Goal: Task Accomplishment & Management: Manage account settings

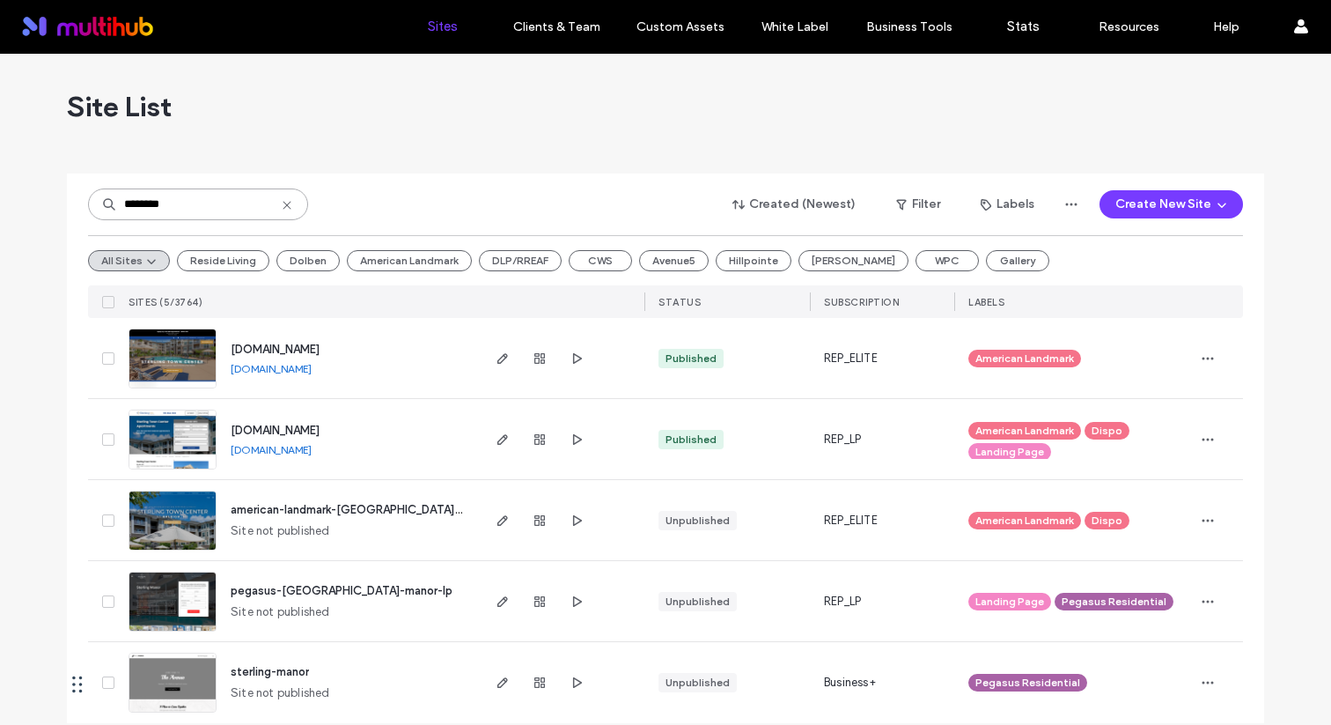
type input "********"
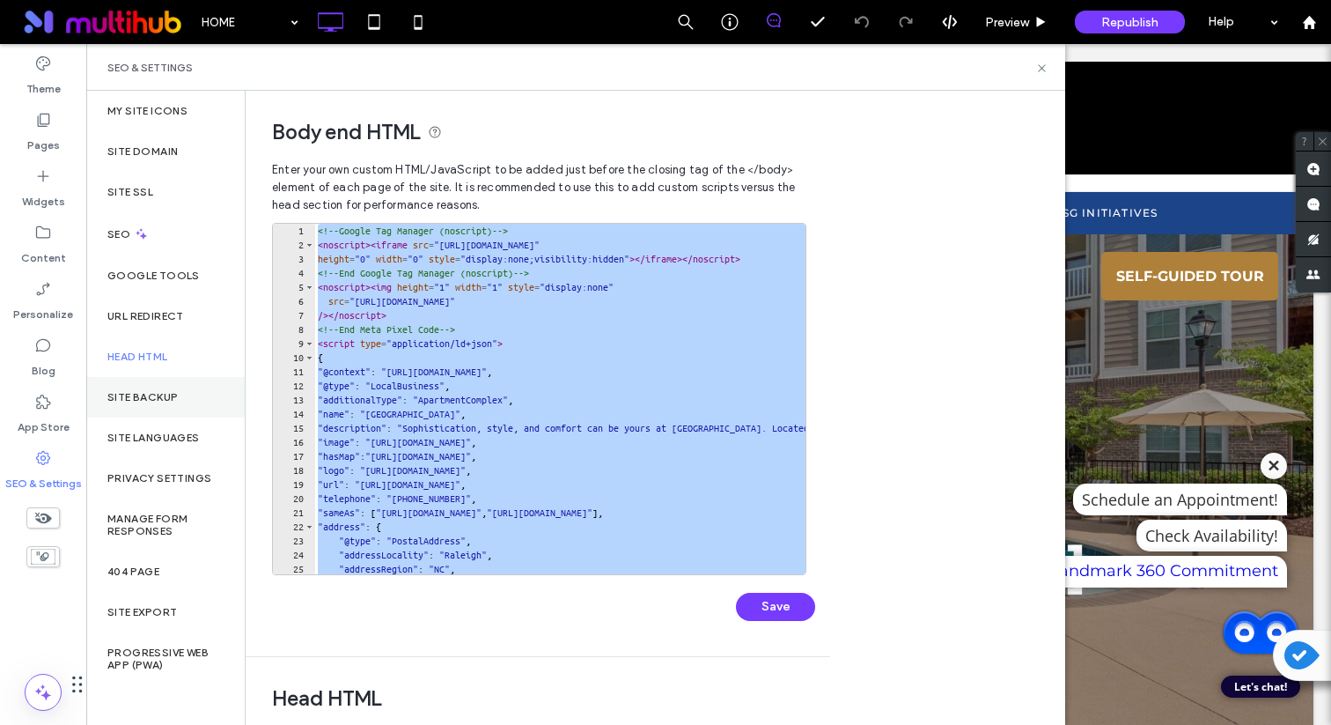
click at [143, 412] on div "Site Backup" at bounding box center [165, 397] width 158 height 41
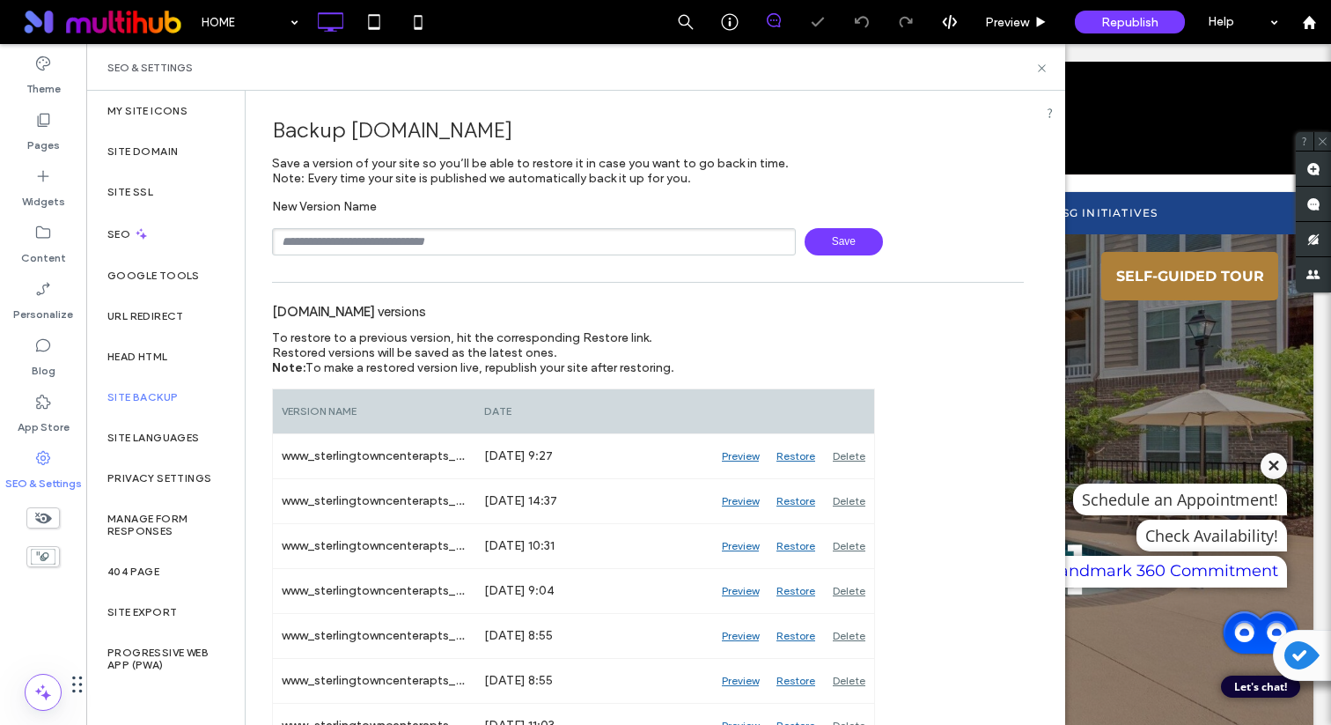
click at [405, 235] on input "text" at bounding box center [534, 241] width 524 height 27
type input "**********"
click at [838, 254] on span "Save" at bounding box center [844, 241] width 78 height 27
click at [181, 357] on div "Head HTML" at bounding box center [165, 356] width 158 height 41
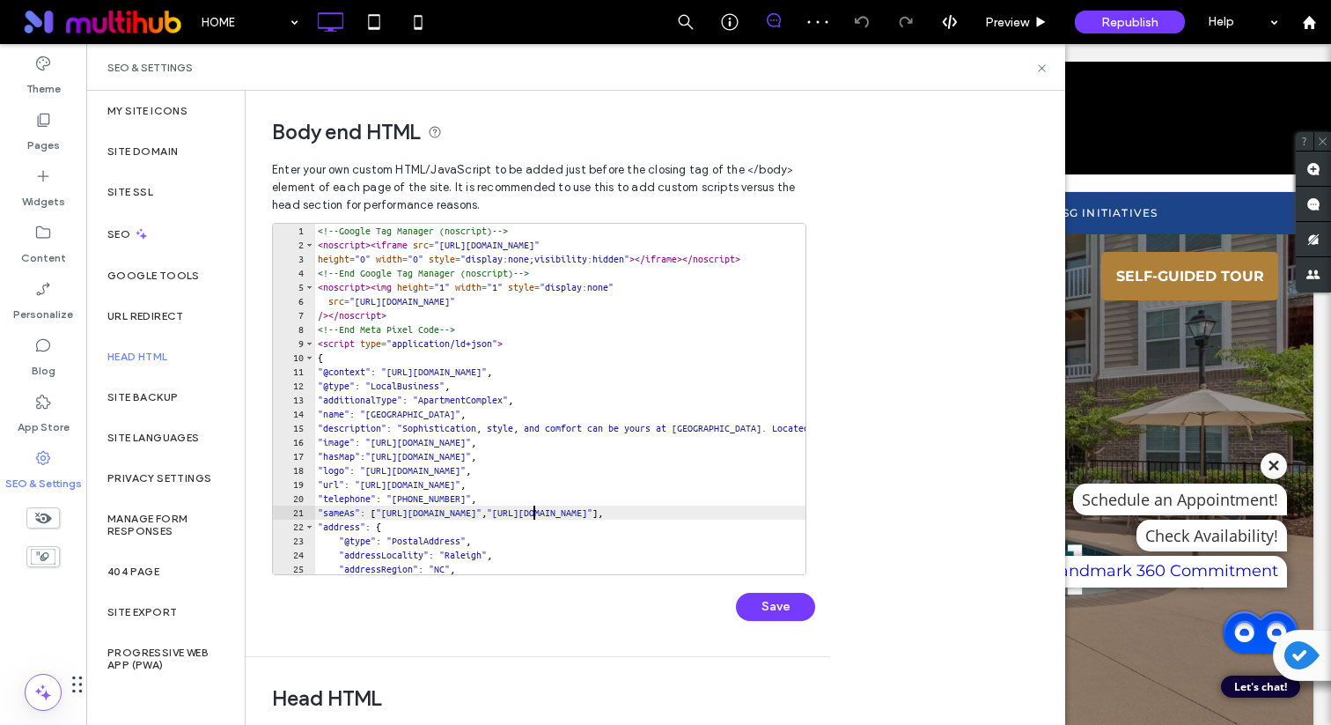
type textarea "**********"
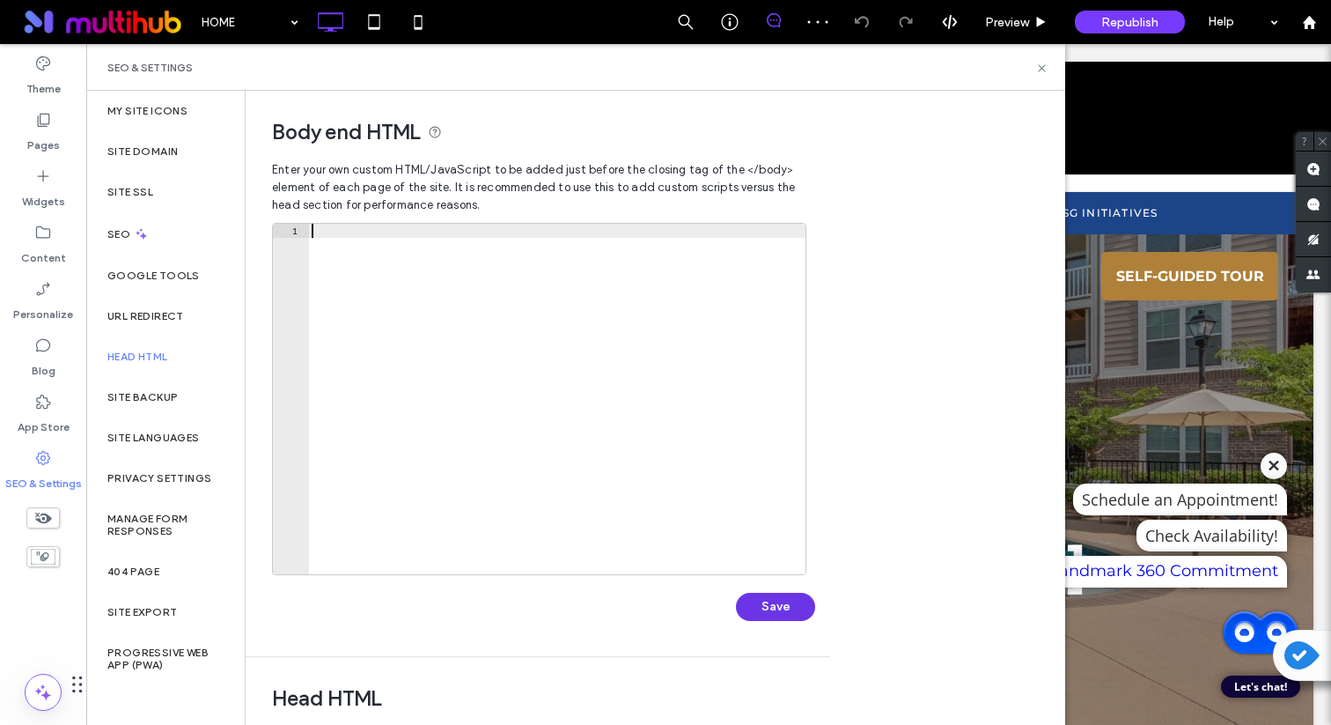
click at [801, 605] on button "Save" at bounding box center [775, 607] width 79 height 28
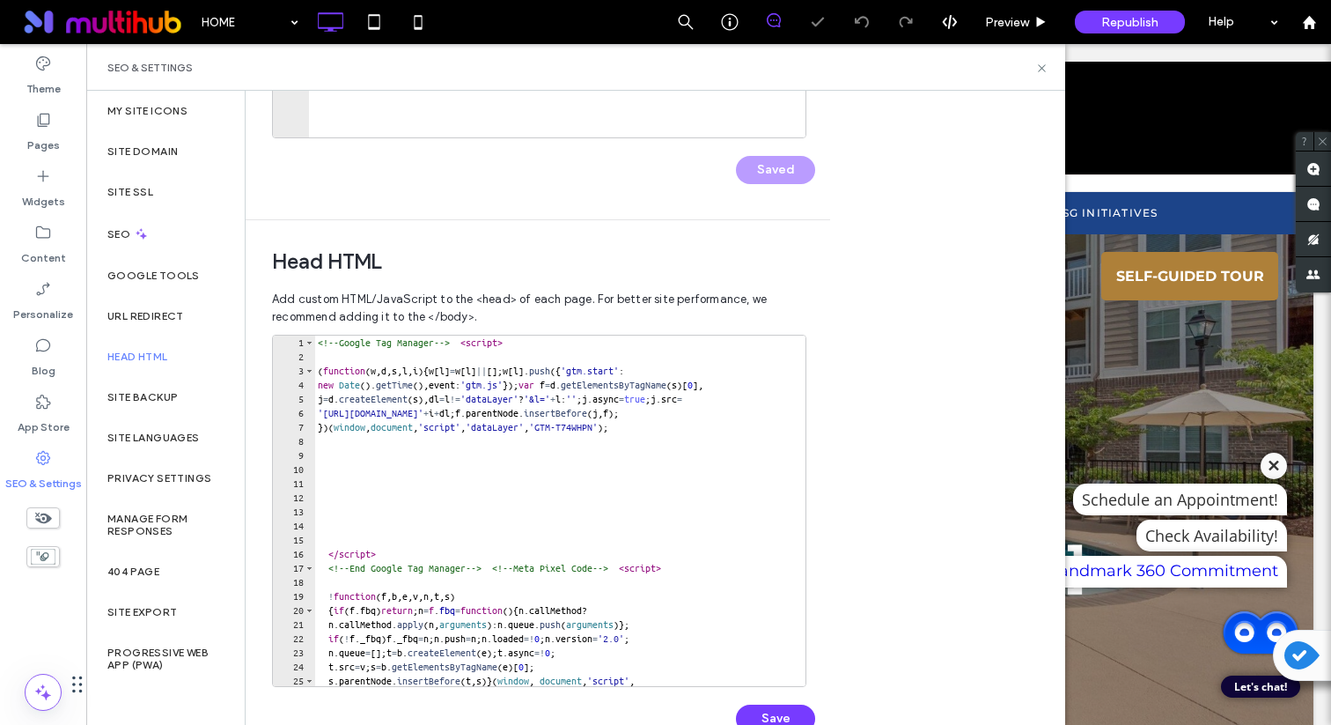
scroll to position [482, 0]
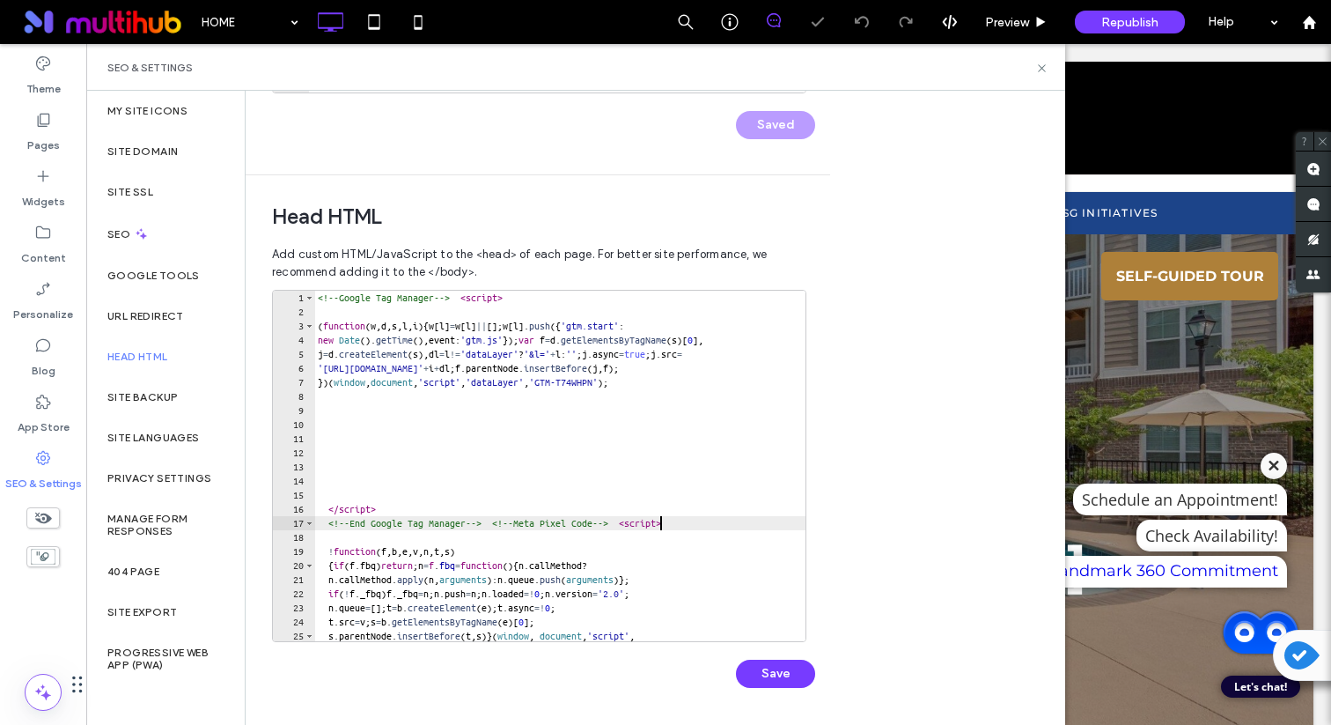
click at [660, 519] on div "<!-- Google Tag Manager --> < script > ( function ( w , d , s , l , i ) { w [ l…" at bounding box center [618, 480] width 609 height 379
type textarea "**********"
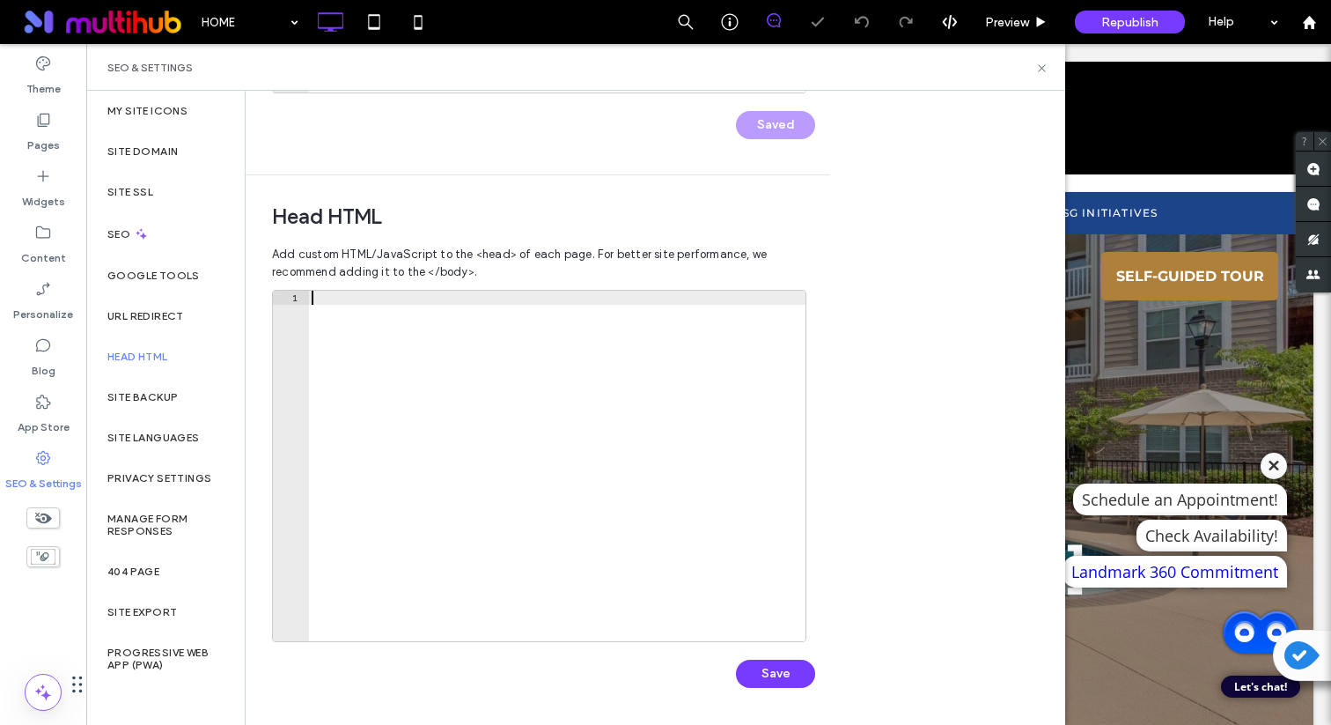
scroll to position [0, 0]
click at [776, 693] on div "1 XXXXXXXXXXXXXXXXXXXXXXXXXXXXXXXXXXXXXXXXXXXXXXXXXXXXXXXXXXXXXXXXXXXXXXXXXXXXX…" at bounding box center [543, 498] width 543 height 416
click at [777, 673] on button "Save" at bounding box center [775, 673] width 79 height 28
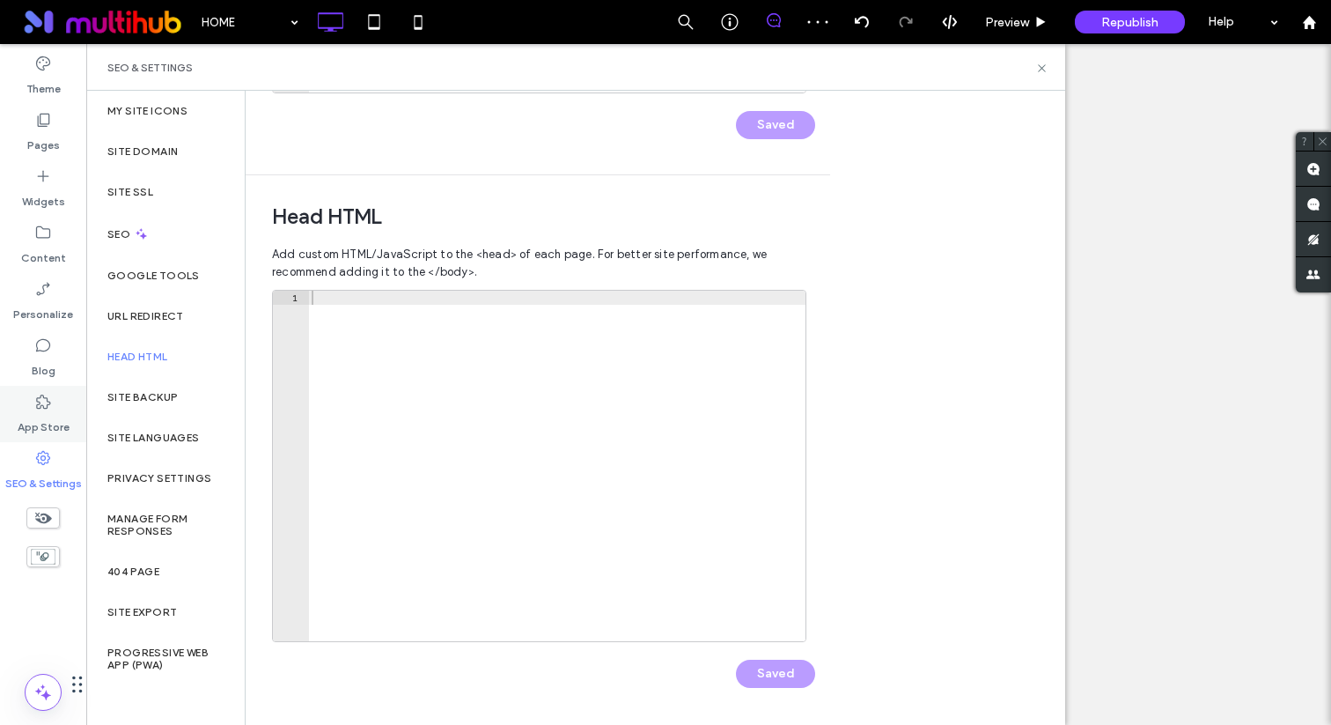
click at [49, 404] on use at bounding box center [43, 401] width 14 height 14
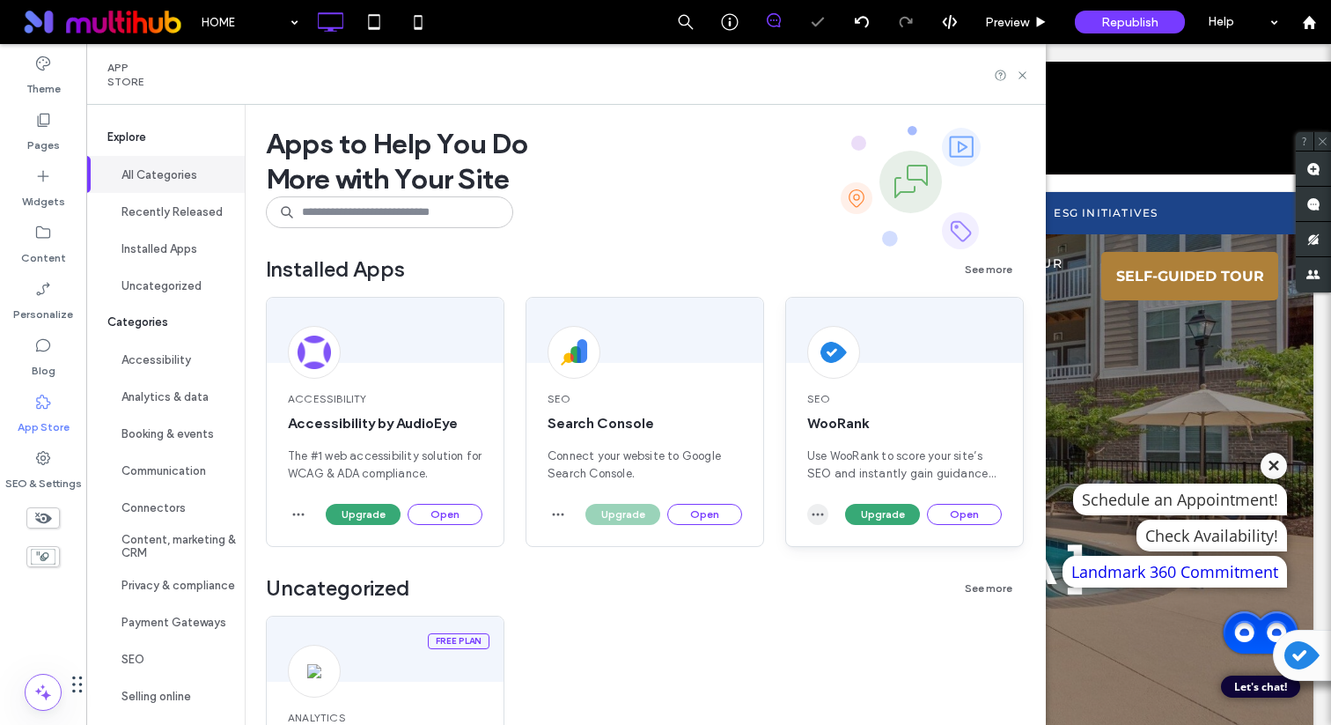
click at [814, 520] on icon "button" at bounding box center [818, 514] width 14 height 14
click at [834, 558] on span "Uninstall app" at bounding box center [858, 557] width 72 height 18
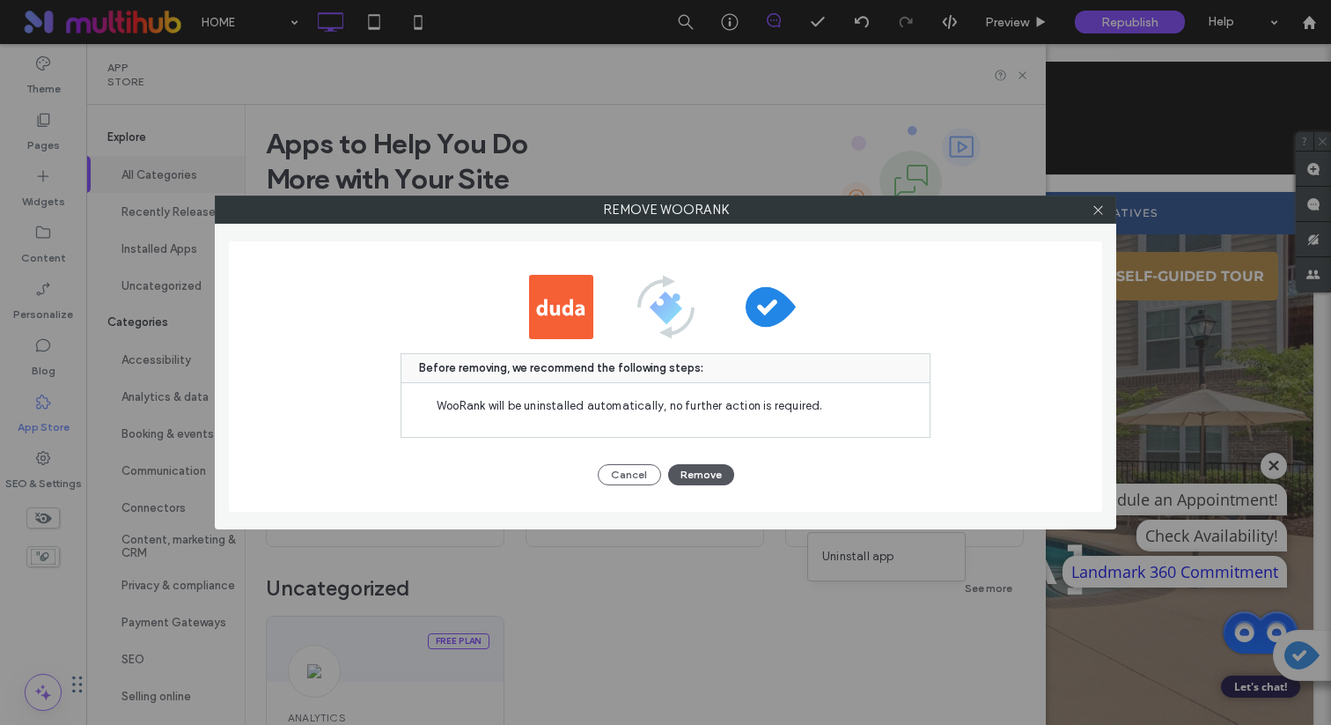
click at [705, 468] on button "Remove" at bounding box center [701, 474] width 66 height 21
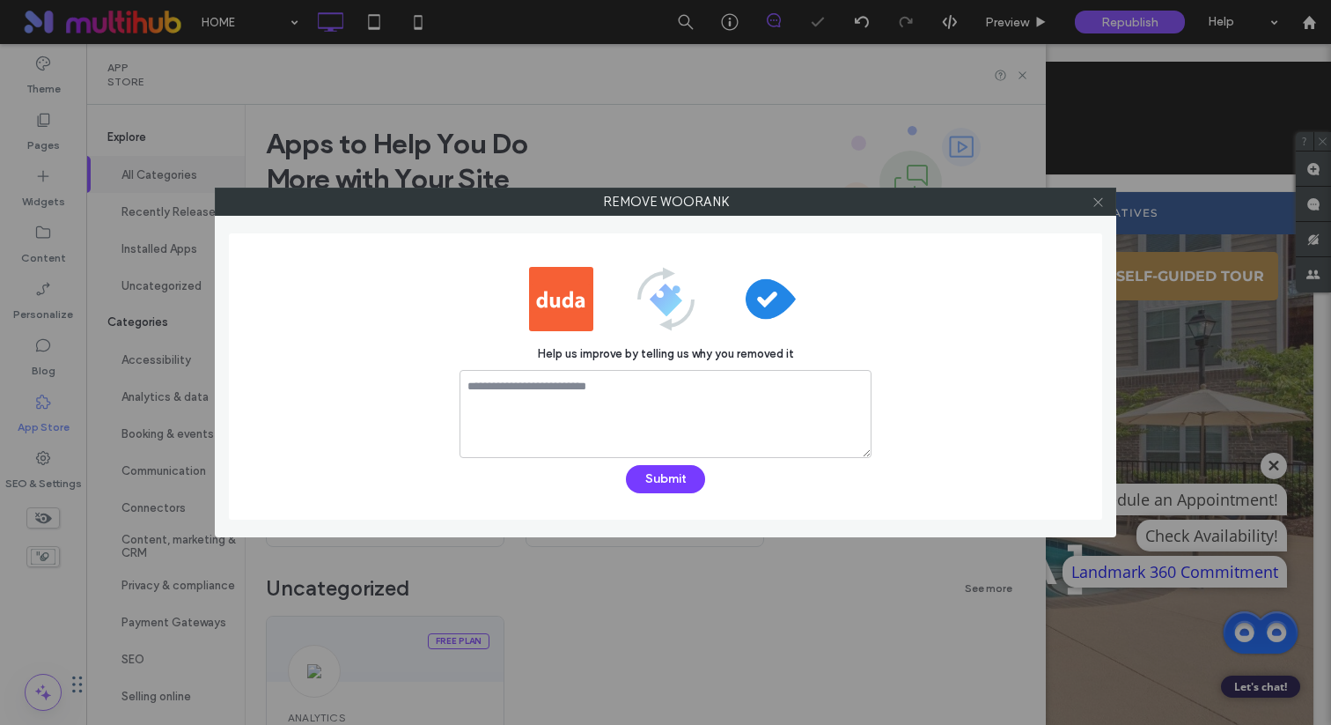
click at [1102, 197] on icon at bounding box center [1098, 201] width 13 height 13
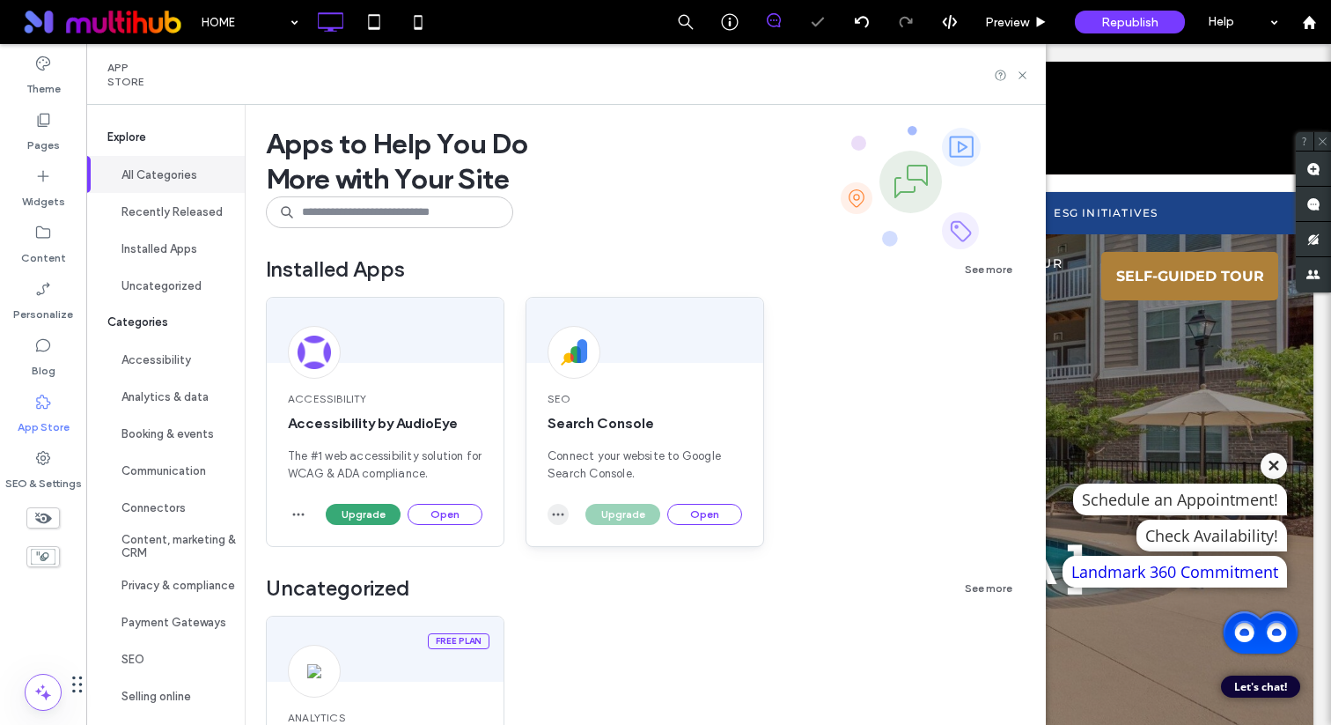
click at [565, 518] on span "button" at bounding box center [558, 514] width 21 height 21
click at [615, 564] on span "Uninstall app" at bounding box center [599, 557] width 72 height 18
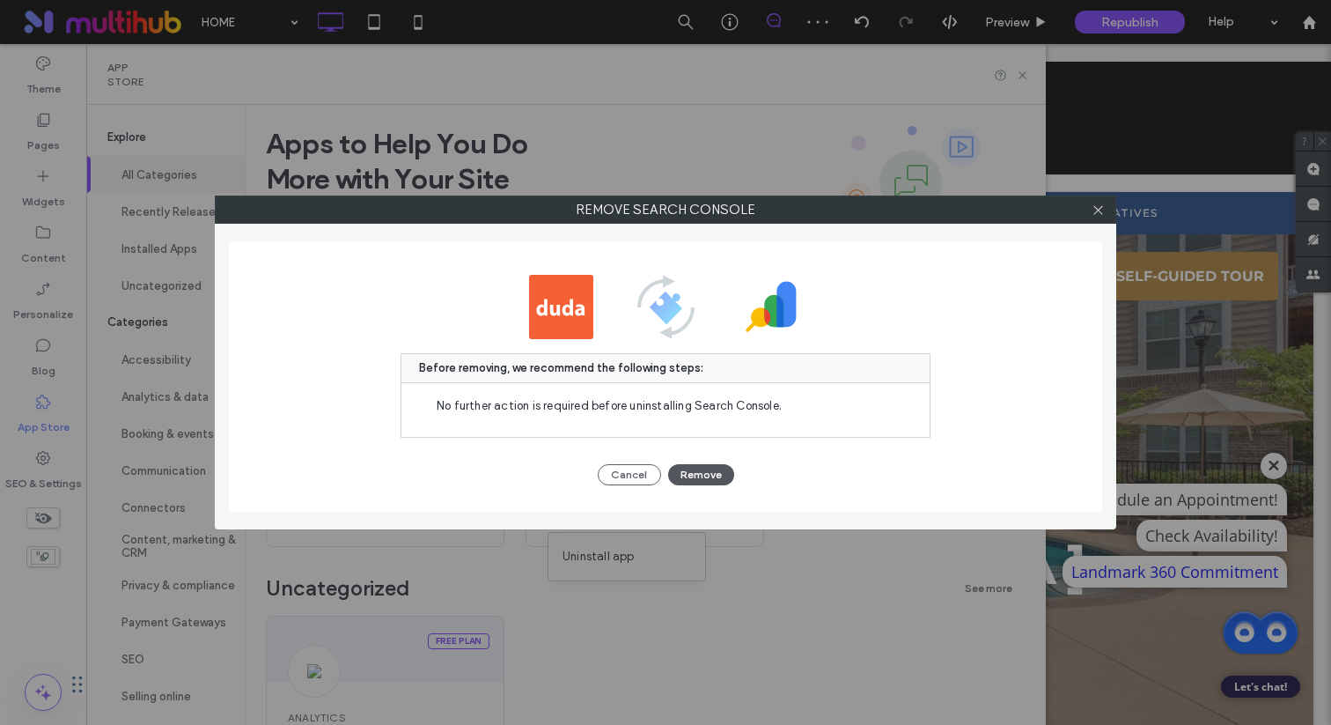
click at [729, 480] on button "Remove" at bounding box center [701, 474] width 66 height 21
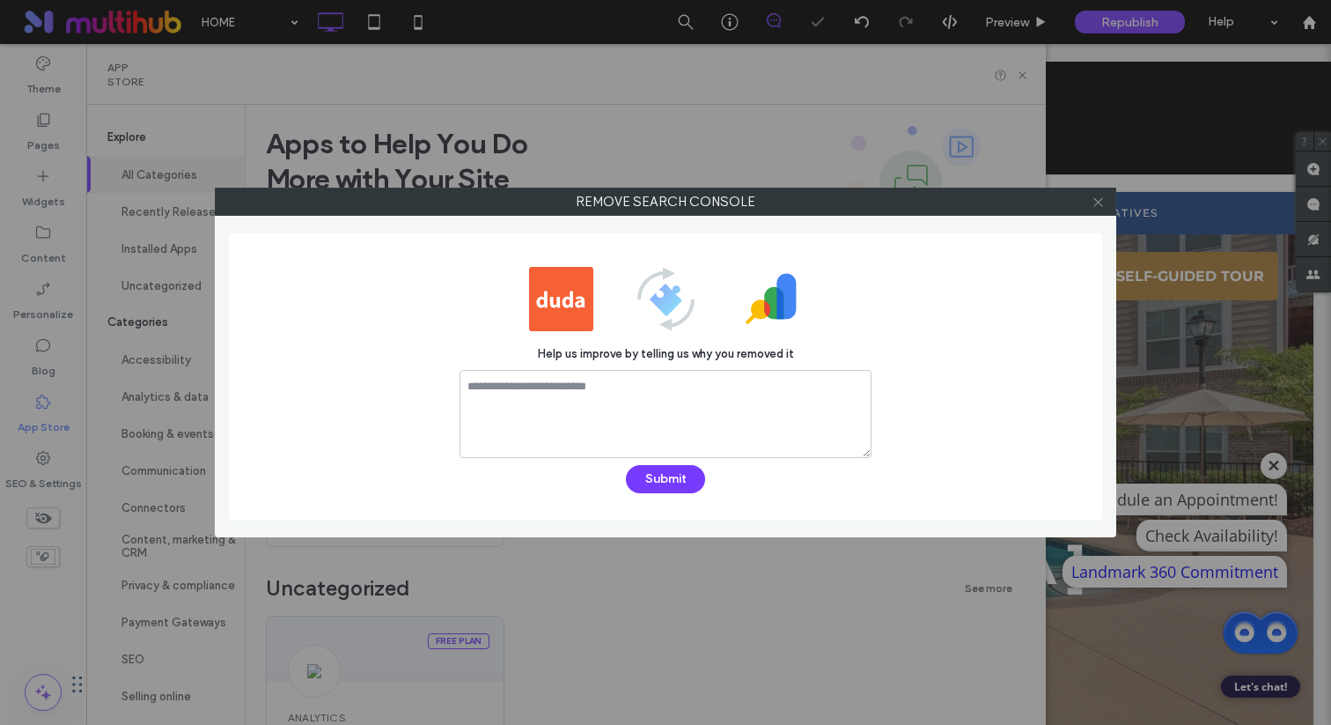
click at [1092, 195] on icon at bounding box center [1098, 201] width 13 height 13
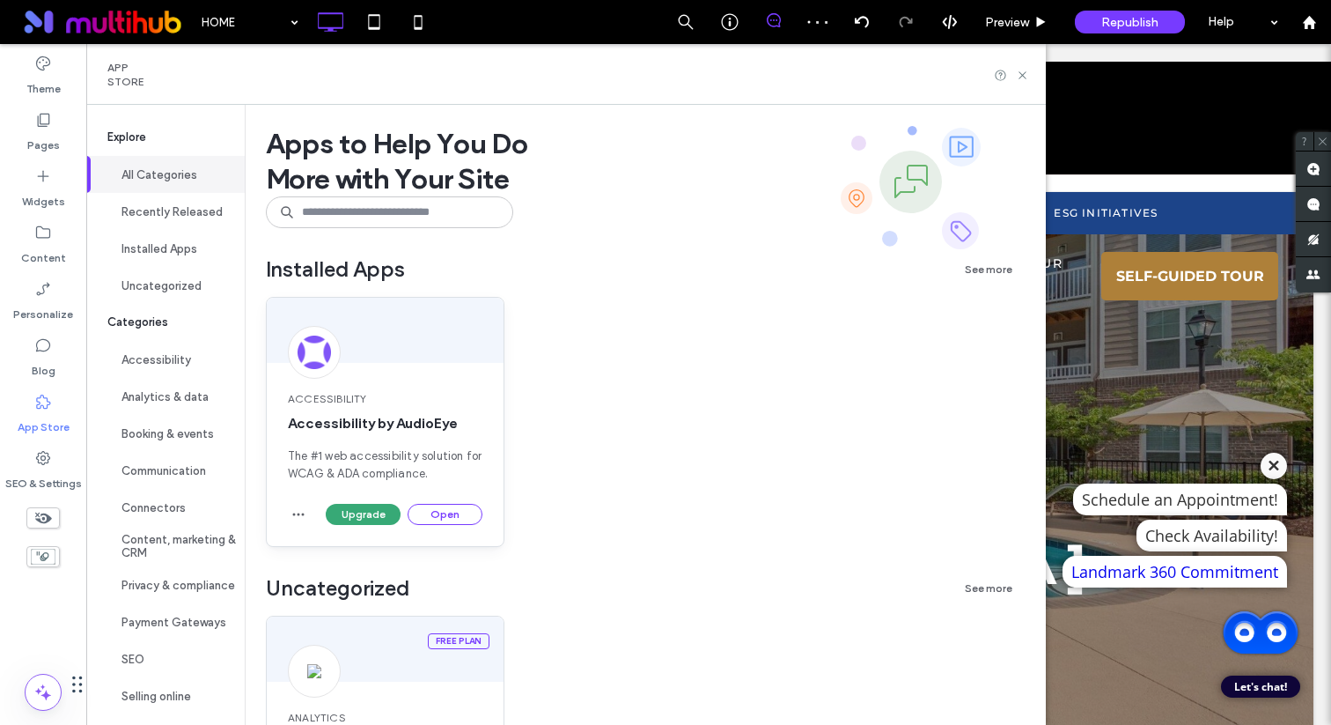
click at [310, 506] on div "Upgrade Open" at bounding box center [385, 525] width 237 height 42
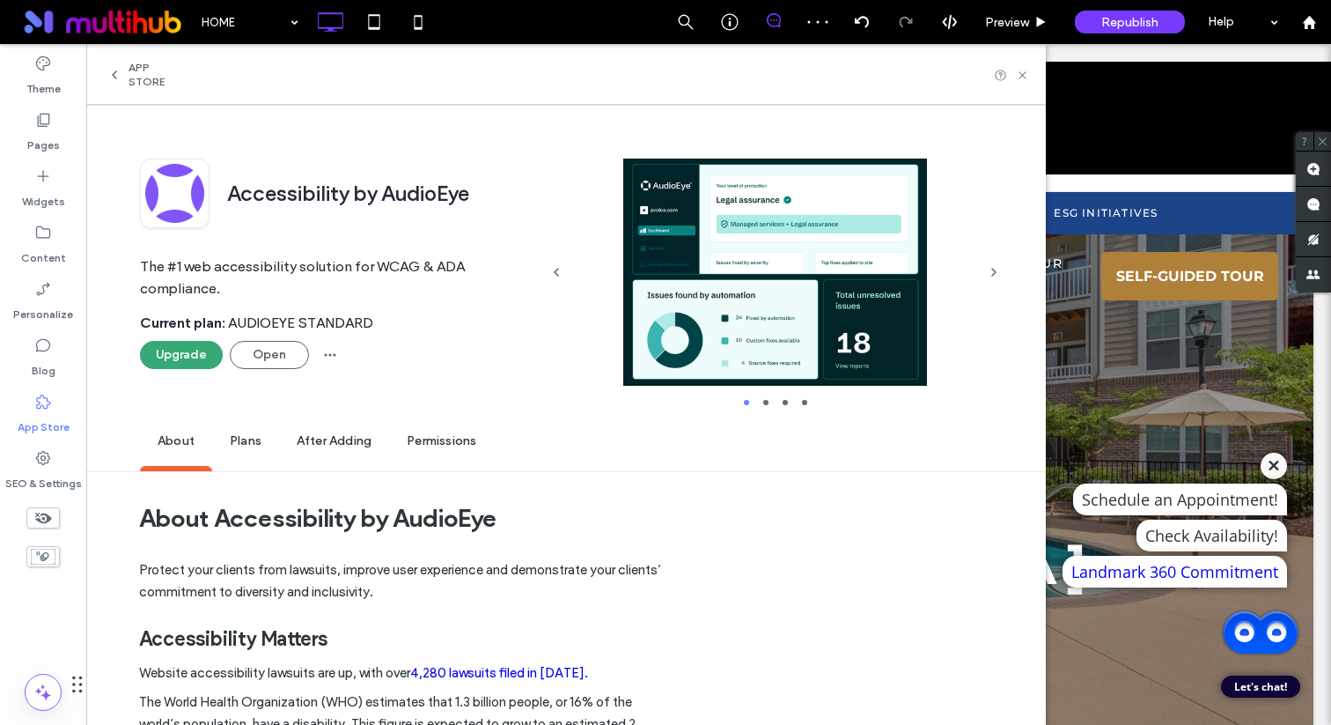
click at [333, 368] on div "Accessibility by AudioEye The #1 web accessibility solution for WCAG & ADA comp…" at bounding box center [339, 287] width 399 height 259
click at [333, 349] on icon "button" at bounding box center [330, 355] width 14 height 14
click at [396, 394] on div "Remove" at bounding box center [393, 400] width 157 height 33
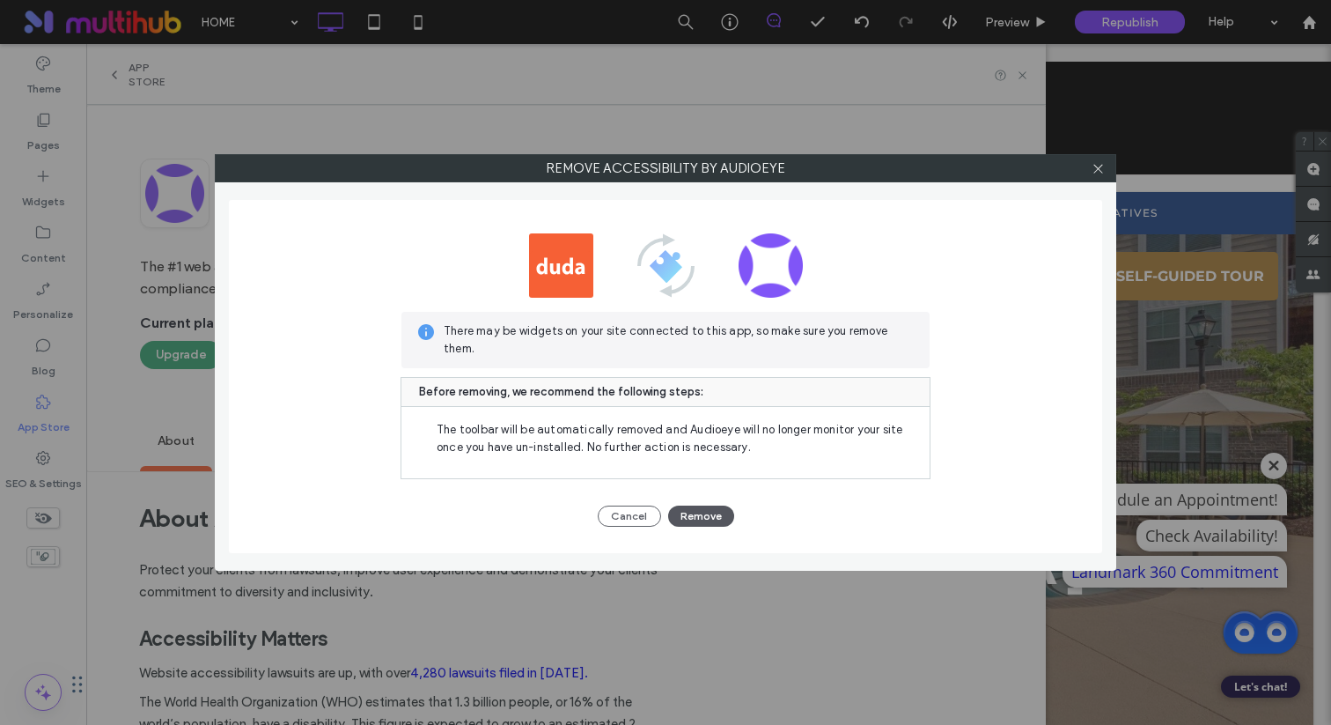
click at [713, 513] on button "Remove" at bounding box center [701, 515] width 66 height 21
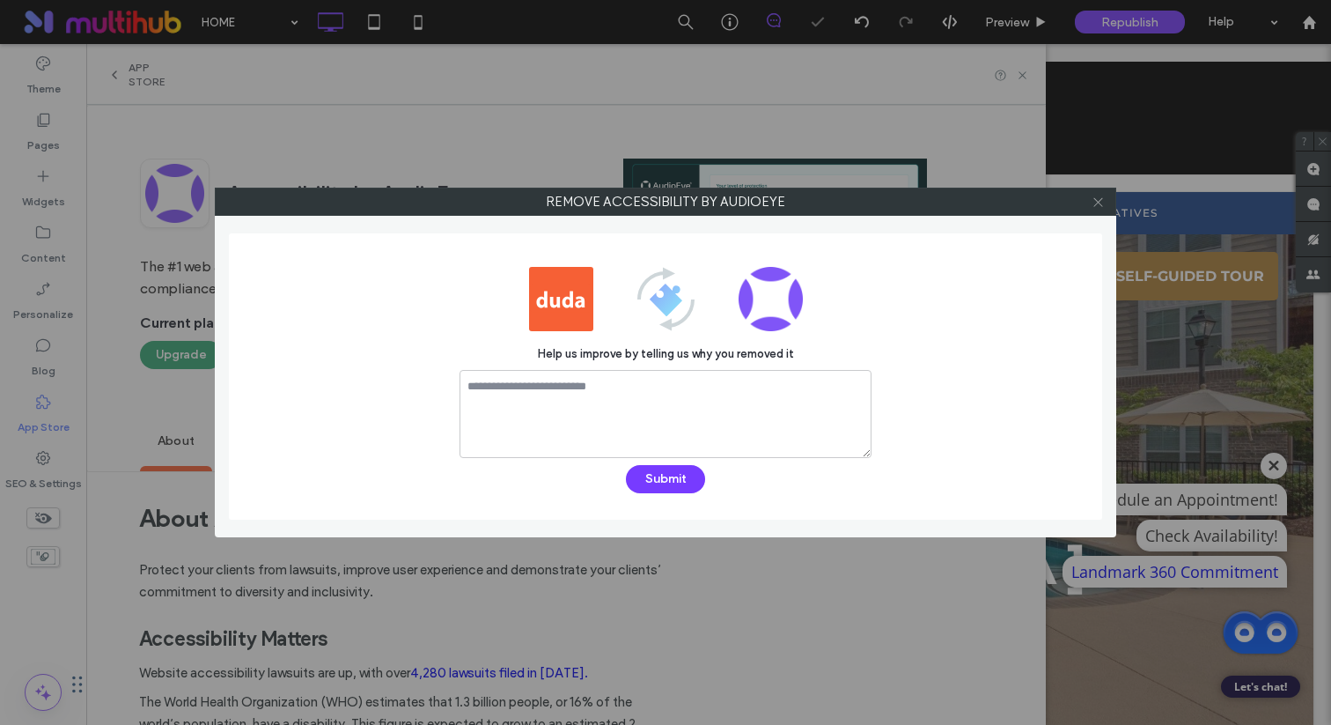
click at [1094, 210] on span at bounding box center [1098, 201] width 13 height 26
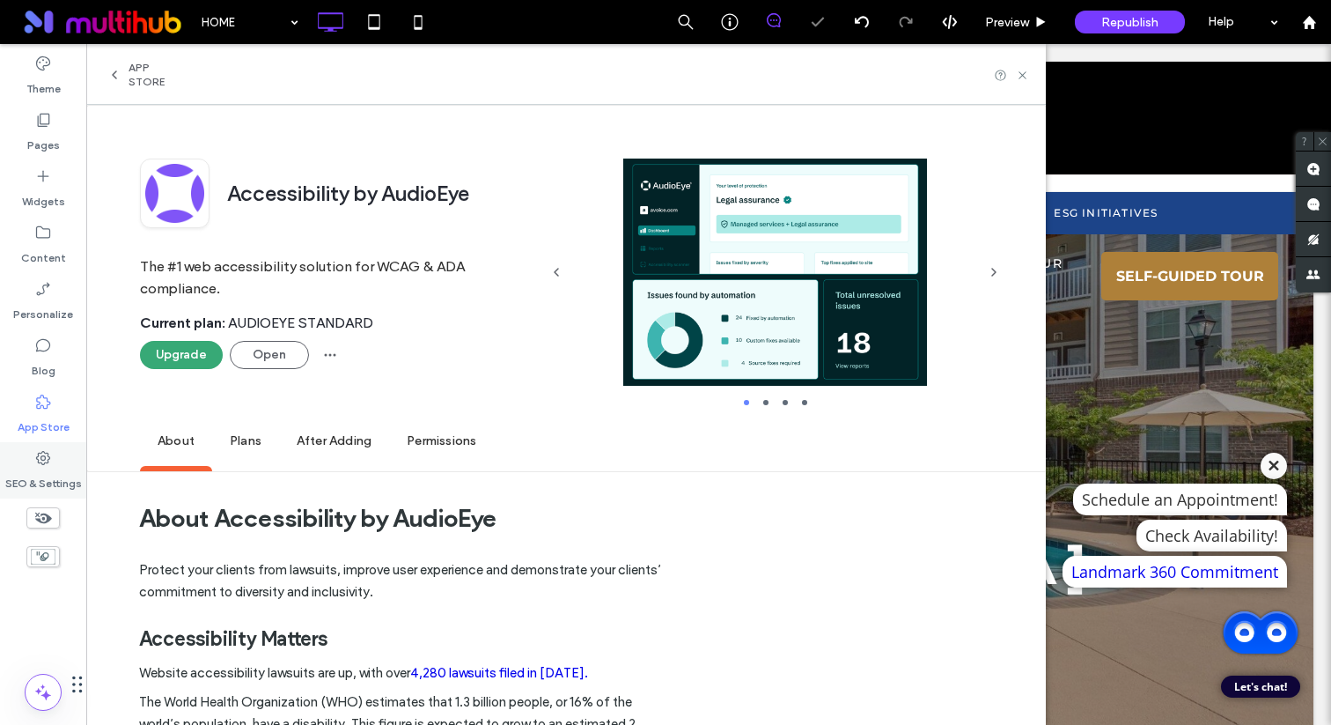
click at [43, 486] on label "SEO & Settings" at bounding box center [43, 479] width 77 height 25
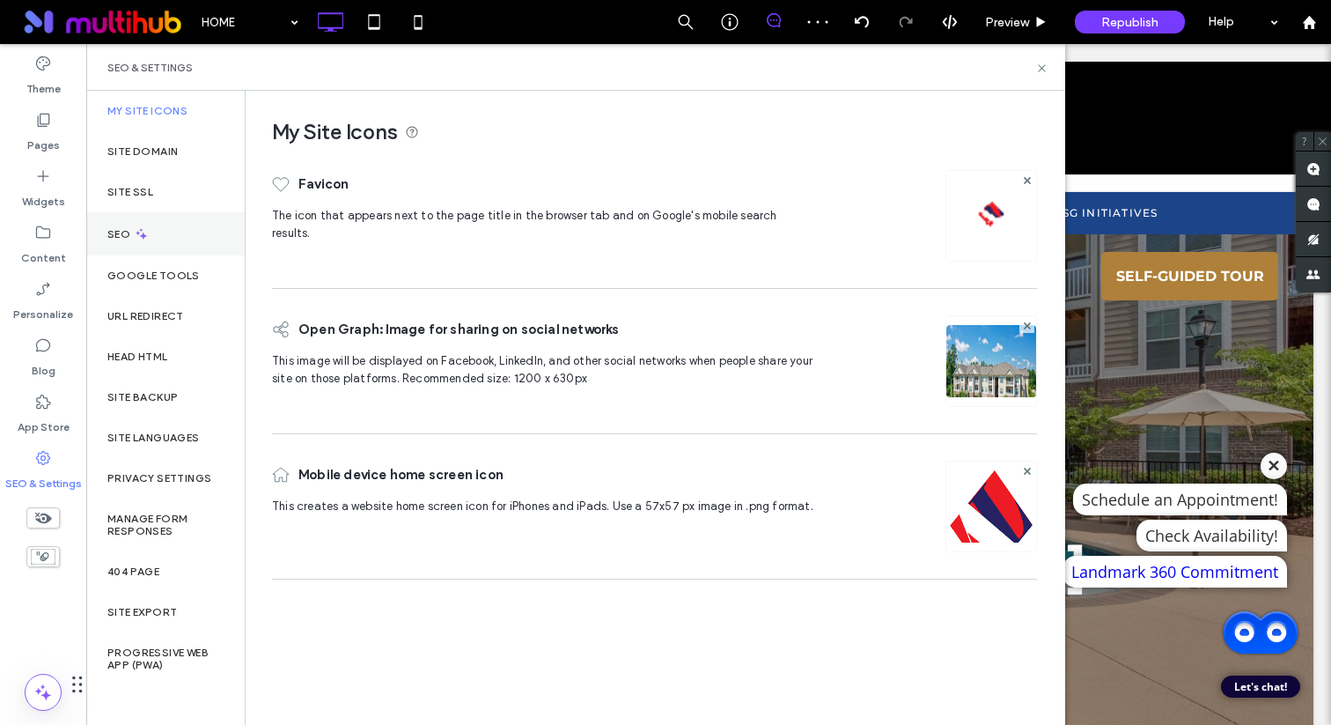
click at [228, 245] on div "SEO" at bounding box center [165, 233] width 158 height 43
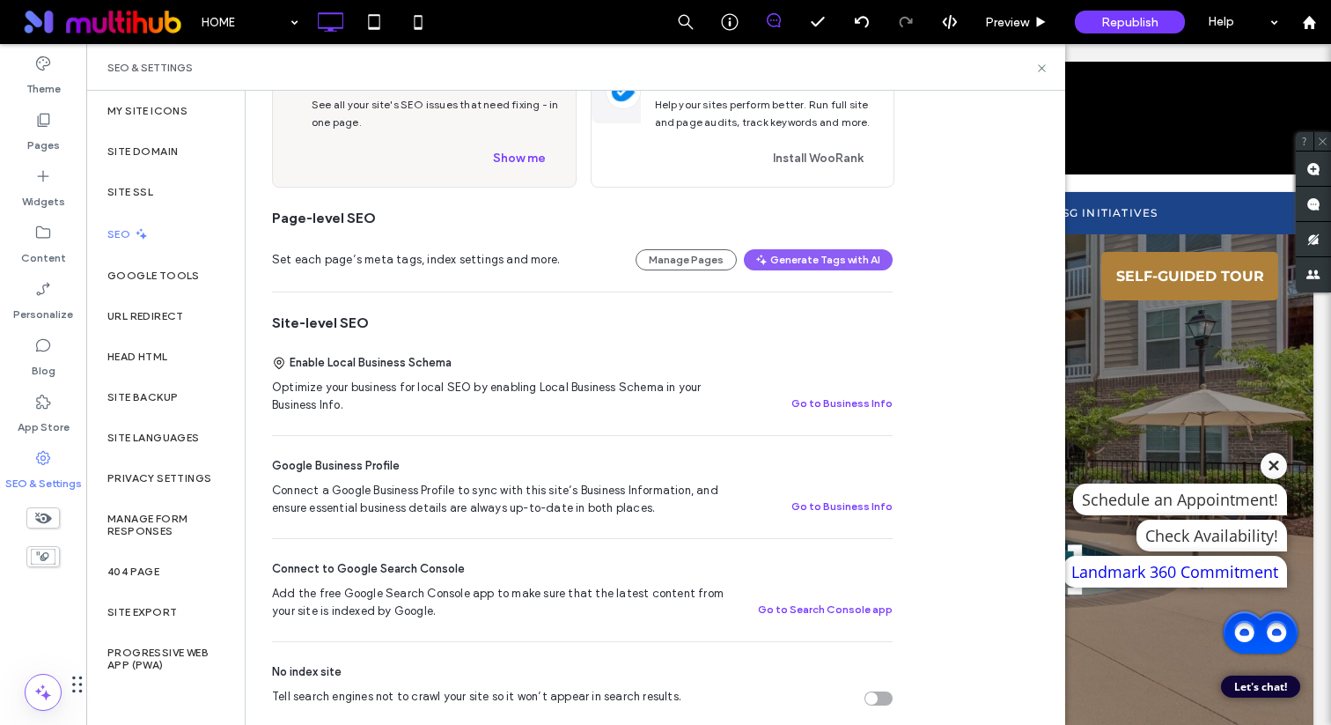
scroll to position [266, 0]
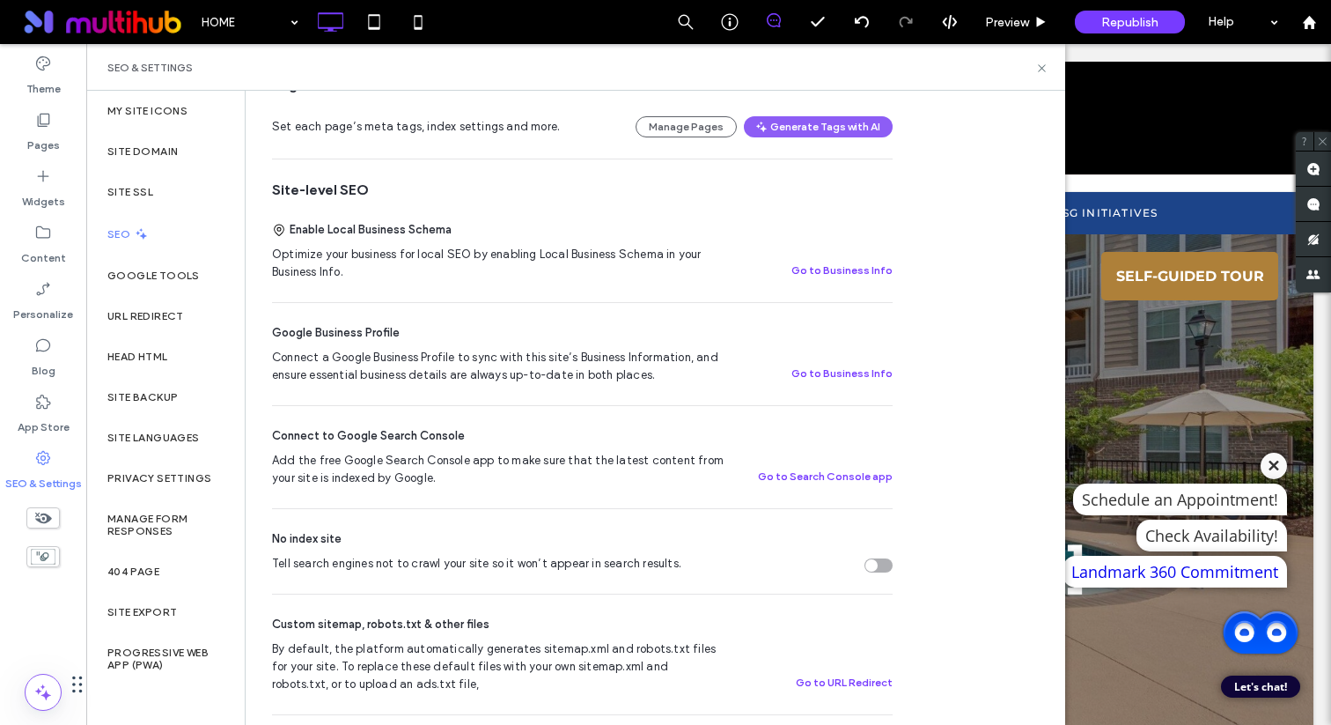
click at [888, 557] on section "Tell search engines not to crawl your site so it won’t appear in search results." at bounding box center [582, 564] width 621 height 18
click at [867, 568] on div "Tell search engines not to crawl your site so it won’t appear in search results." at bounding box center [872, 565] width 12 height 12
click at [145, 363] on div "Head HTML" at bounding box center [165, 356] width 158 height 41
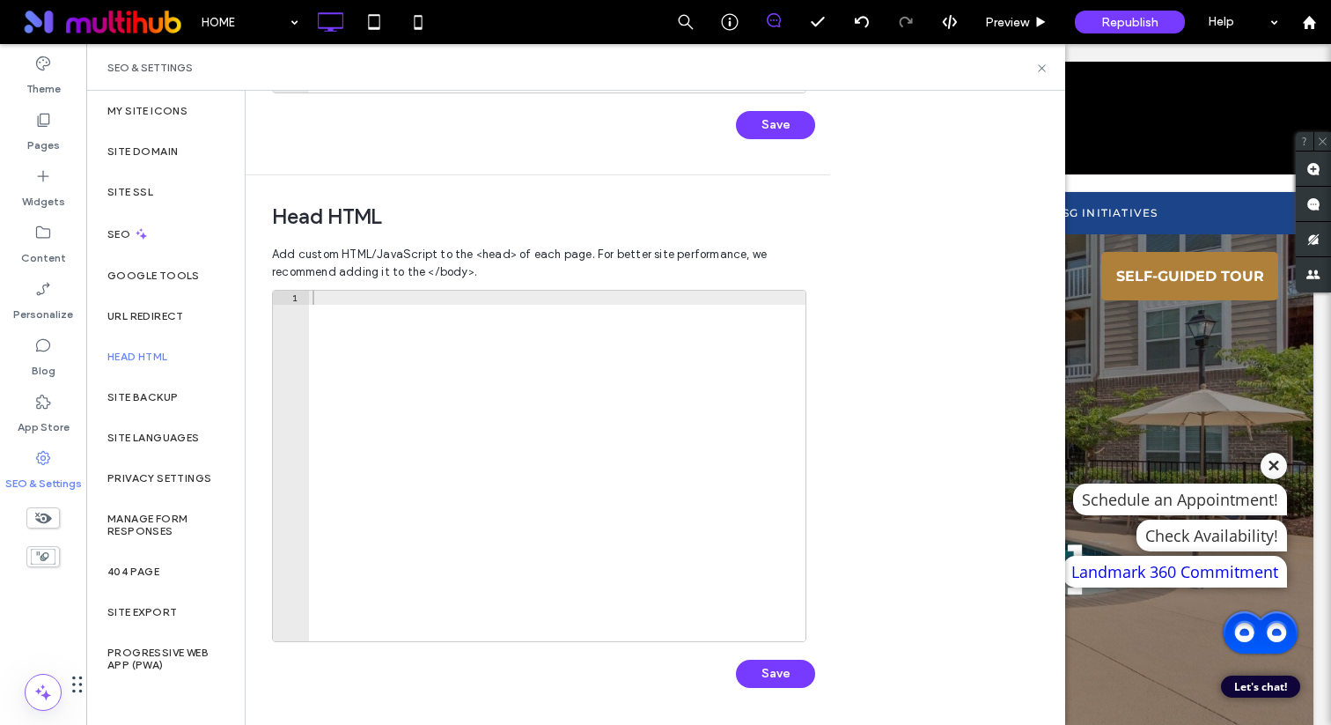
scroll to position [0, 0]
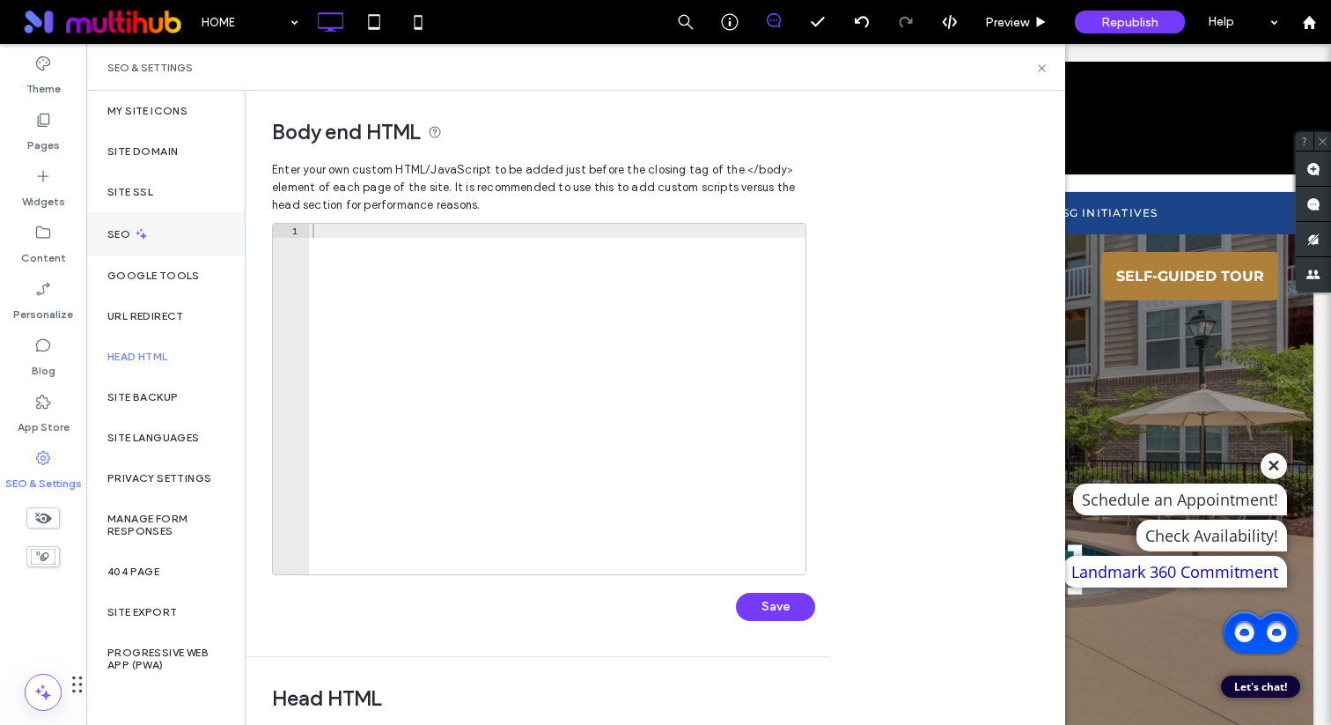
click at [138, 240] on icon at bounding box center [141, 233] width 15 height 15
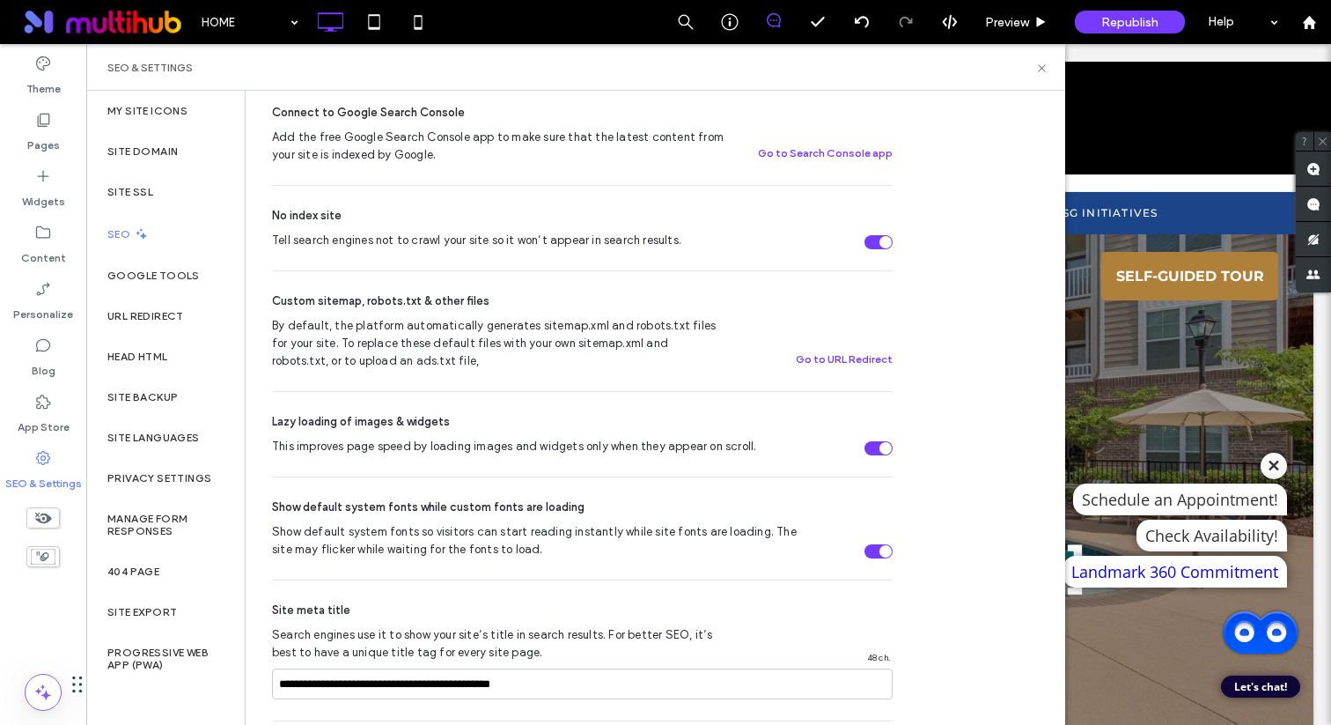
scroll to position [579, 0]
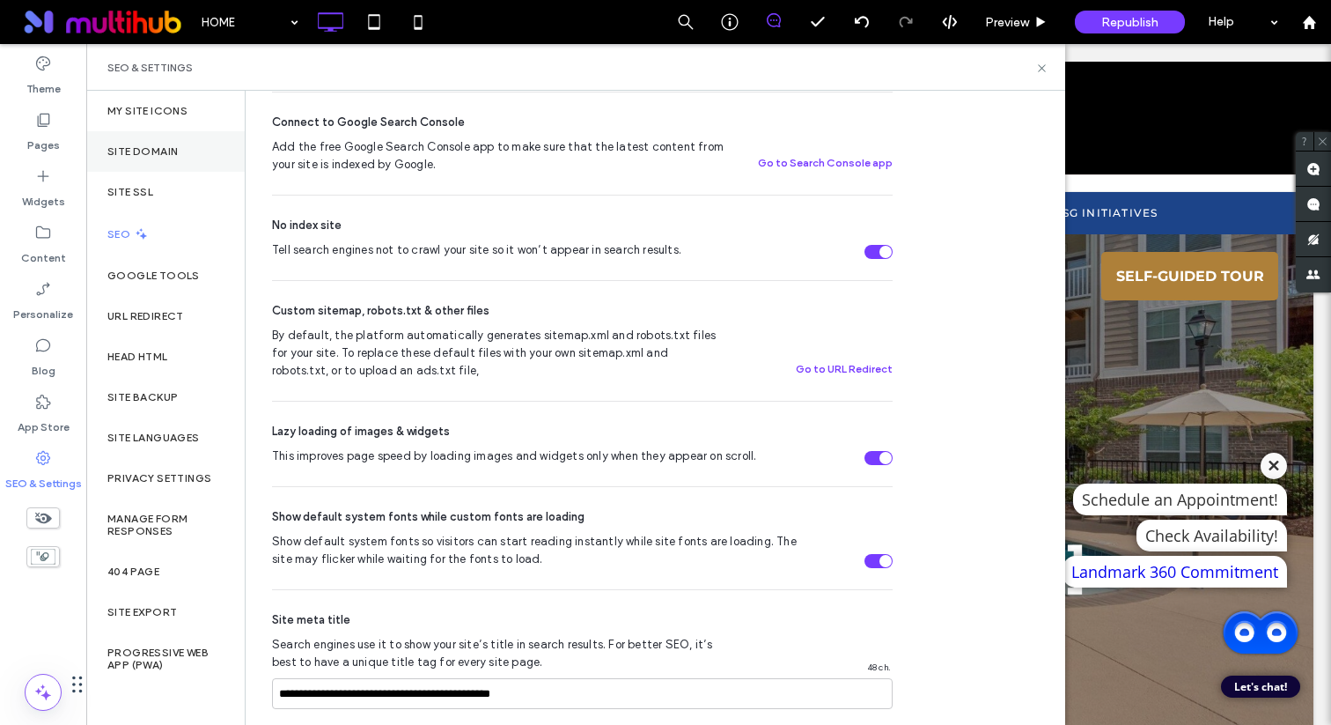
click at [140, 152] on label "Site Domain" at bounding box center [142, 151] width 70 height 12
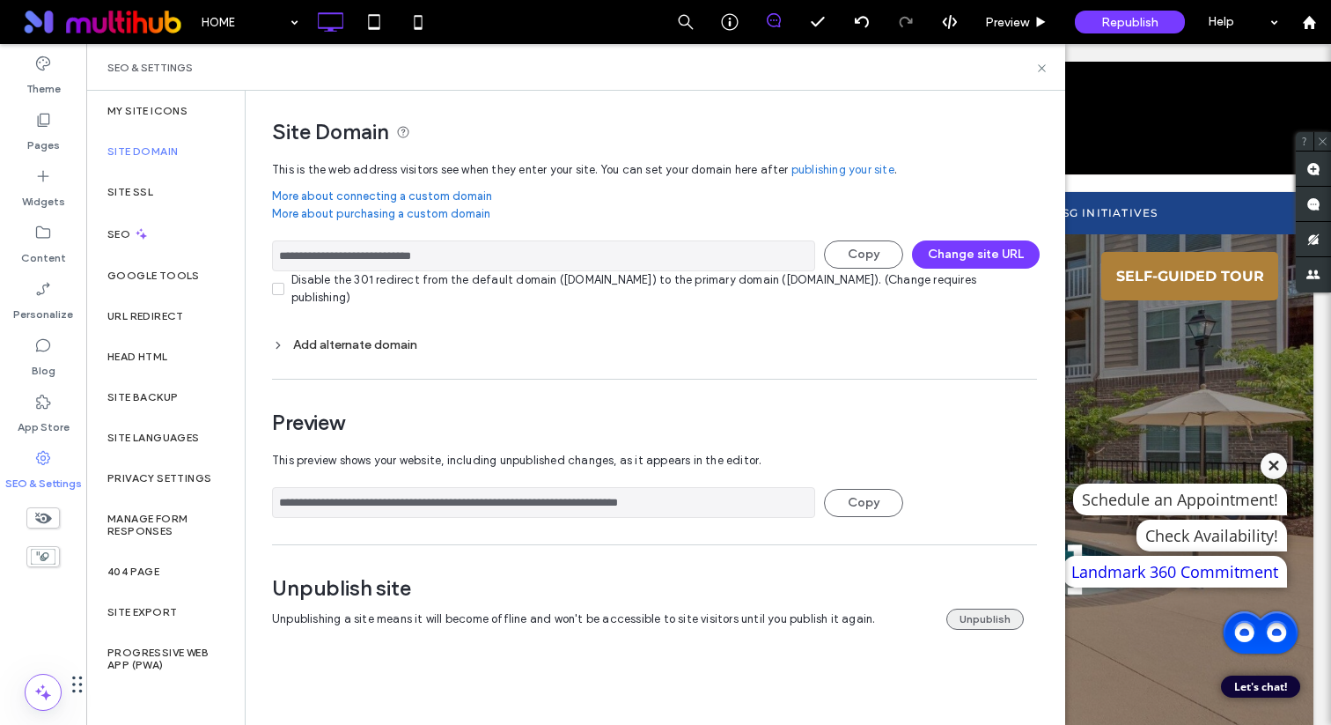
click at [992, 621] on button "Unpublish" at bounding box center [985, 618] width 77 height 21
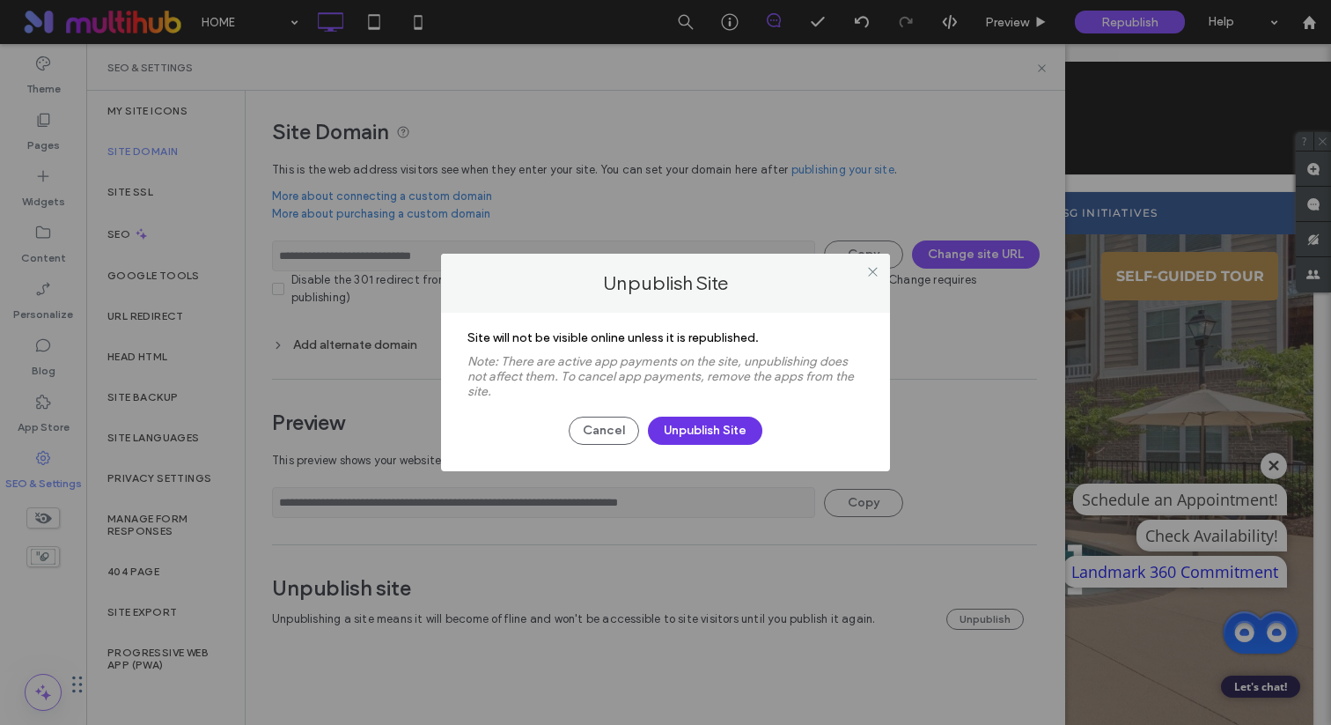
click at [700, 423] on button "Unpublish Site" at bounding box center [705, 430] width 114 height 28
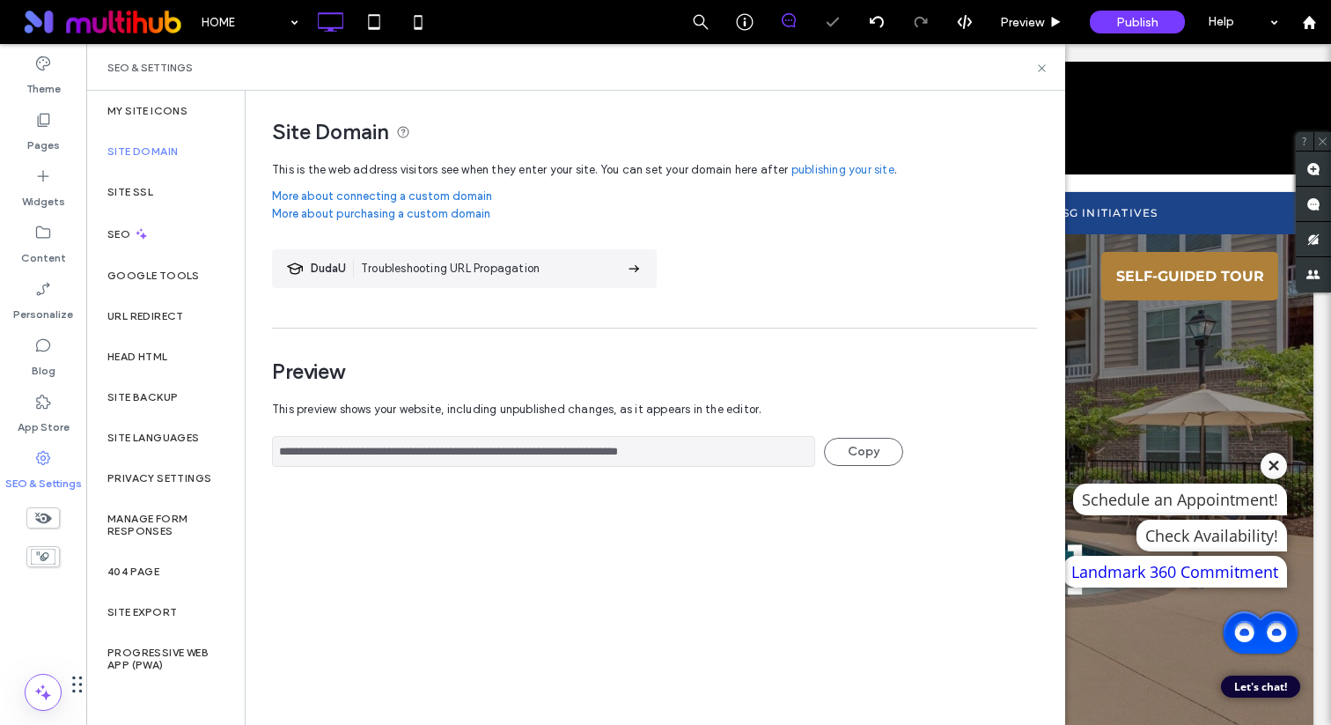
click at [1038, 75] on div "SEO & Settings" at bounding box center [575, 67] width 979 height 47
click at [1041, 68] on icon at bounding box center [1041, 68] width 13 height 13
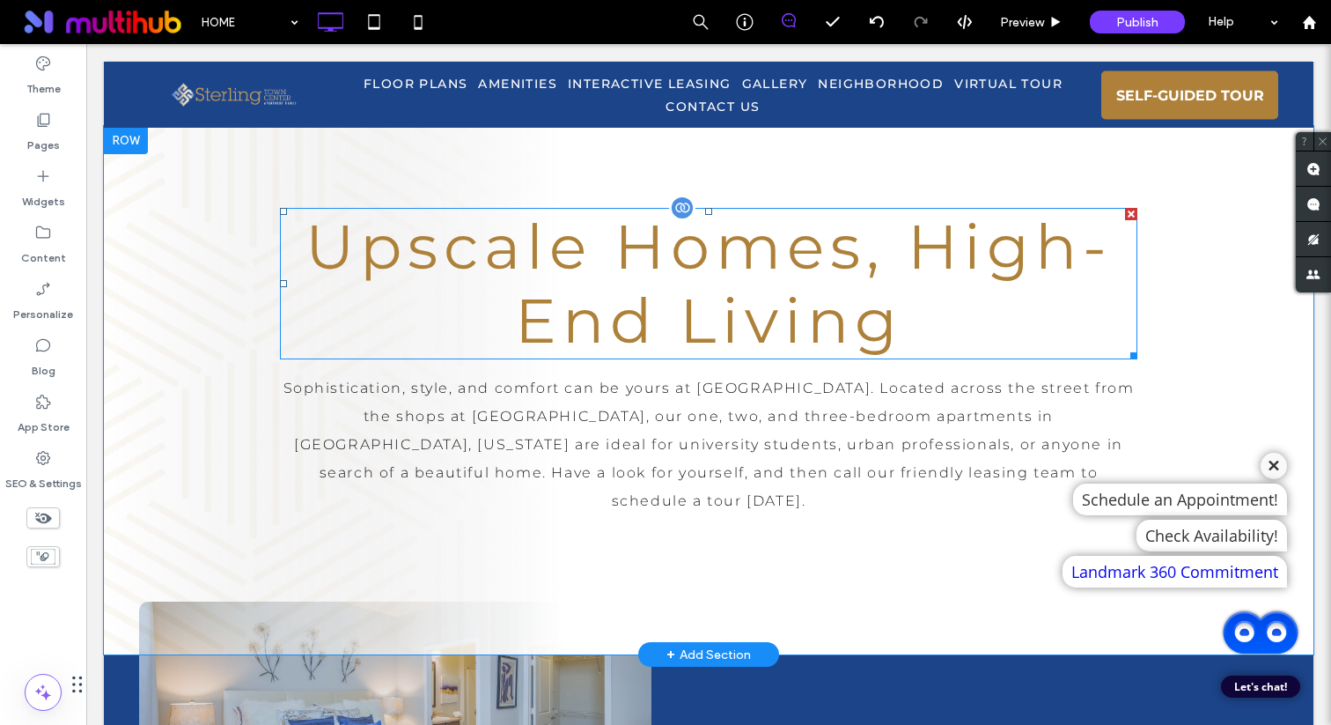
scroll to position [0, 0]
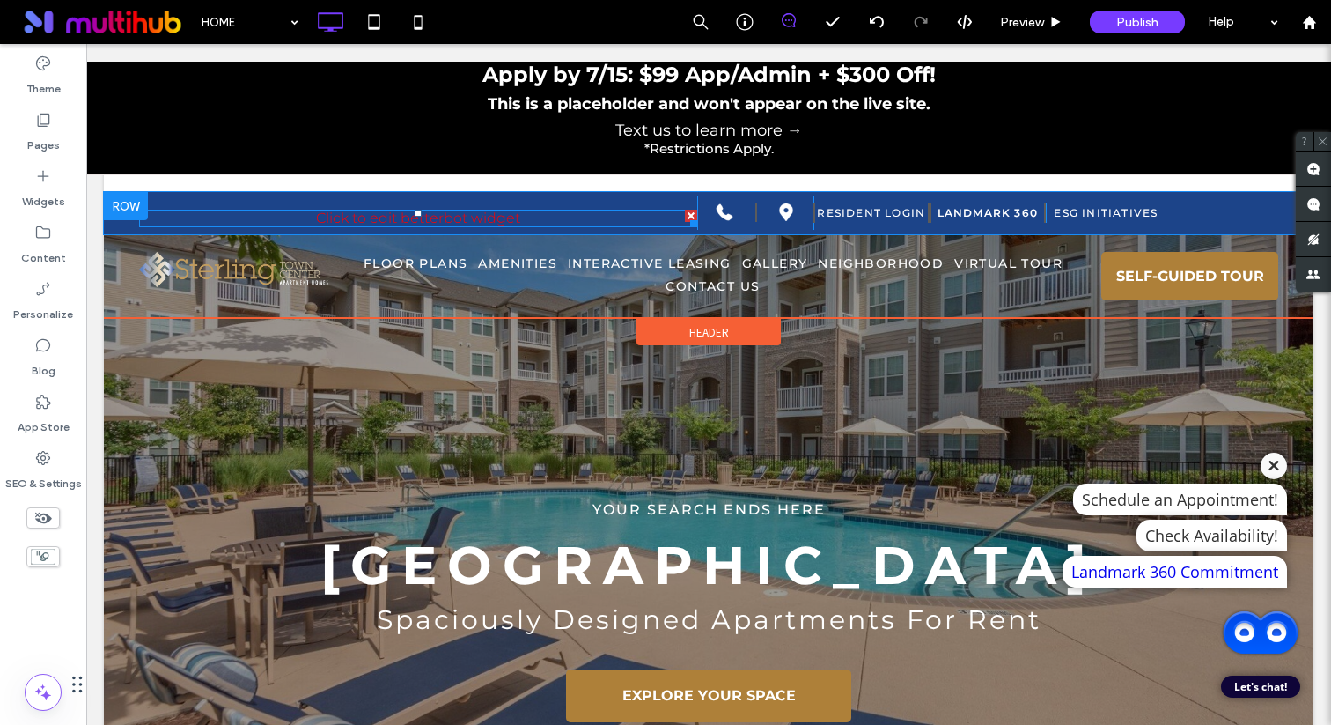
click at [477, 223] on span at bounding box center [418, 219] width 558 height 18
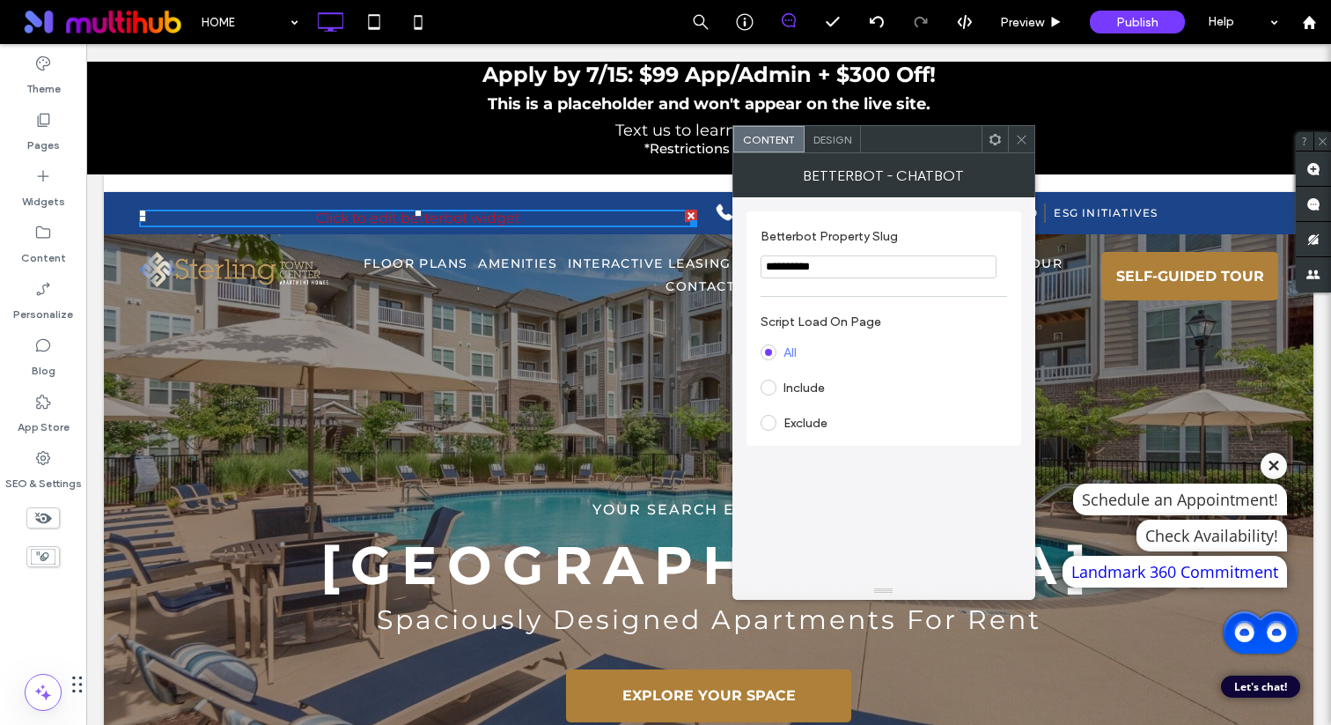
click at [999, 139] on icon at bounding box center [995, 139] width 13 height 13
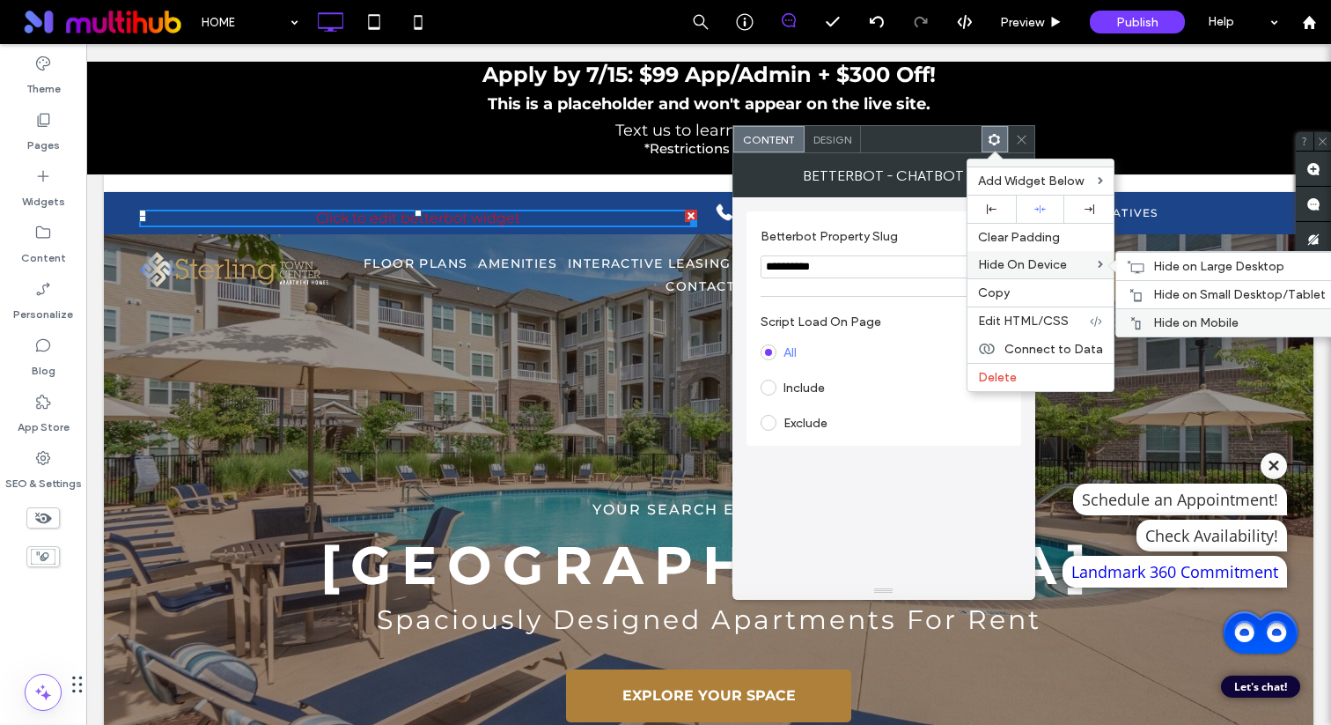
click at [1177, 313] on div "Hide on Mobile" at bounding box center [1226, 322] width 220 height 28
click at [1150, 291] on div "Hide on Small Desktop/Tablet" at bounding box center [1226, 294] width 220 height 28
click at [1148, 272] on div "Hide on Large Desktop" at bounding box center [1226, 266] width 220 height 28
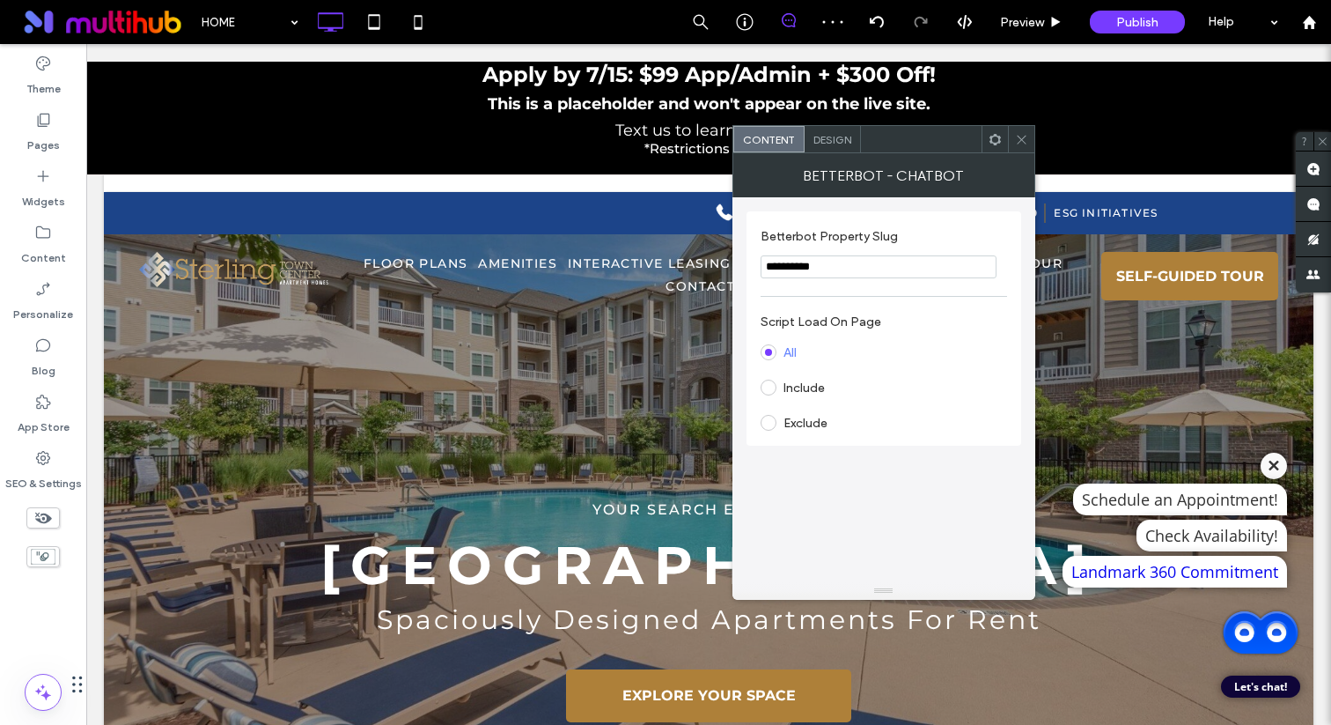
click at [1022, 135] on icon at bounding box center [1021, 139] width 13 height 13
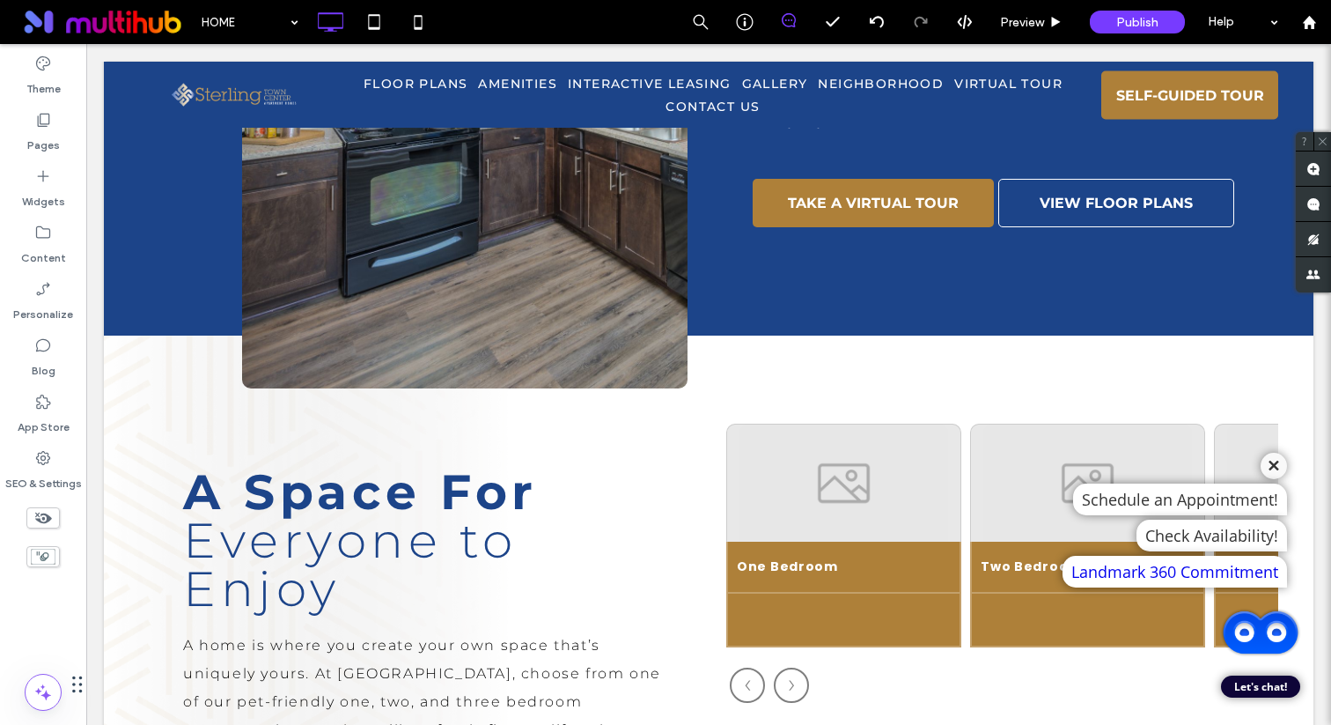
scroll to position [1398, 0]
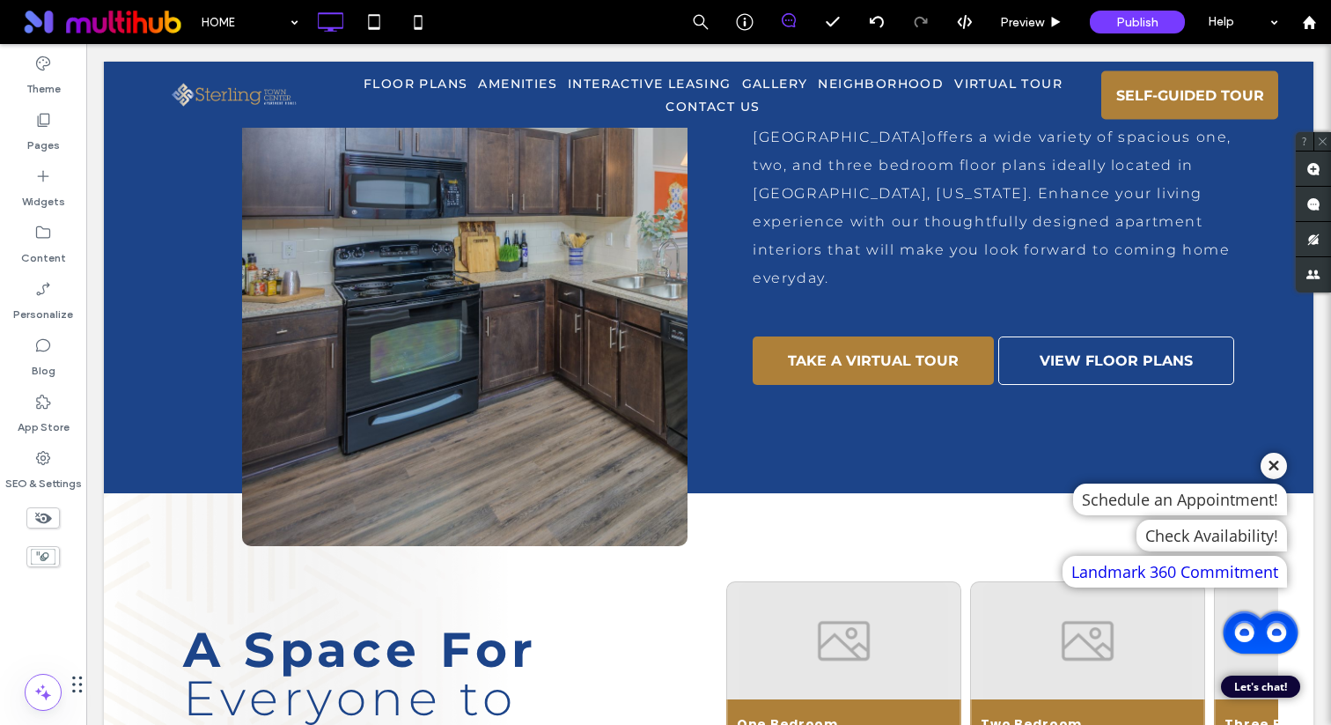
click at [57, 517] on span at bounding box center [42, 517] width 33 height 21
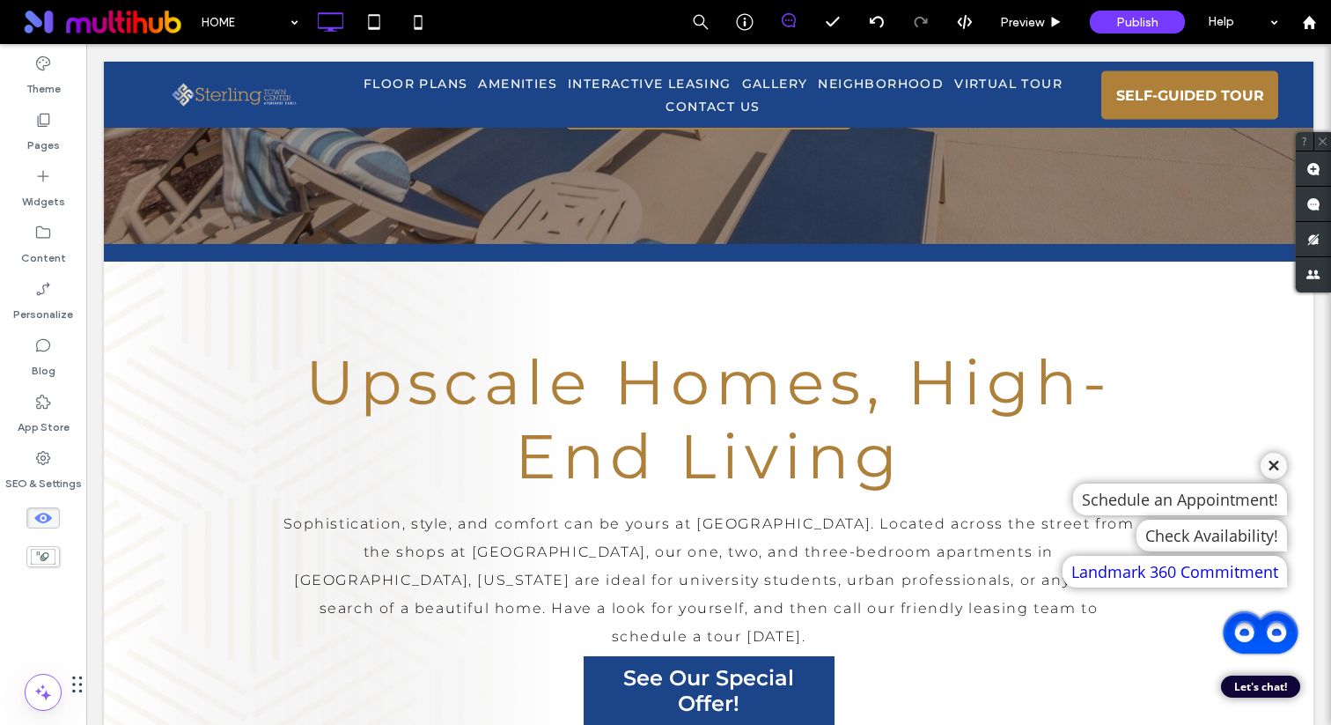
scroll to position [0, 0]
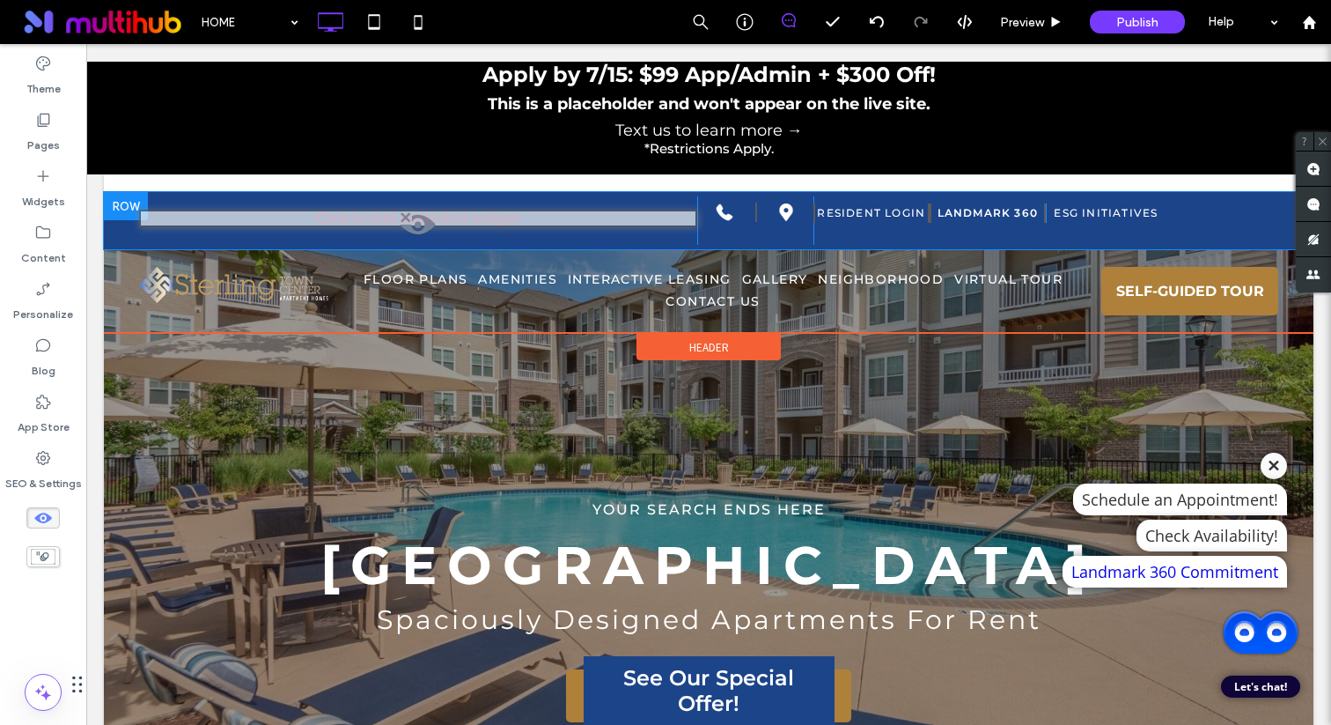
click at [500, 220] on span at bounding box center [418, 228] width 555 height 35
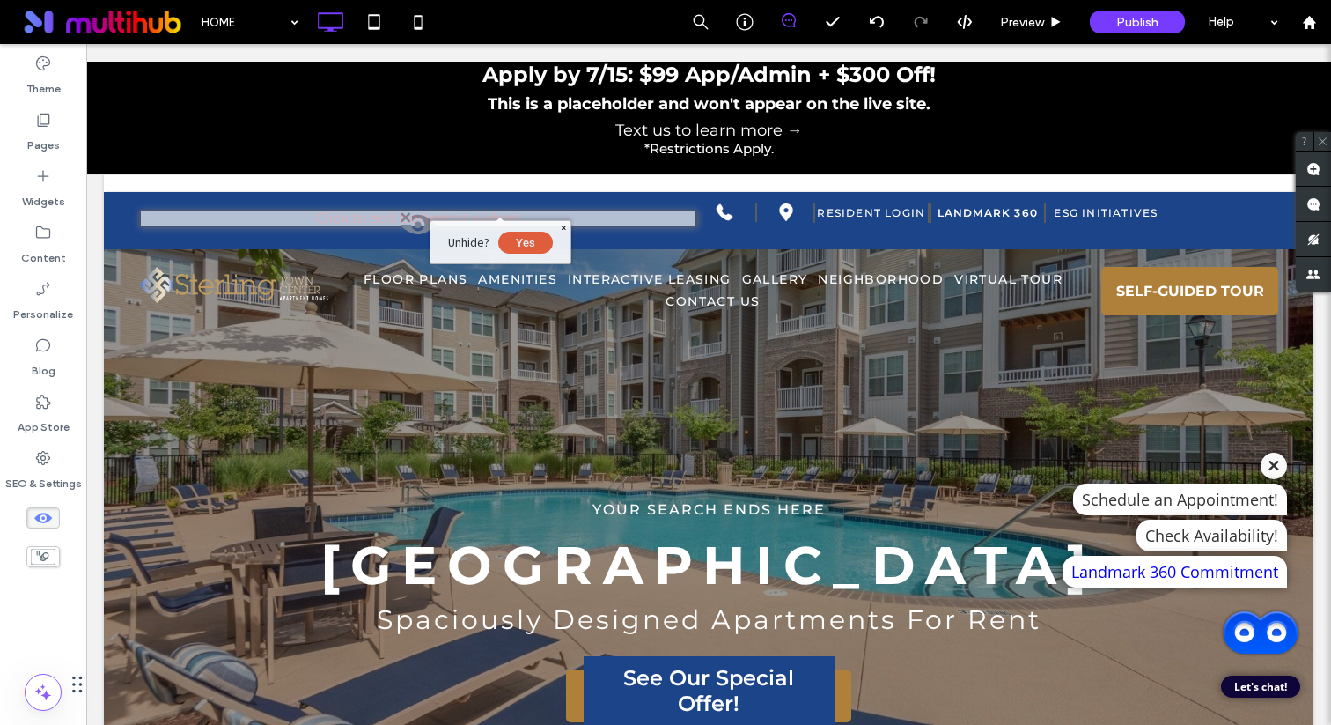
click at [506, 243] on button "Yes" at bounding box center [525, 243] width 55 height 22
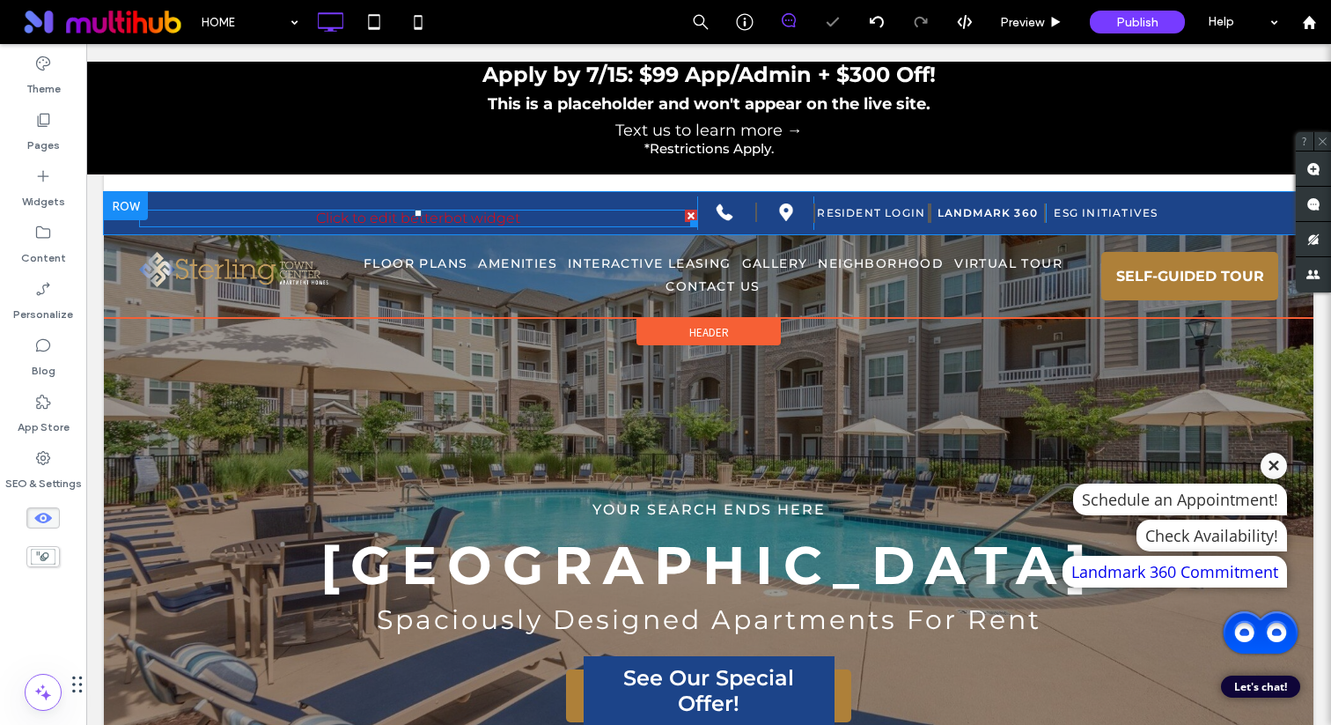
click at [513, 217] on span at bounding box center [418, 219] width 558 height 18
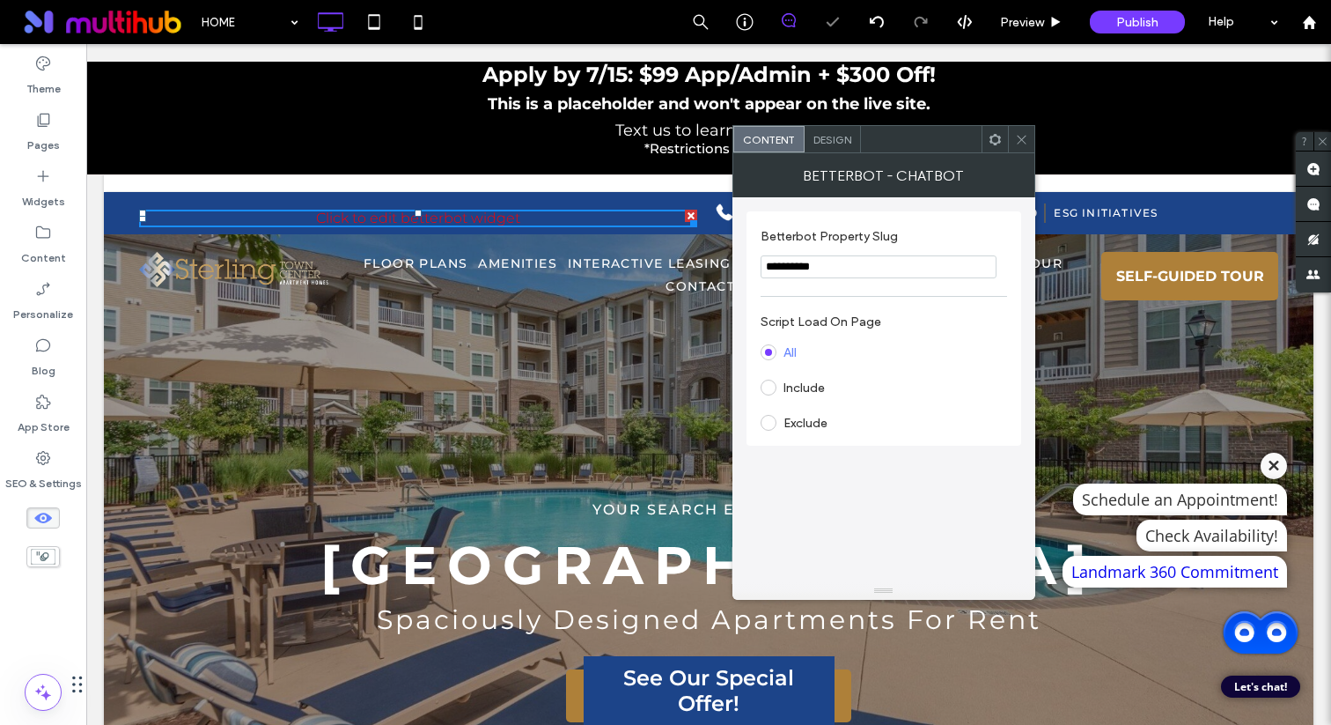
click at [810, 273] on input "**********" at bounding box center [879, 266] width 236 height 23
click at [816, 247] on label "Betterbot Property Slug" at bounding box center [880, 238] width 239 height 19
click at [1021, 136] on icon at bounding box center [1021, 139] width 13 height 13
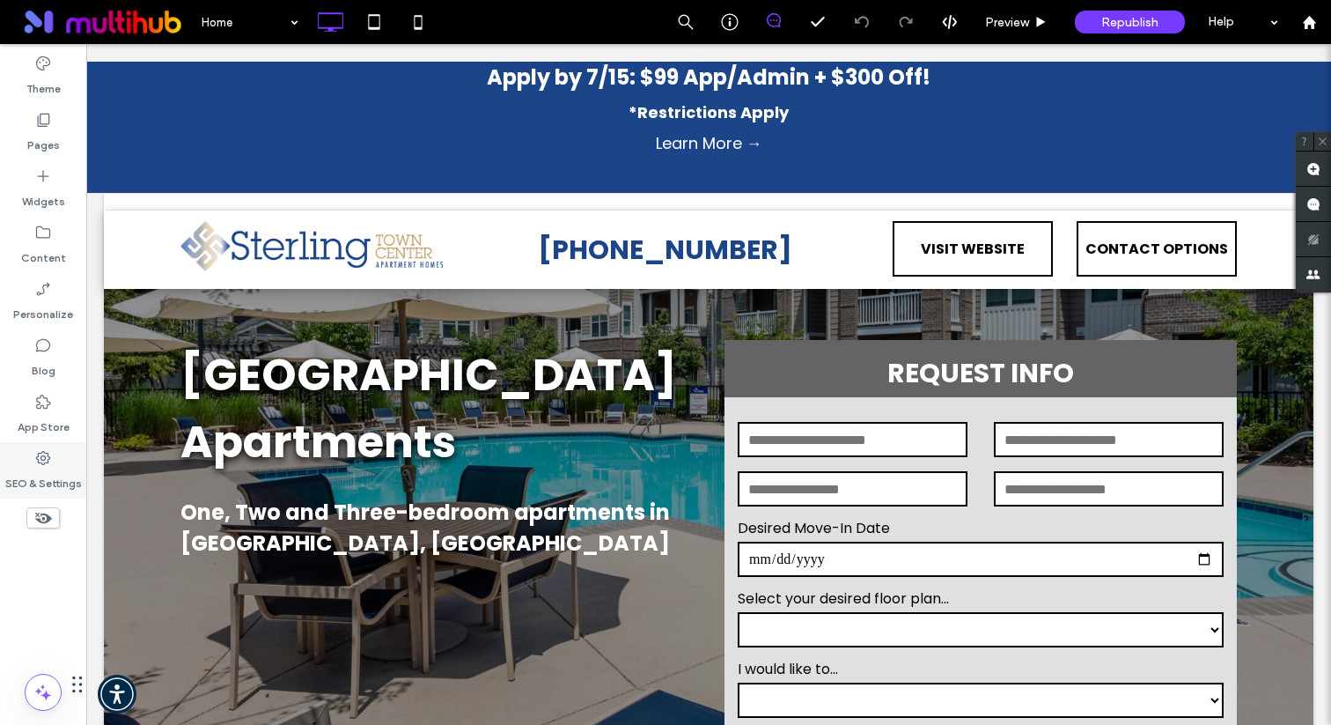
click at [41, 488] on label "SEO & Settings" at bounding box center [43, 479] width 77 height 25
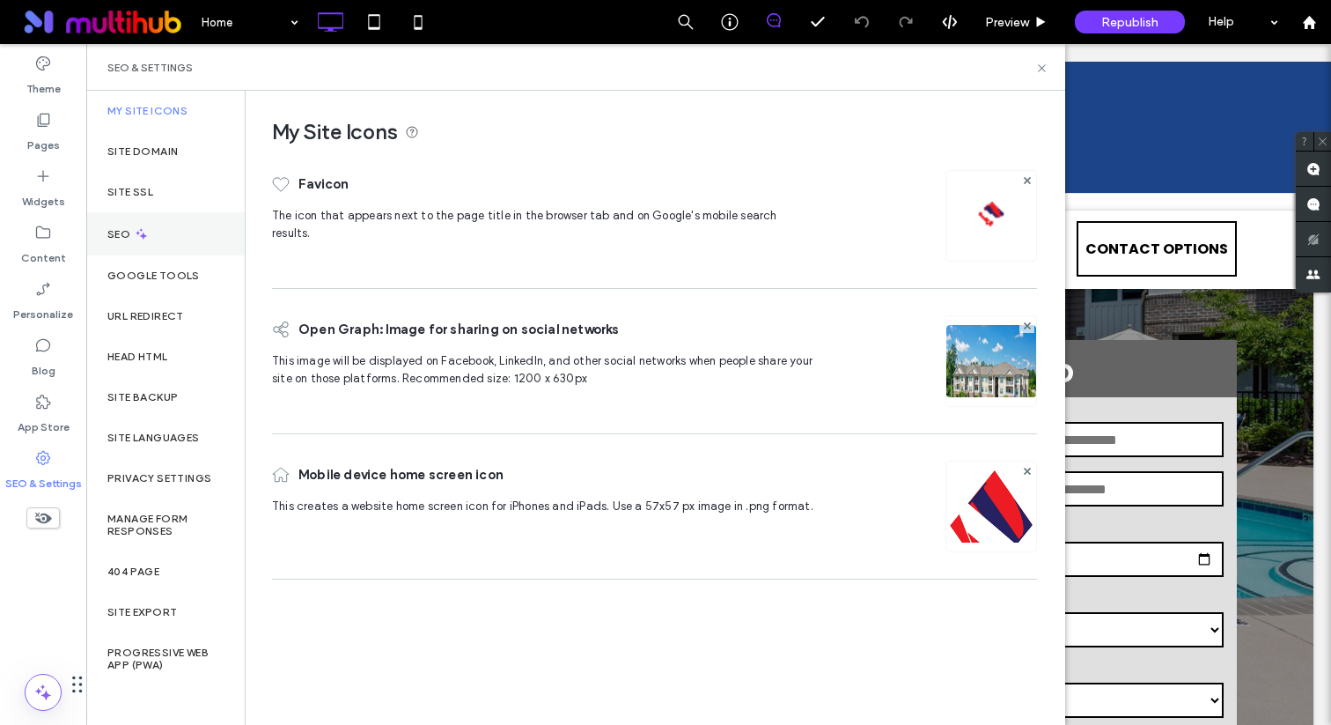
click at [193, 239] on div "SEO" at bounding box center [165, 233] width 158 height 43
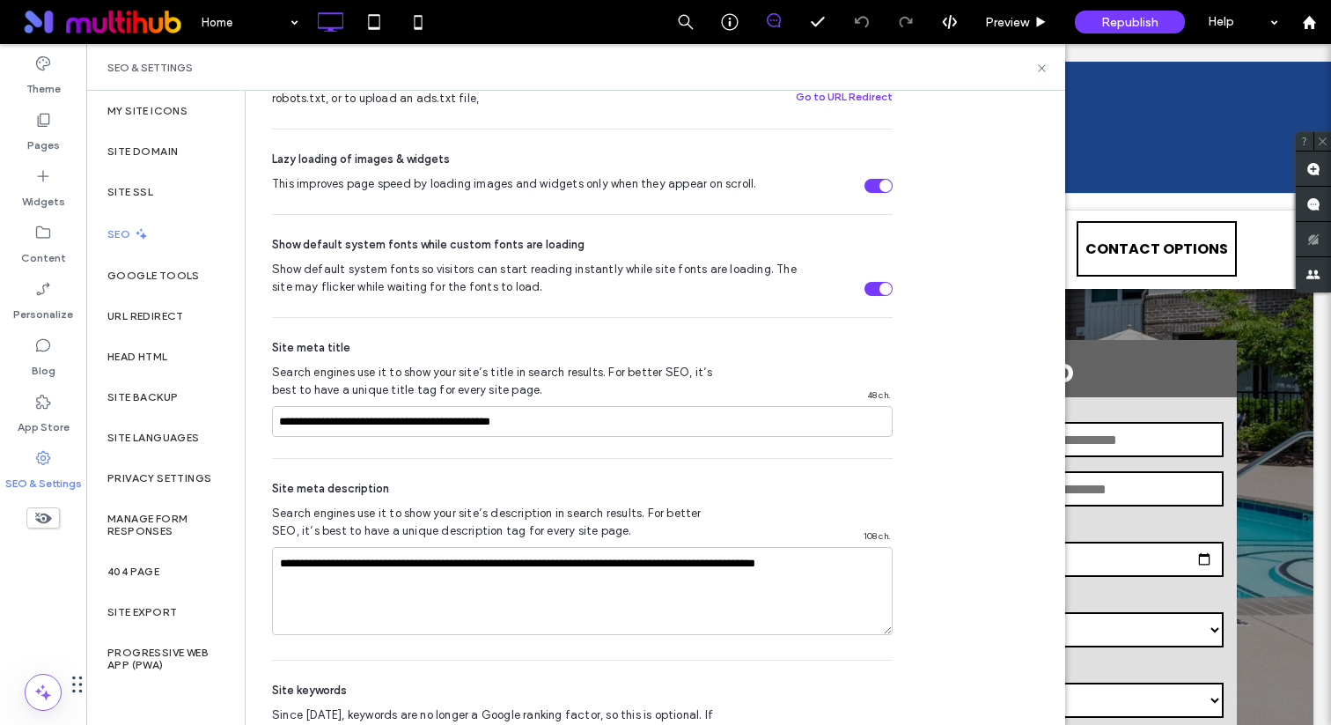
scroll to position [1019, 0]
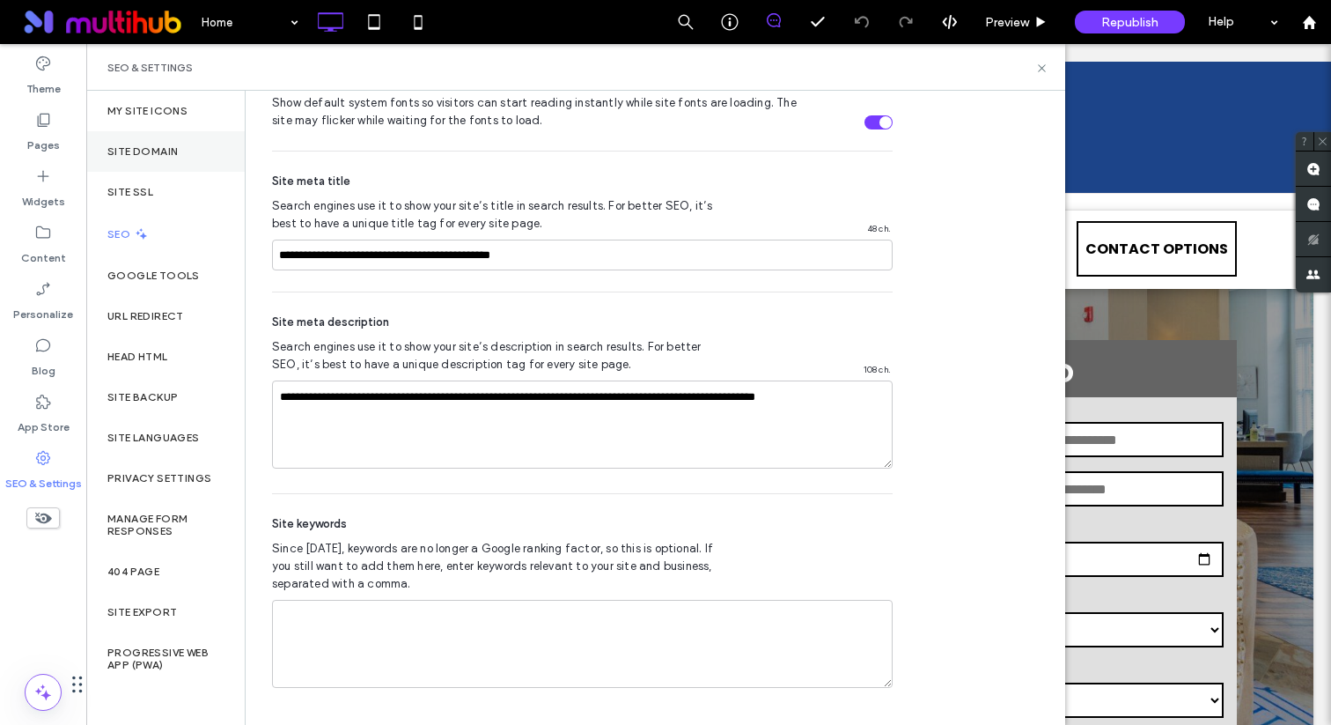
click at [175, 157] on label "Site Domain" at bounding box center [142, 151] width 70 height 12
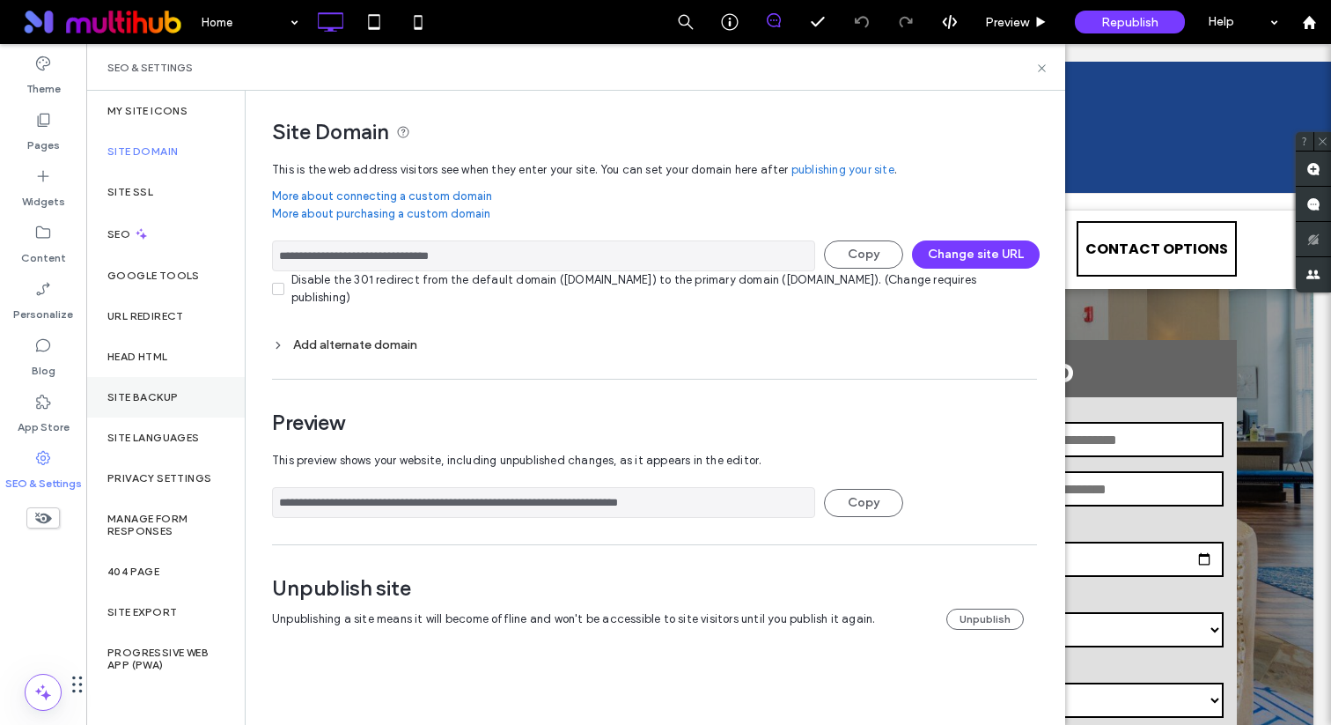
click at [156, 409] on div "Site Backup" at bounding box center [165, 397] width 158 height 41
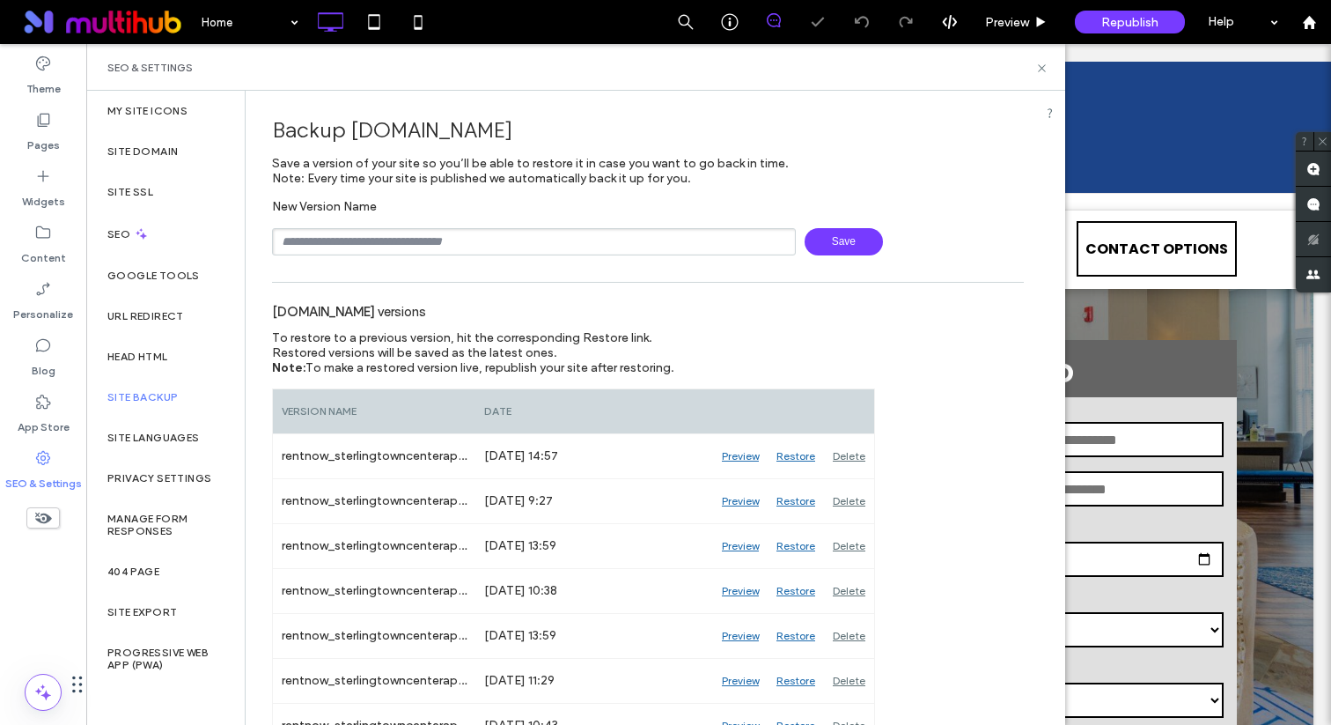
click at [390, 239] on input "text" at bounding box center [534, 241] width 524 height 27
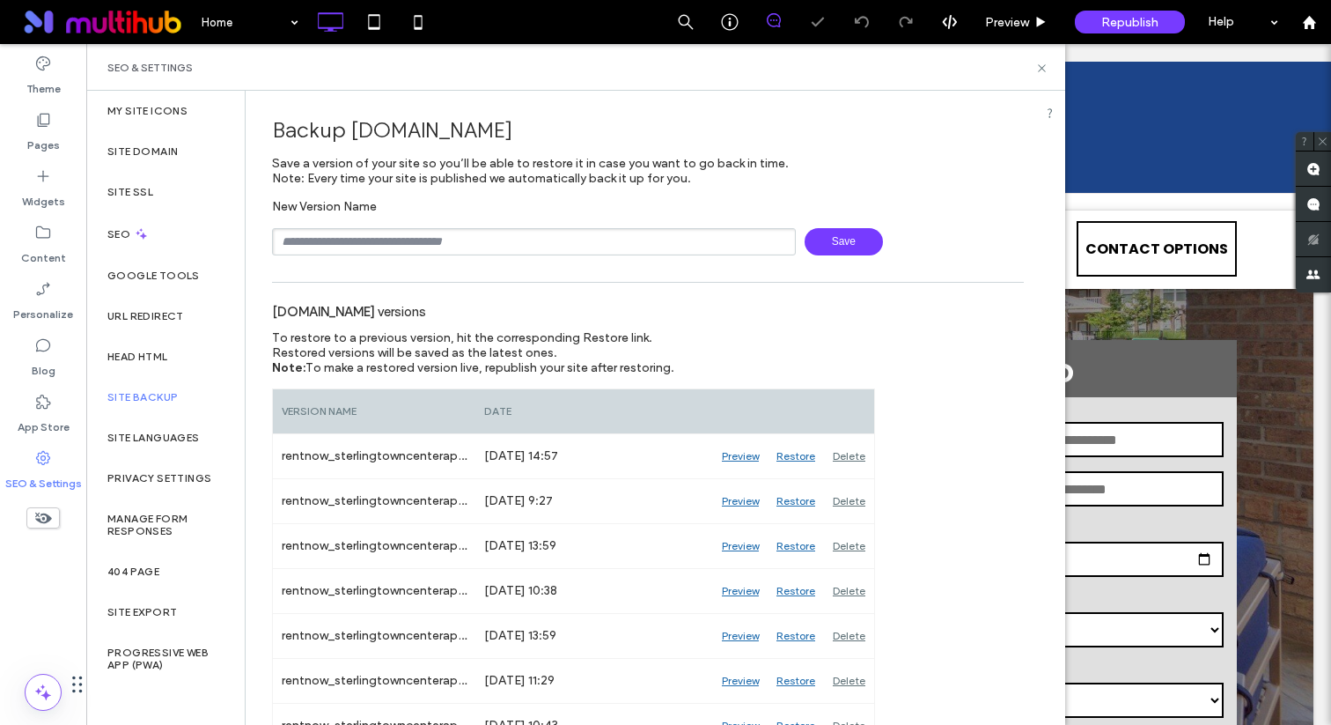
type input "**********"
click at [842, 247] on span "Save" at bounding box center [844, 241] width 78 height 27
click at [154, 157] on label "Site Domain" at bounding box center [142, 151] width 70 height 12
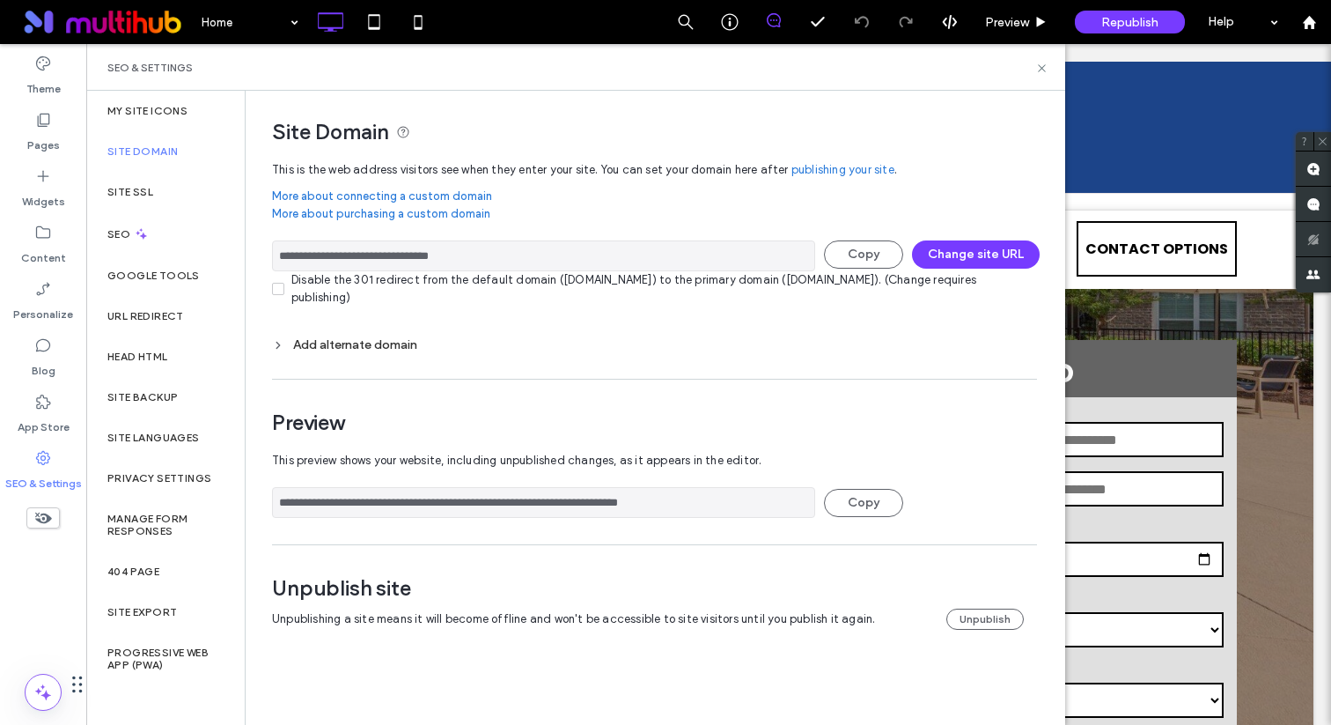
click at [994, 636] on div "Unpublish site Unpublishing a site means it will become offline and won't be ac…" at bounding box center [654, 606] width 765 height 63
click at [993, 623] on button "Unpublish" at bounding box center [985, 618] width 77 height 21
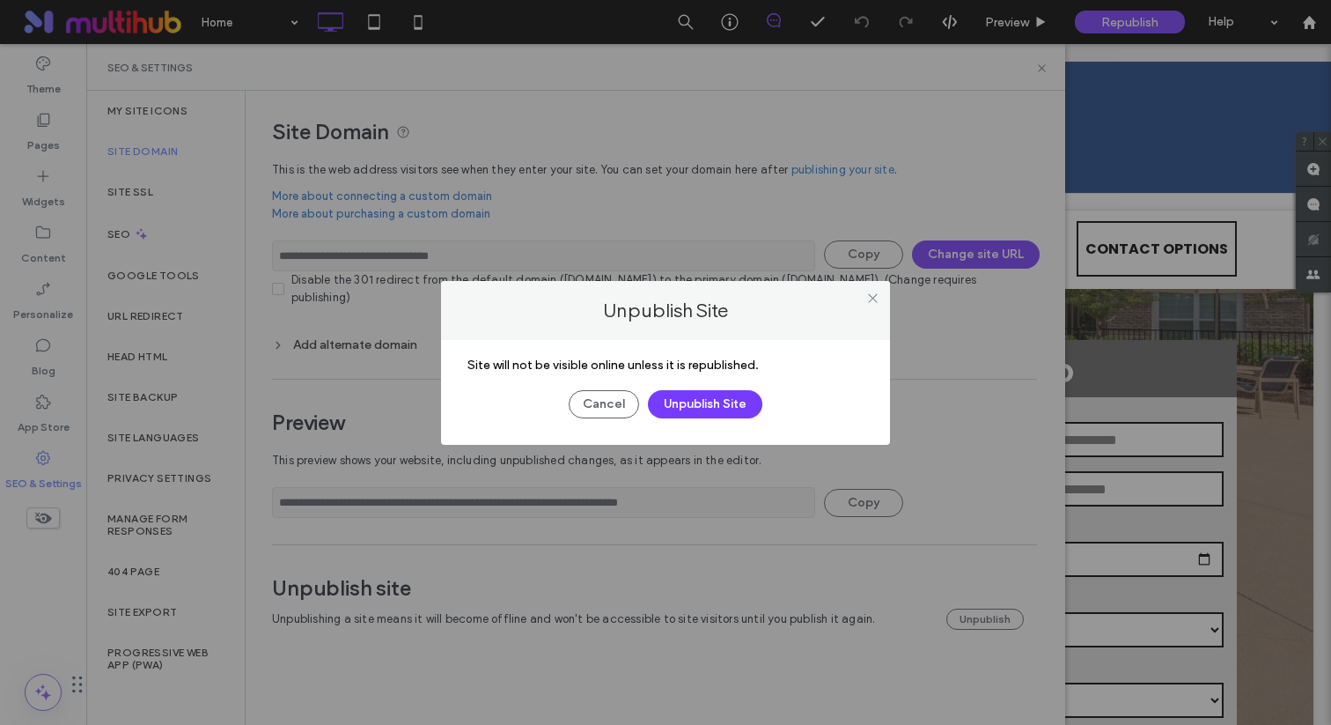
click at [708, 371] on div "Site will not be visible online unless it is republished." at bounding box center [666, 364] width 396 height 15
click at [708, 398] on button "Unpublish Site" at bounding box center [705, 404] width 114 height 28
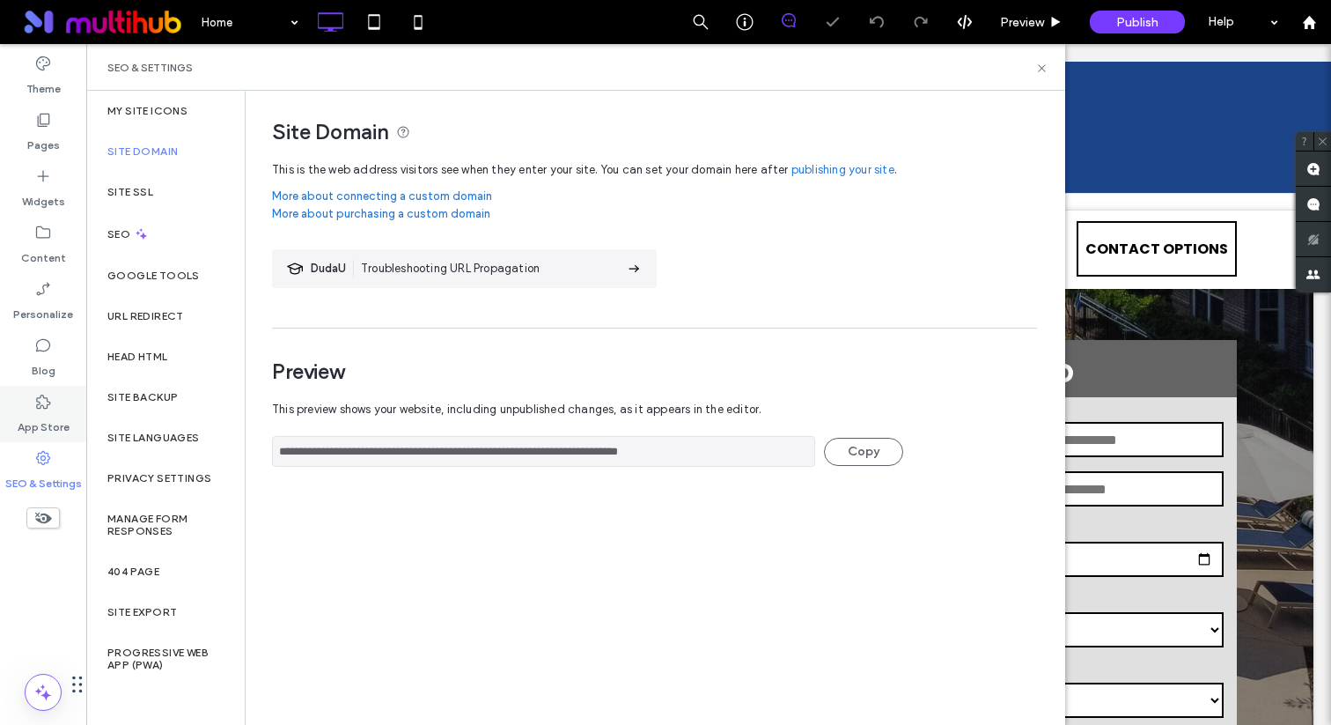
click at [61, 387] on div "App Store" at bounding box center [43, 414] width 86 height 56
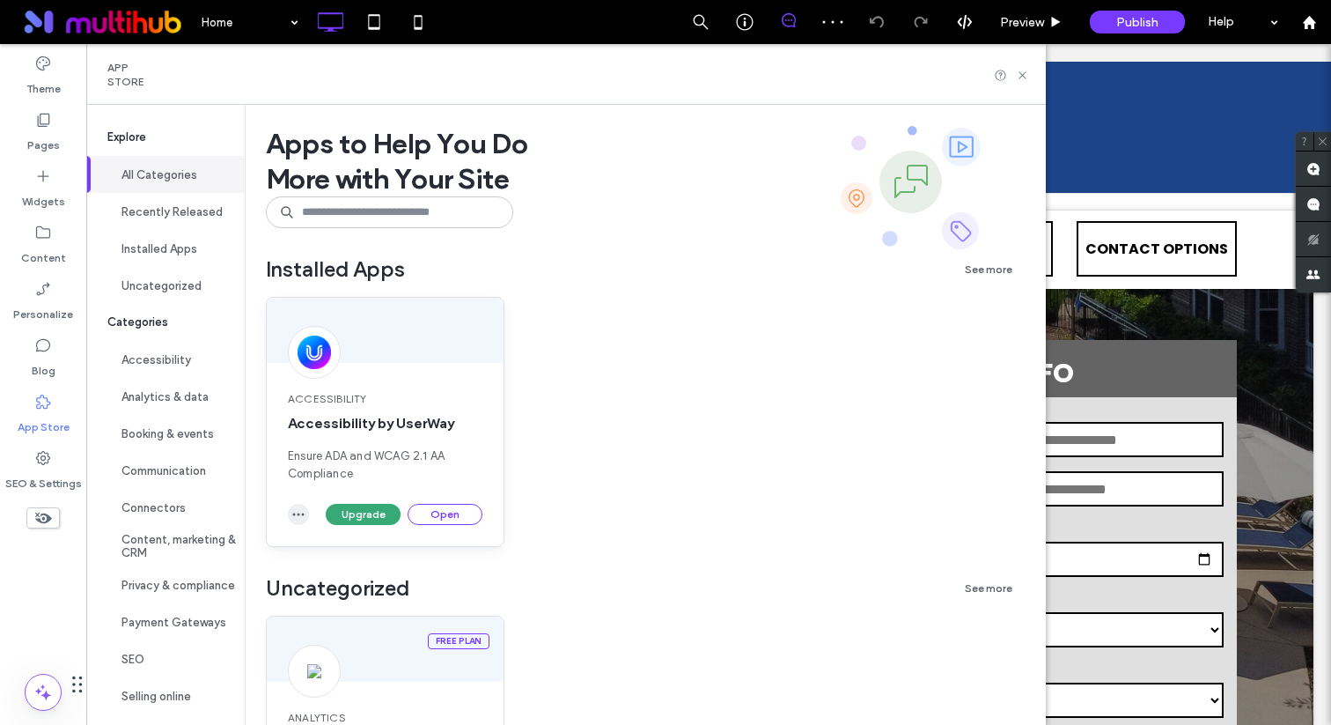
click at [306, 509] on span "button" at bounding box center [298, 514] width 21 height 21
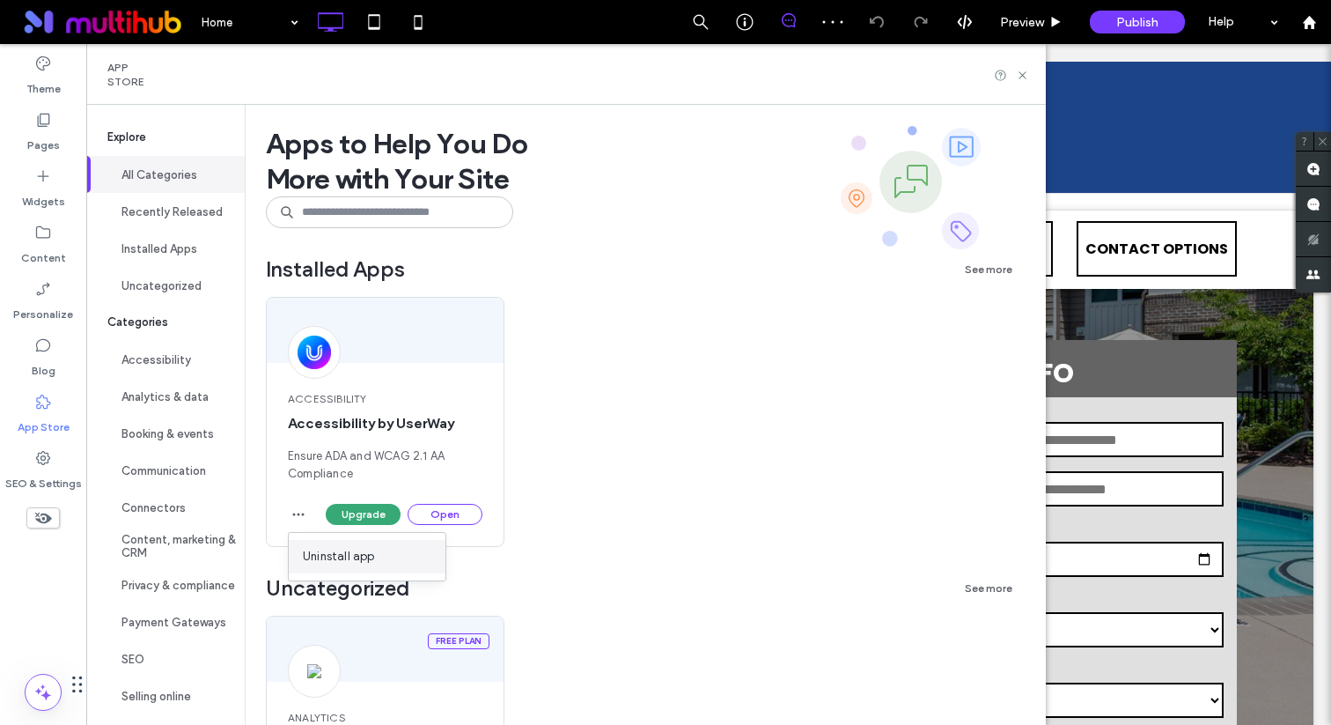
click at [376, 555] on div "Uninstall app" at bounding box center [367, 556] width 157 height 33
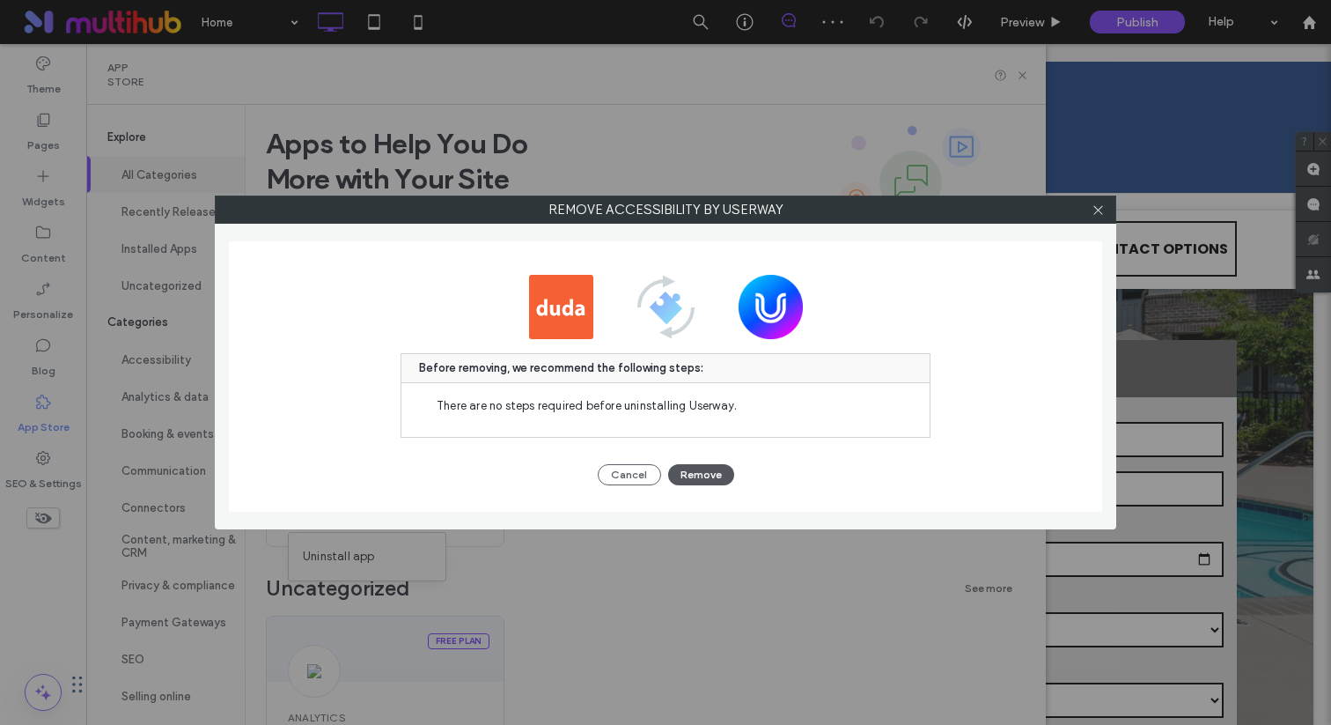
click at [704, 467] on button "Remove" at bounding box center [701, 474] width 66 height 21
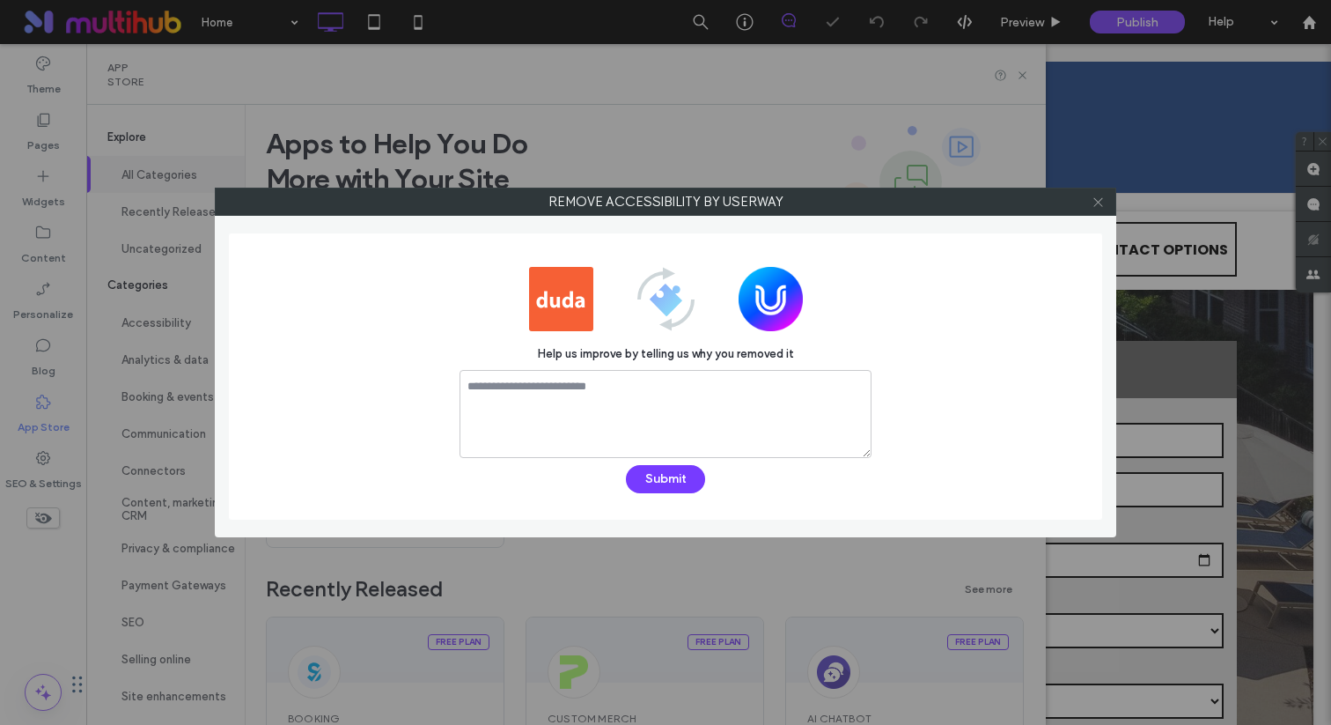
scroll to position [0, 0]
click at [1094, 209] on span at bounding box center [1098, 201] width 13 height 26
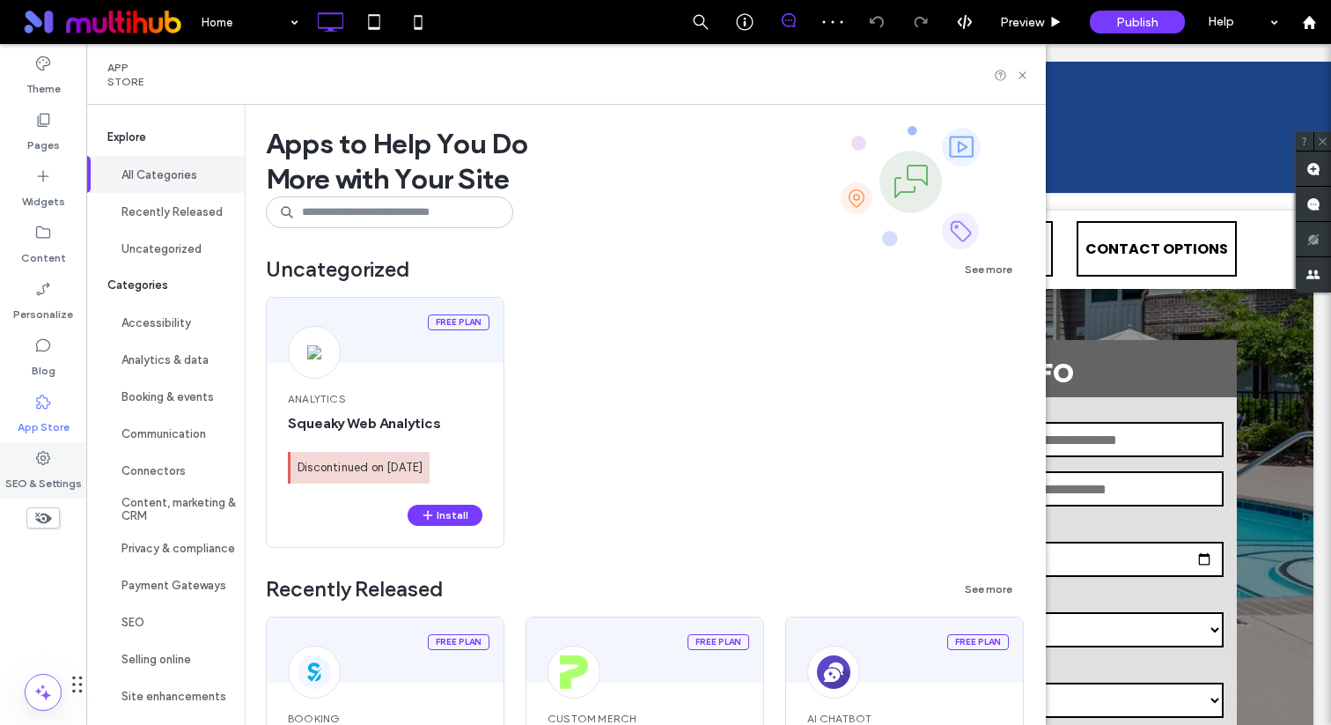
click at [61, 455] on div "SEO & Settings" at bounding box center [43, 470] width 86 height 56
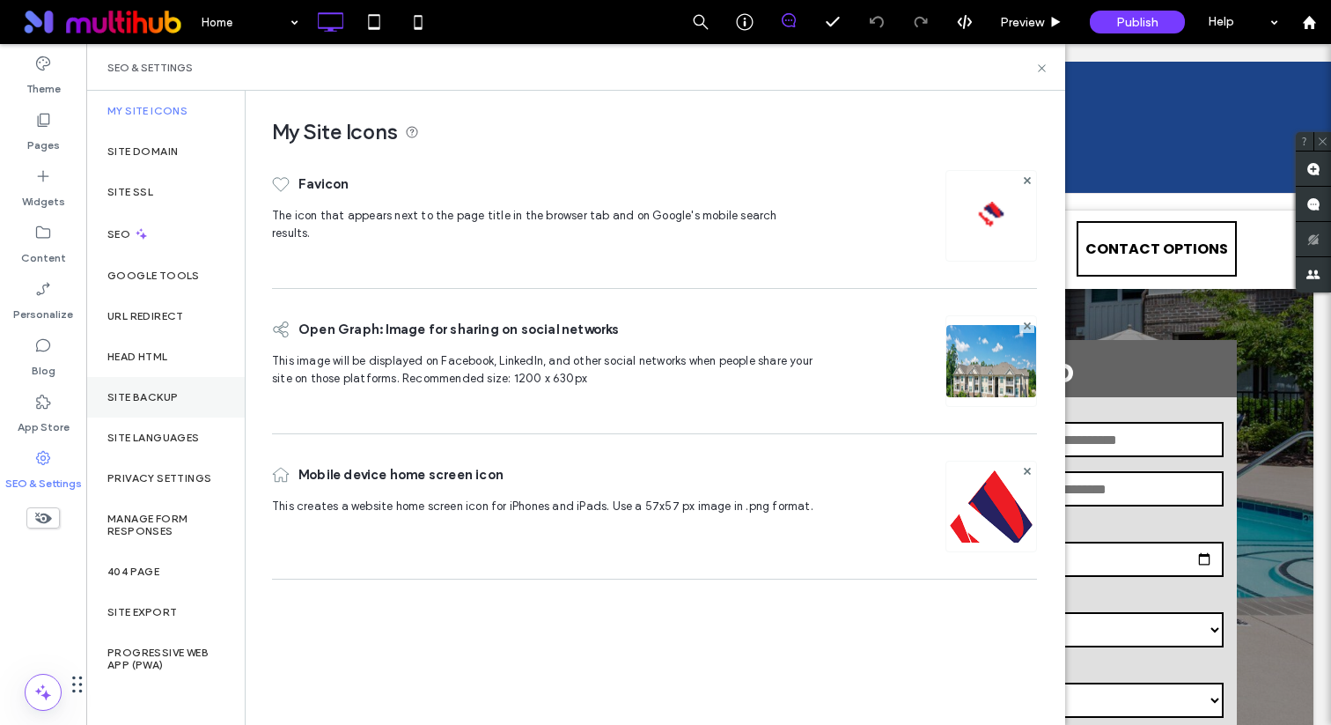
click at [180, 380] on div "Site Backup" at bounding box center [165, 397] width 158 height 41
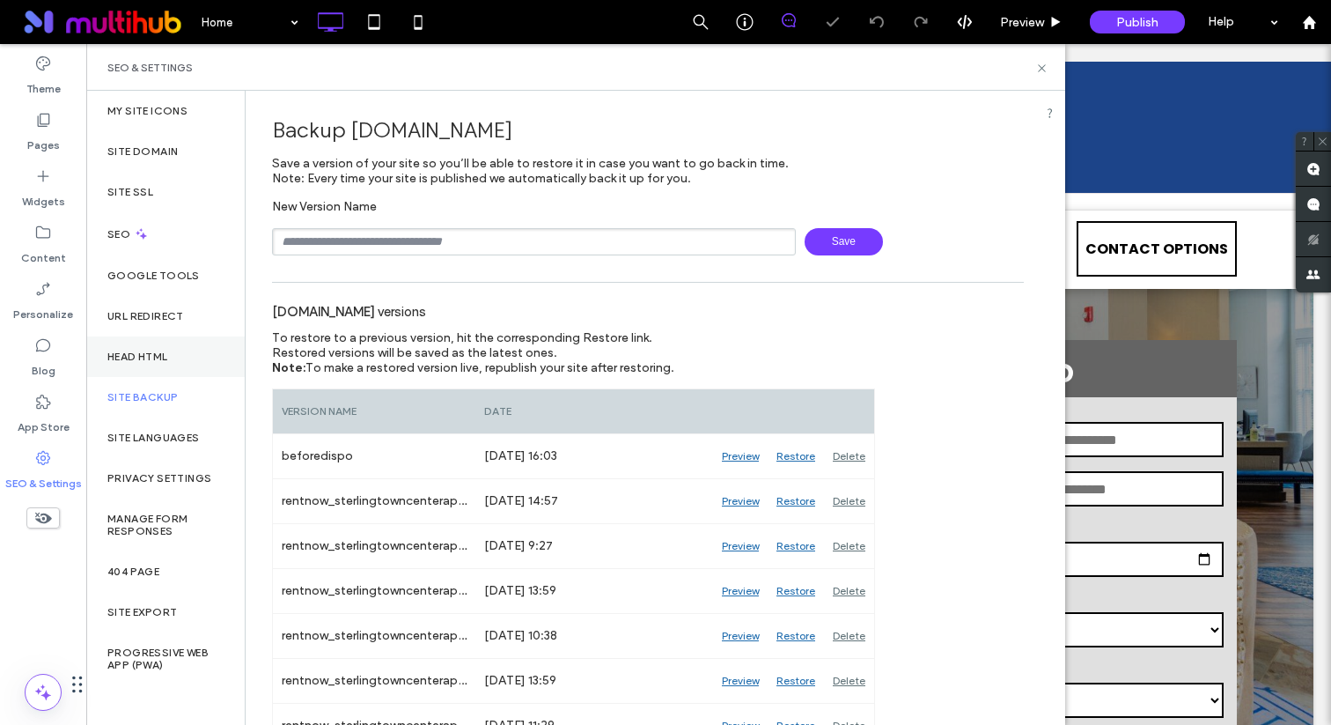
click at [187, 362] on div "Head HTML" at bounding box center [165, 356] width 158 height 41
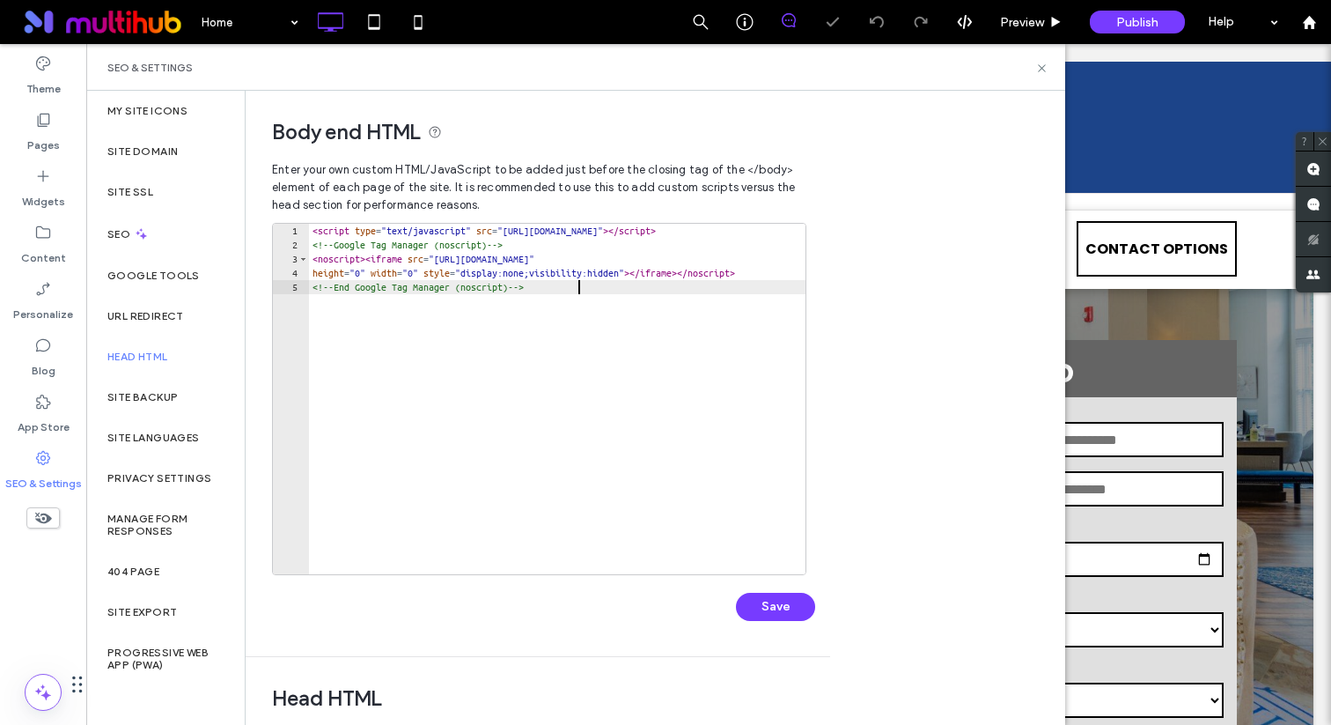
click at [482, 444] on div "< script type = "text/javascript" src = "https://app.repli360.com/admin/rrac-we…" at bounding box center [1219, 413] width 1821 height 379
type textarea "**********"
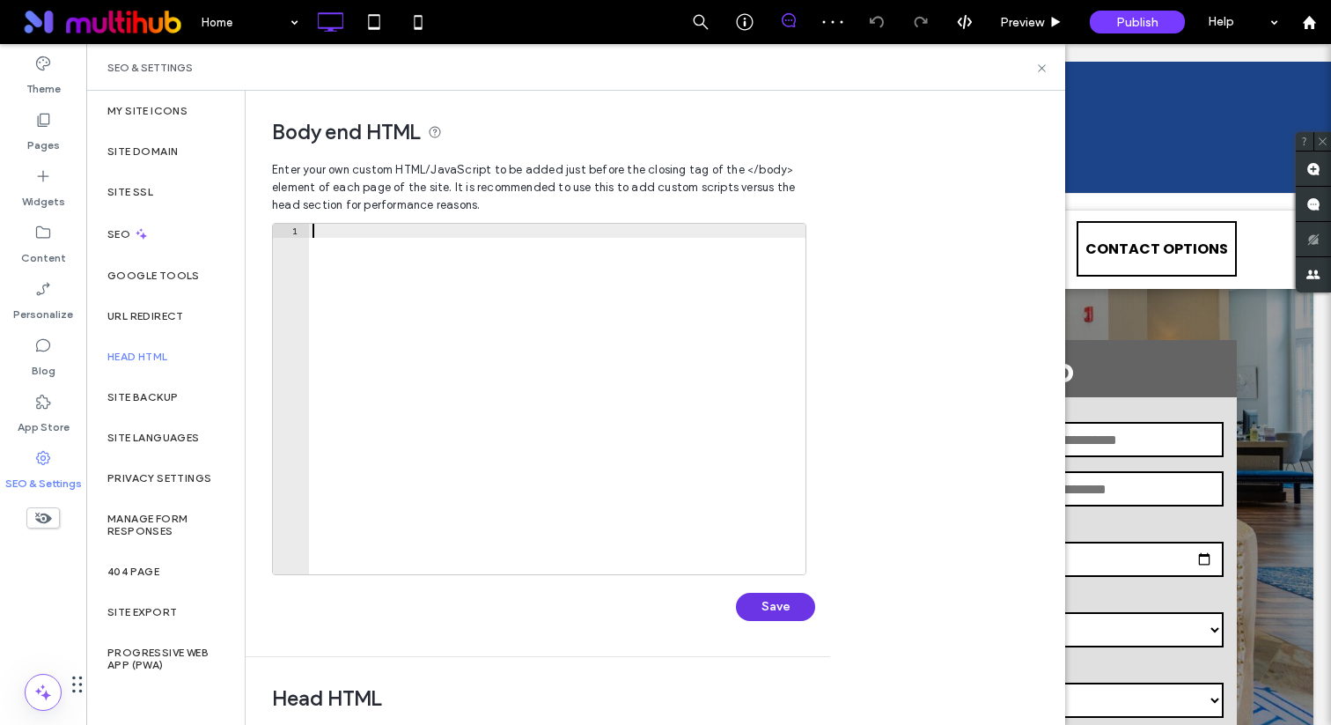
click at [742, 612] on button "Save" at bounding box center [775, 607] width 79 height 28
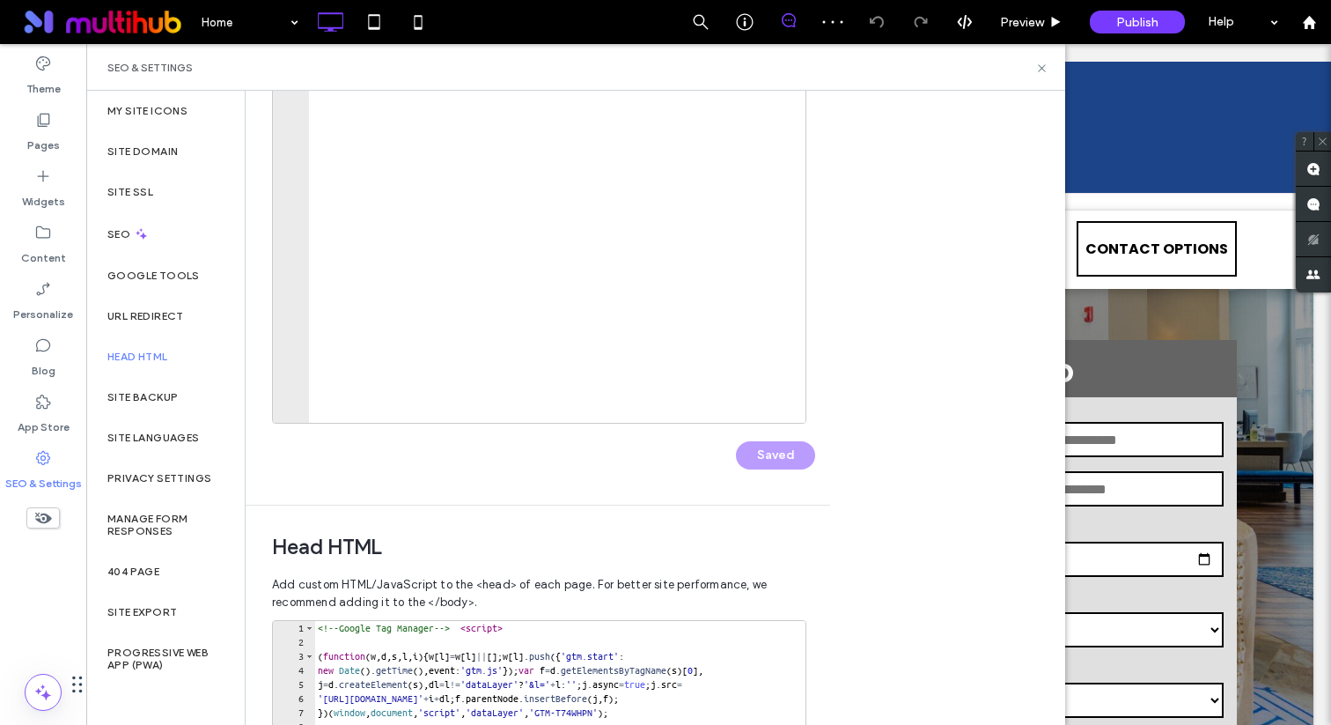
scroll to position [482, 0]
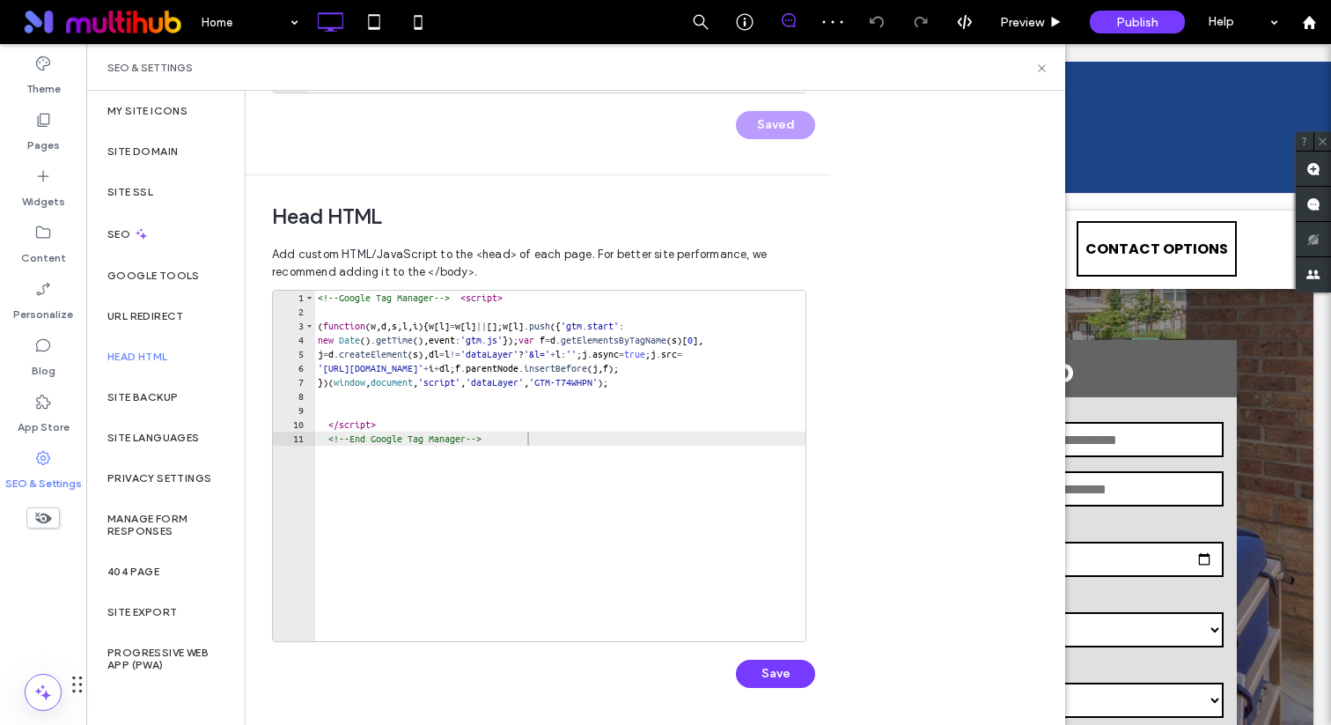
click at [634, 558] on div "<!-- Google Tag Manager --> < script > ( function ( w , d , s , l , i ) { w [ l…" at bounding box center [577, 480] width 527 height 379
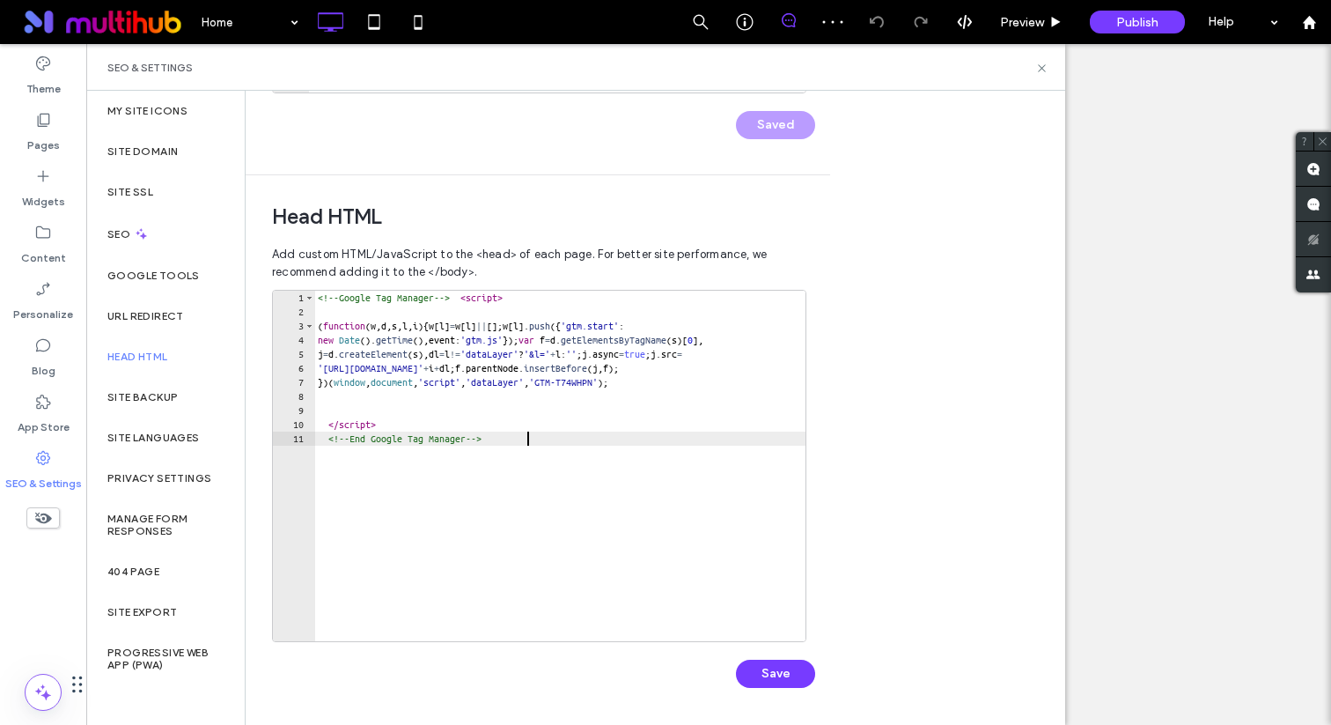
type textarea "**********"
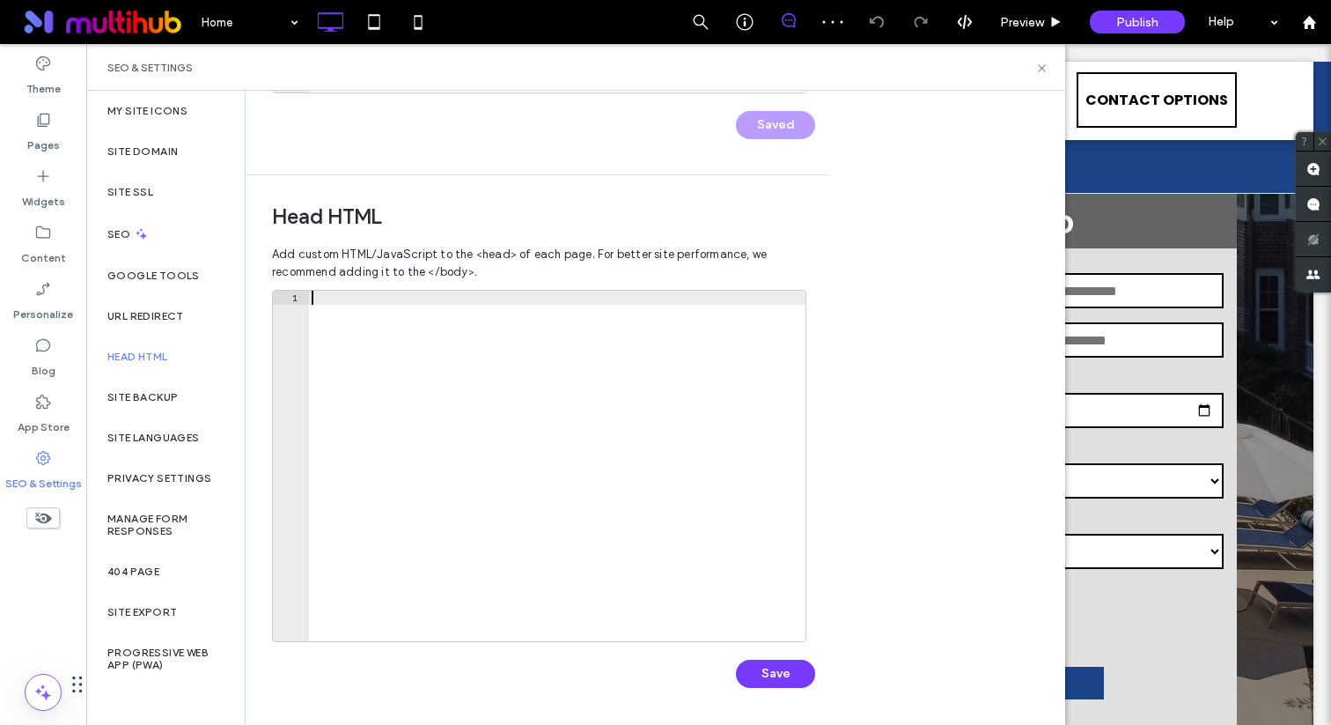
scroll to position [0, 0]
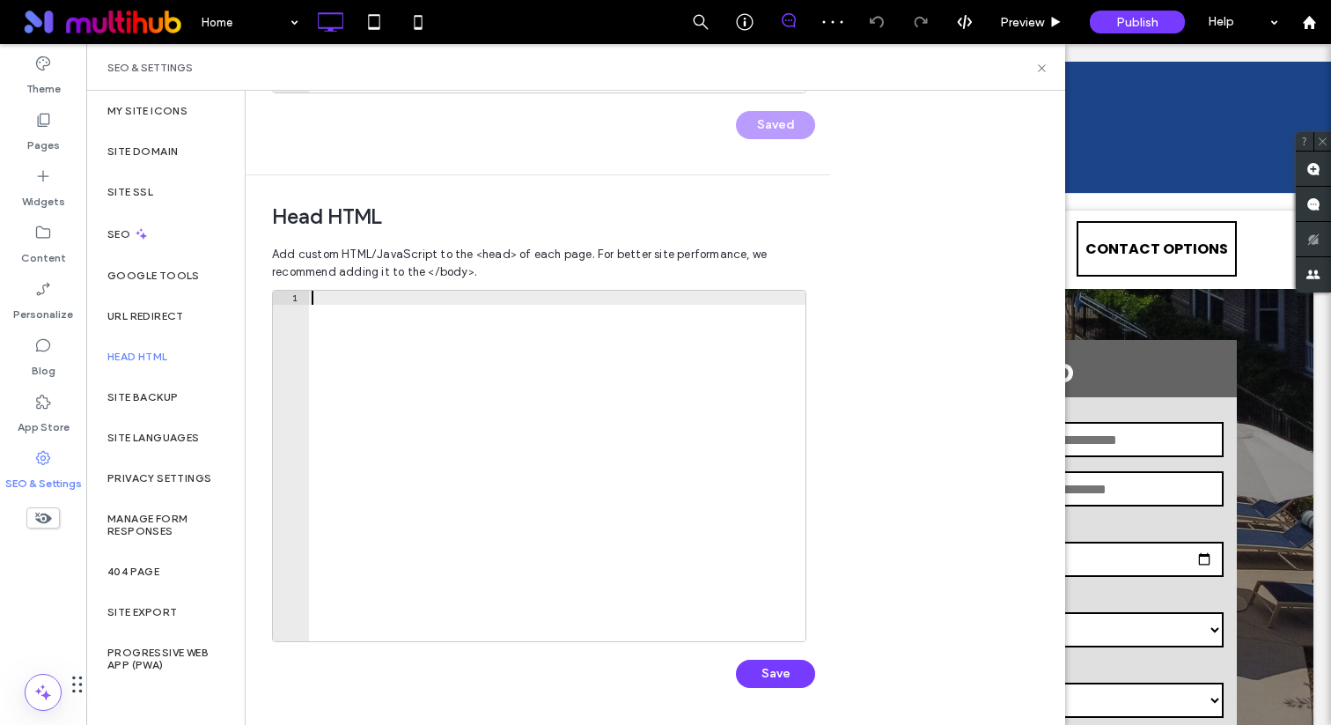
click at [763, 692] on div "1 XXXXXXXXXXXXXXXXXXXXXXXXXXXXXXXXXXXXXXXXXXXXXXXXXXXXXXXXXXXXXXXXXXXXXXXXXXXXX…" at bounding box center [543, 498] width 543 height 416
click at [777, 674] on button "Save" at bounding box center [775, 673] width 79 height 28
click at [1041, 70] on icon at bounding box center [1041, 68] width 13 height 13
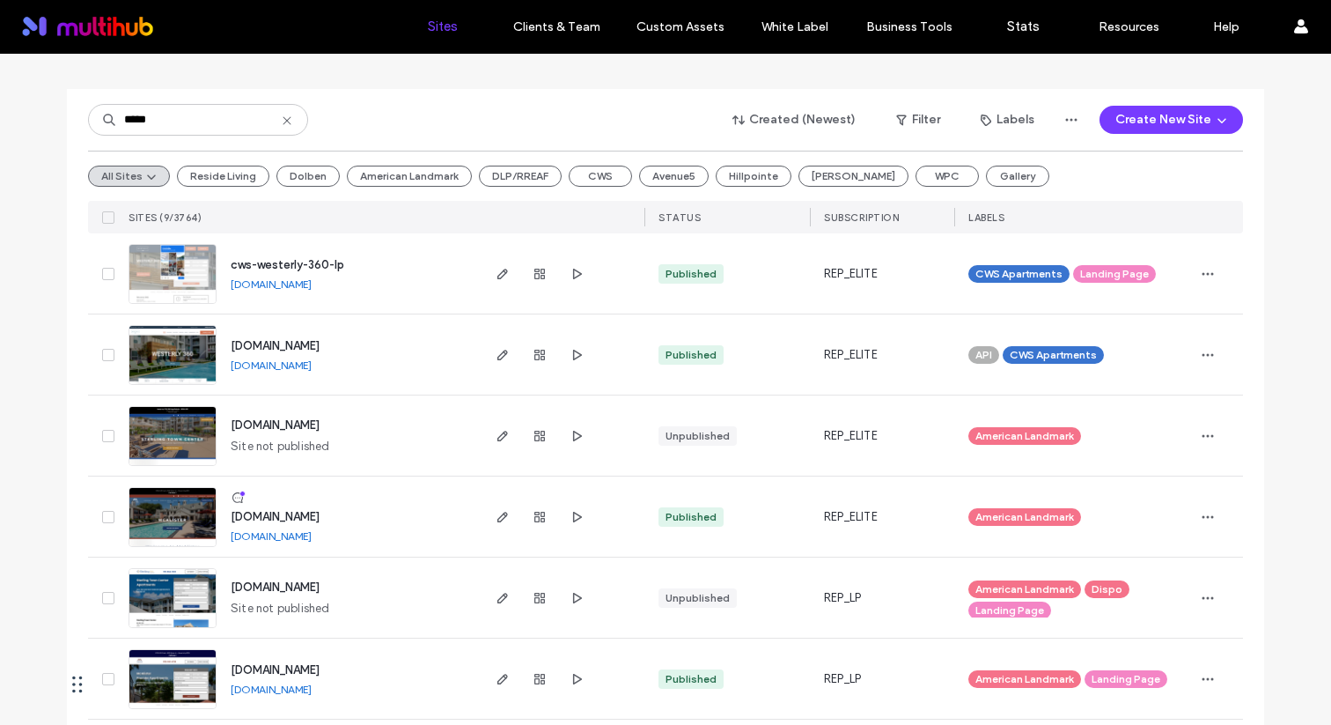
scroll to position [91, 0]
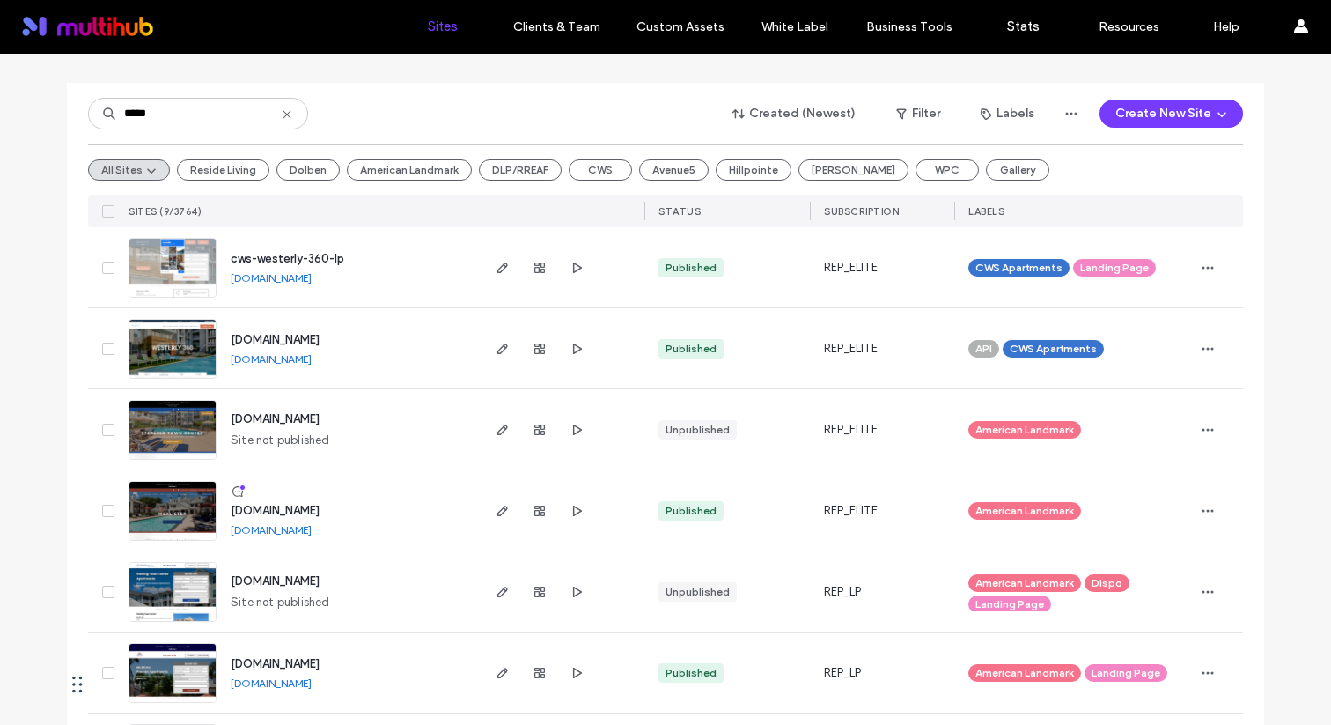
type input "*****"
click at [105, 429] on icon at bounding box center [108, 429] width 6 height 5
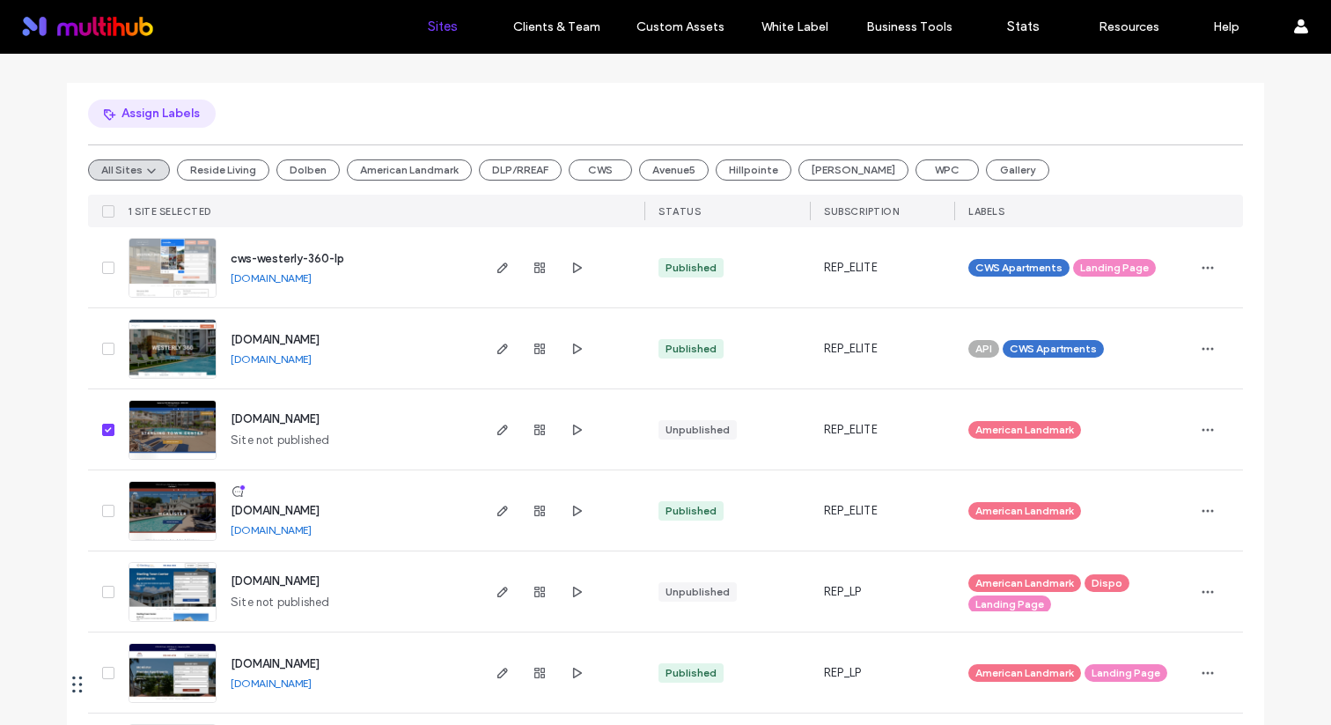
click at [176, 125] on button "Assign Labels" at bounding box center [152, 113] width 128 height 28
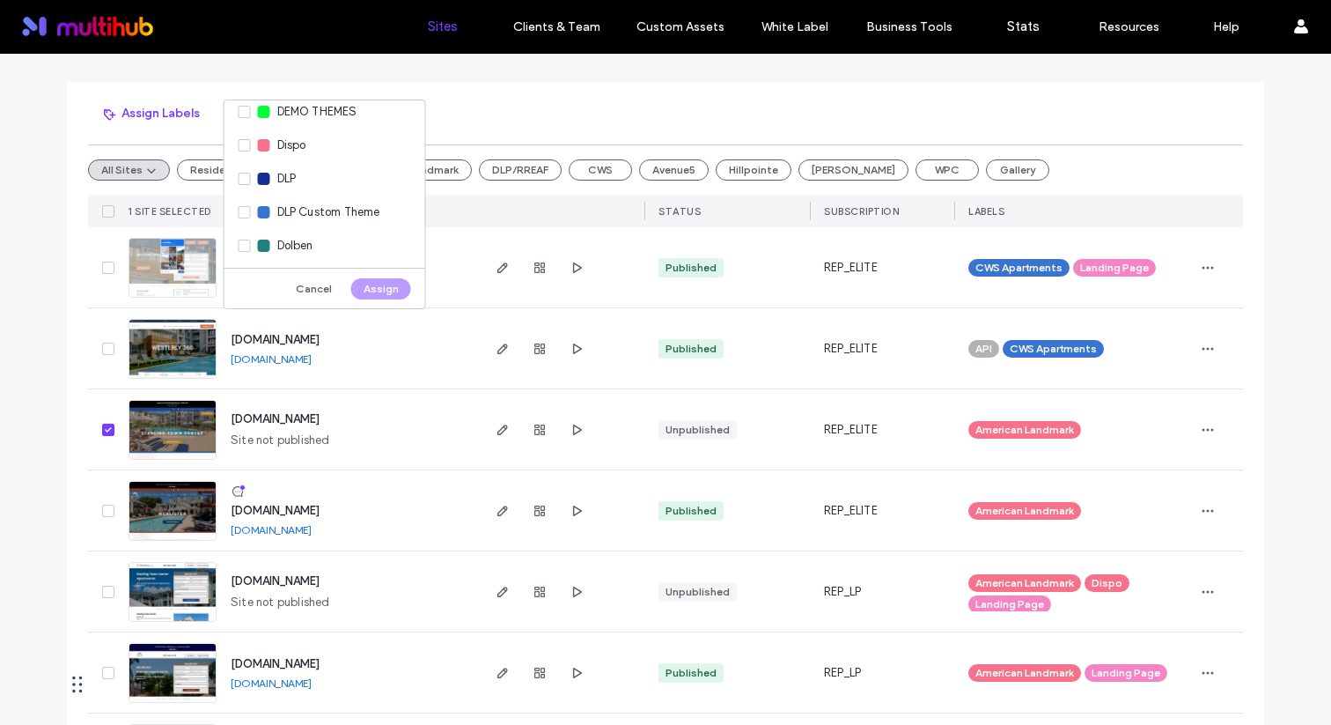
scroll to position [1261, 0]
click at [317, 129] on div "Dispo" at bounding box center [325, 134] width 201 height 33
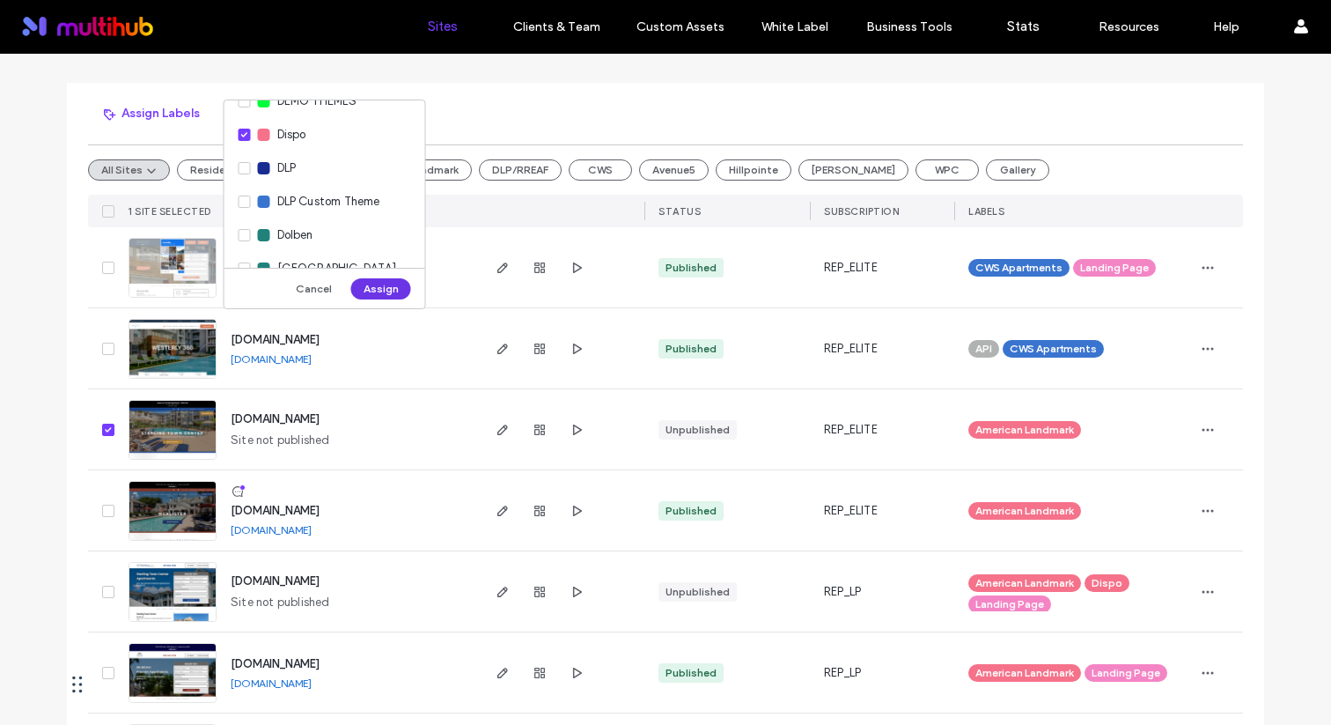
click at [373, 284] on button "Assign" at bounding box center [381, 288] width 60 height 21
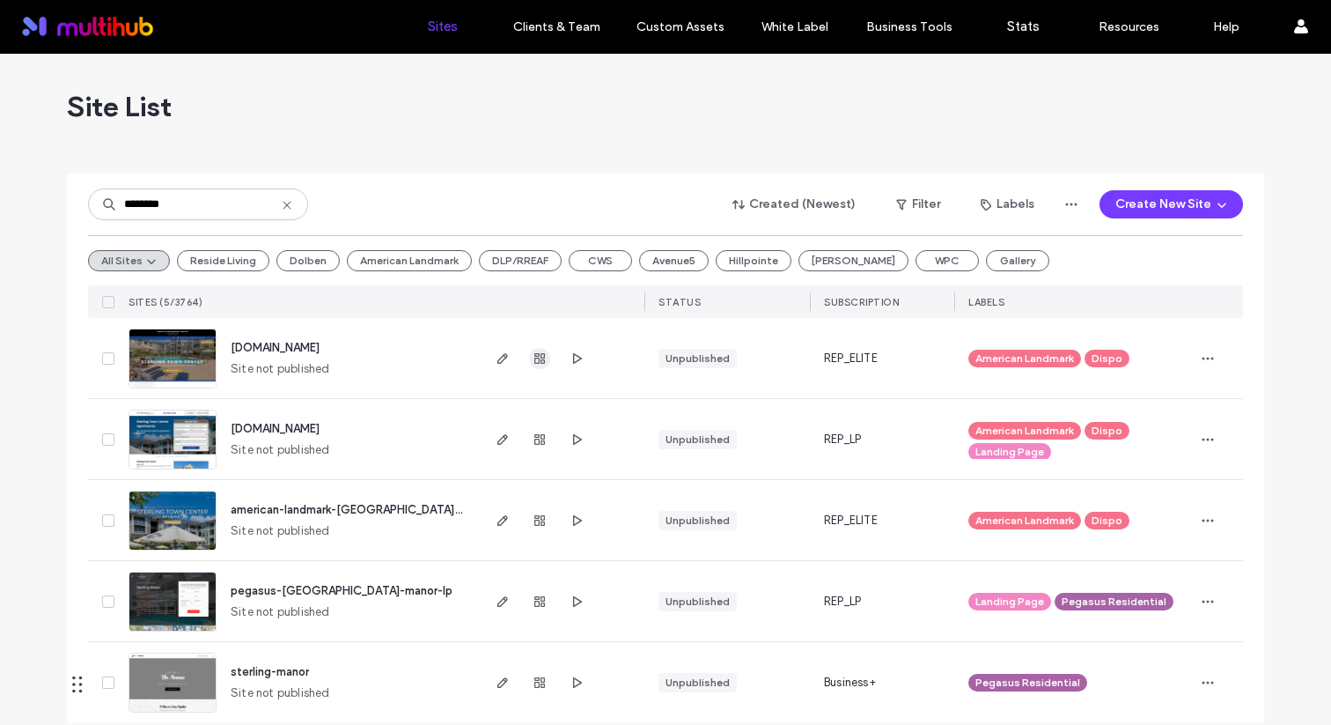
type input "********"
click at [534, 355] on use "button" at bounding box center [539, 358] width 11 height 11
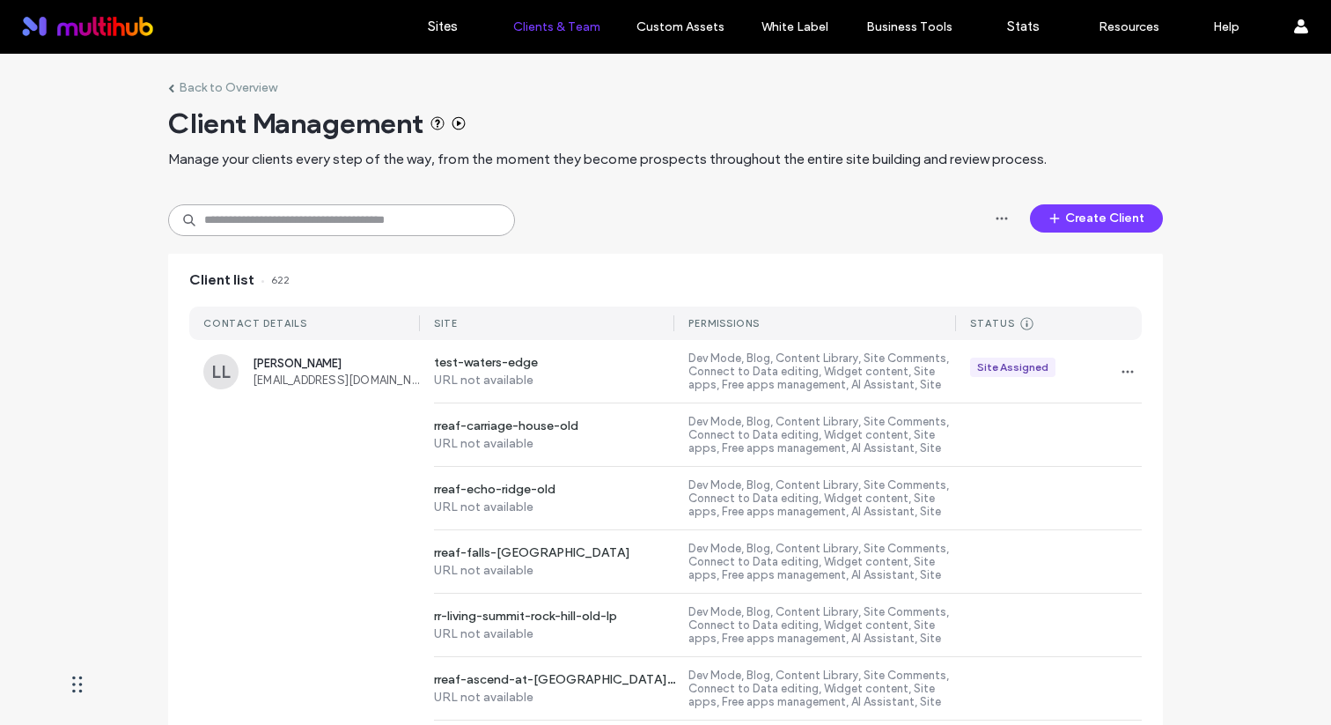
click at [446, 221] on input at bounding box center [341, 220] width 347 height 32
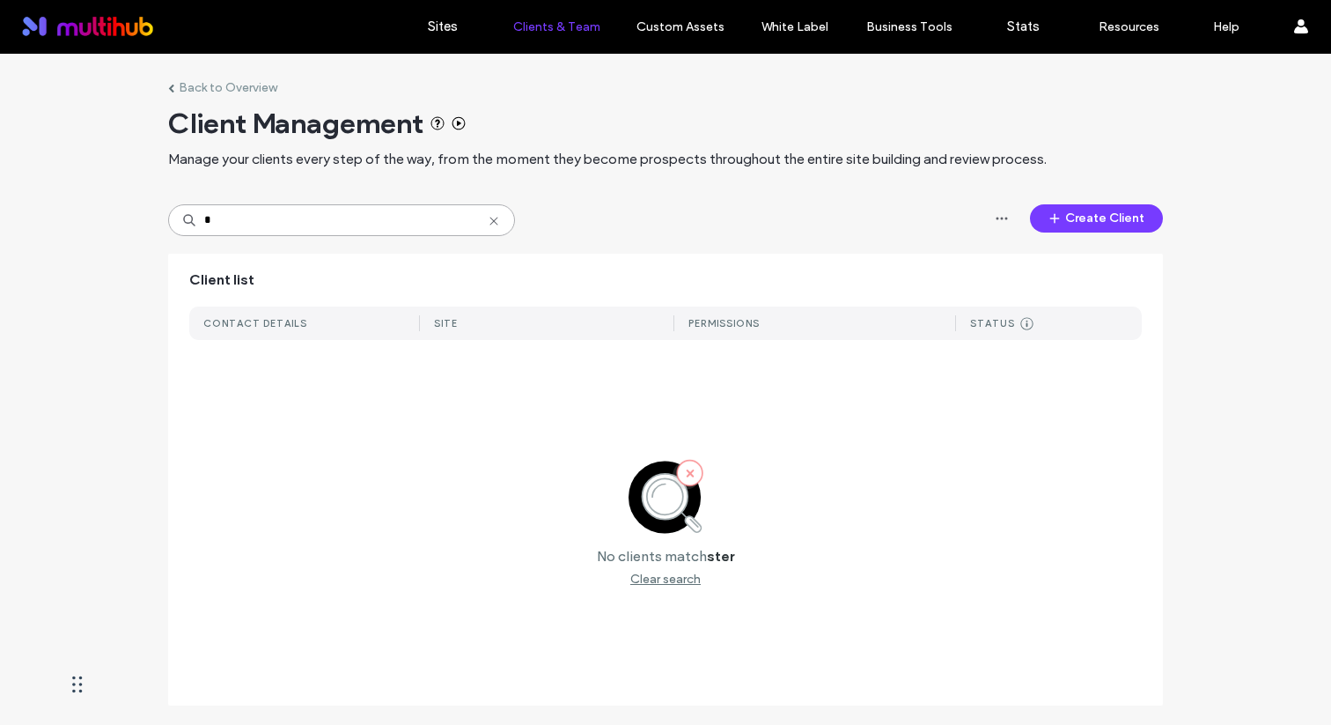
type input "*"
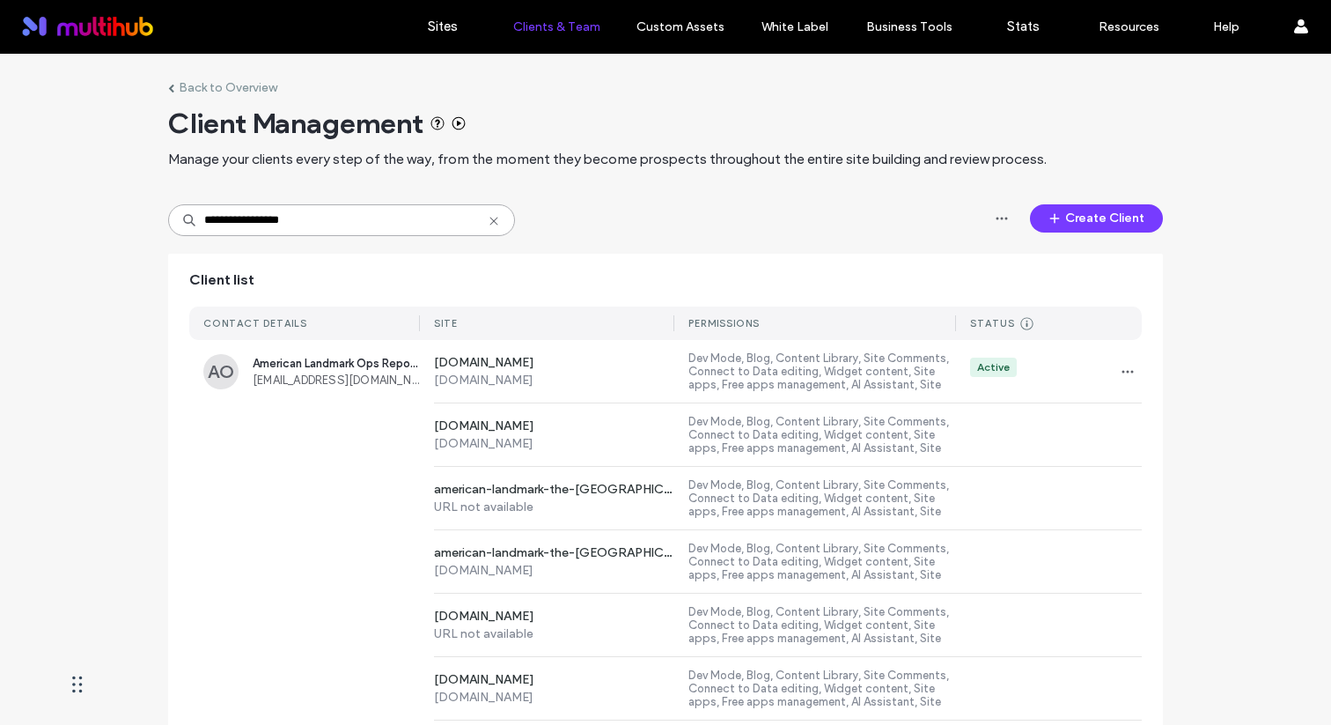
type input "**********"
click at [1124, 371] on icon "button" at bounding box center [1128, 372] width 14 height 14
click at [1173, 413] on span "Sites & Permissions" at bounding box center [1195, 418] width 103 height 18
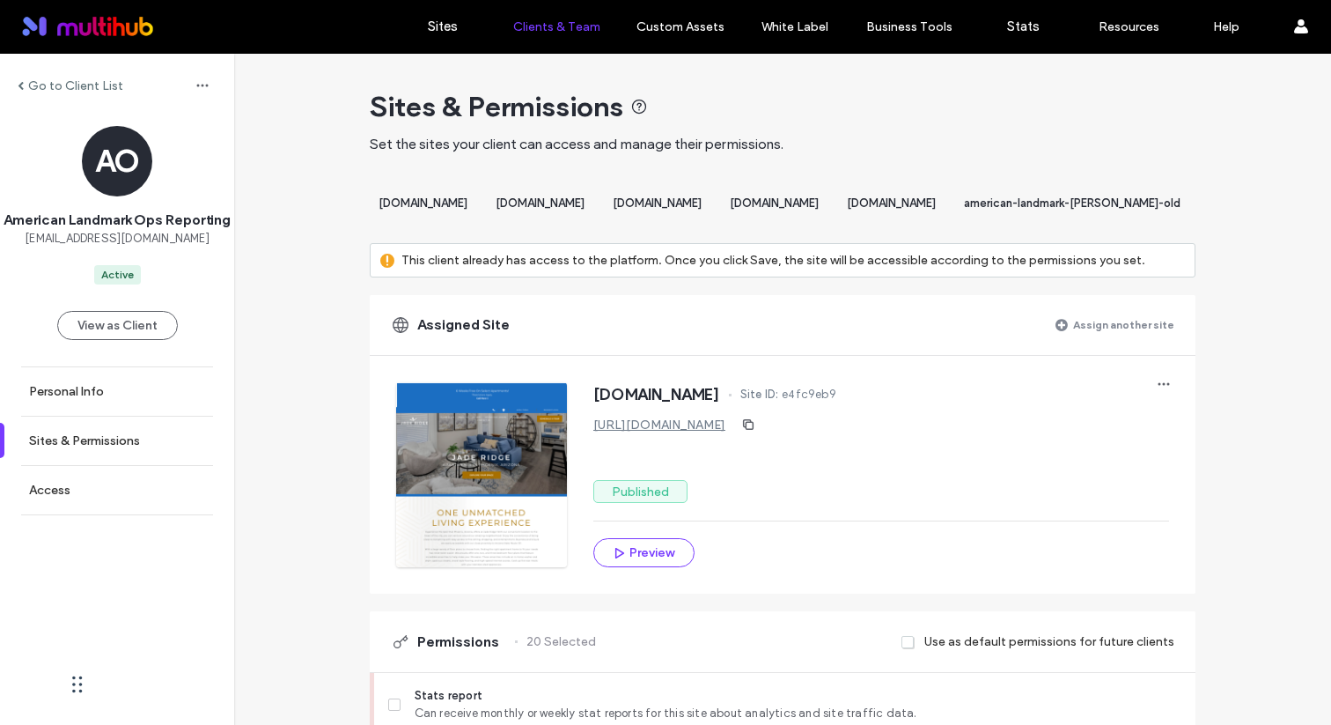
scroll to position [0, 20906]
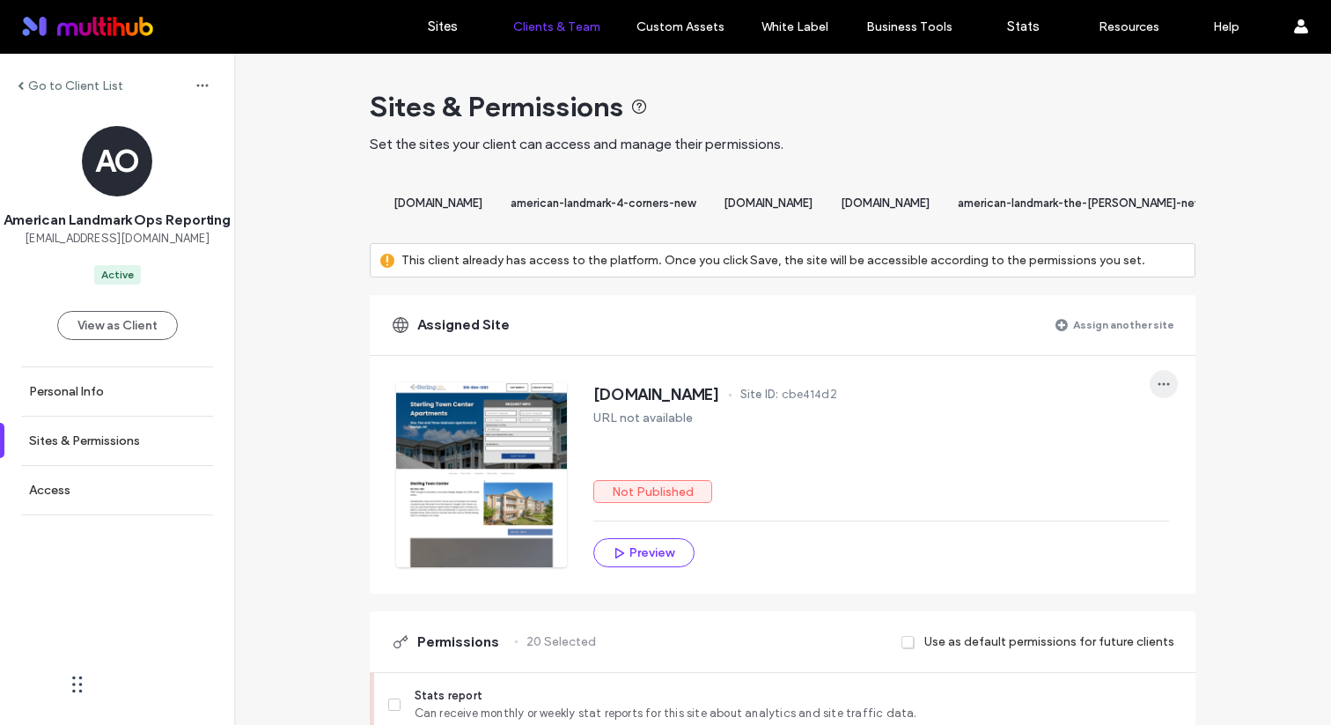
click at [1157, 391] on icon "button" at bounding box center [1164, 384] width 14 height 14
click at [1197, 442] on span "Unassign site" at bounding box center [1216, 446] width 72 height 18
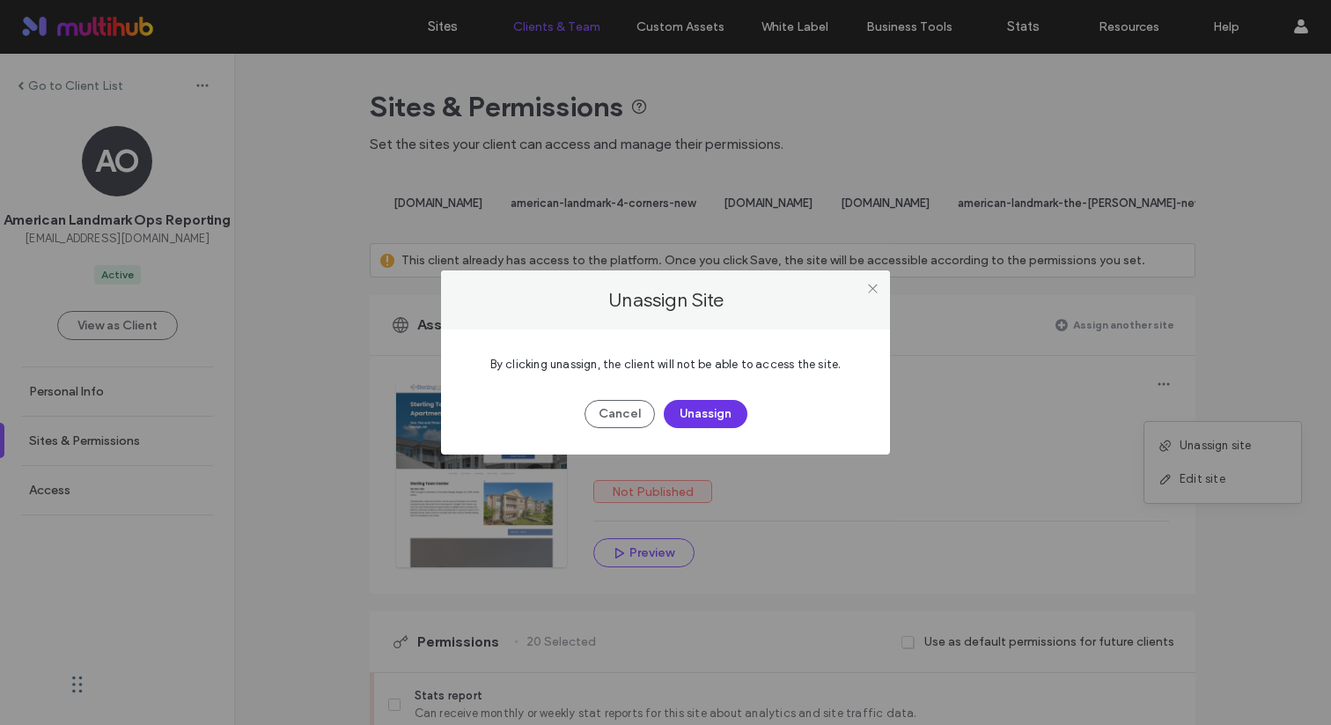
click at [739, 411] on button "Unassign" at bounding box center [706, 414] width 84 height 28
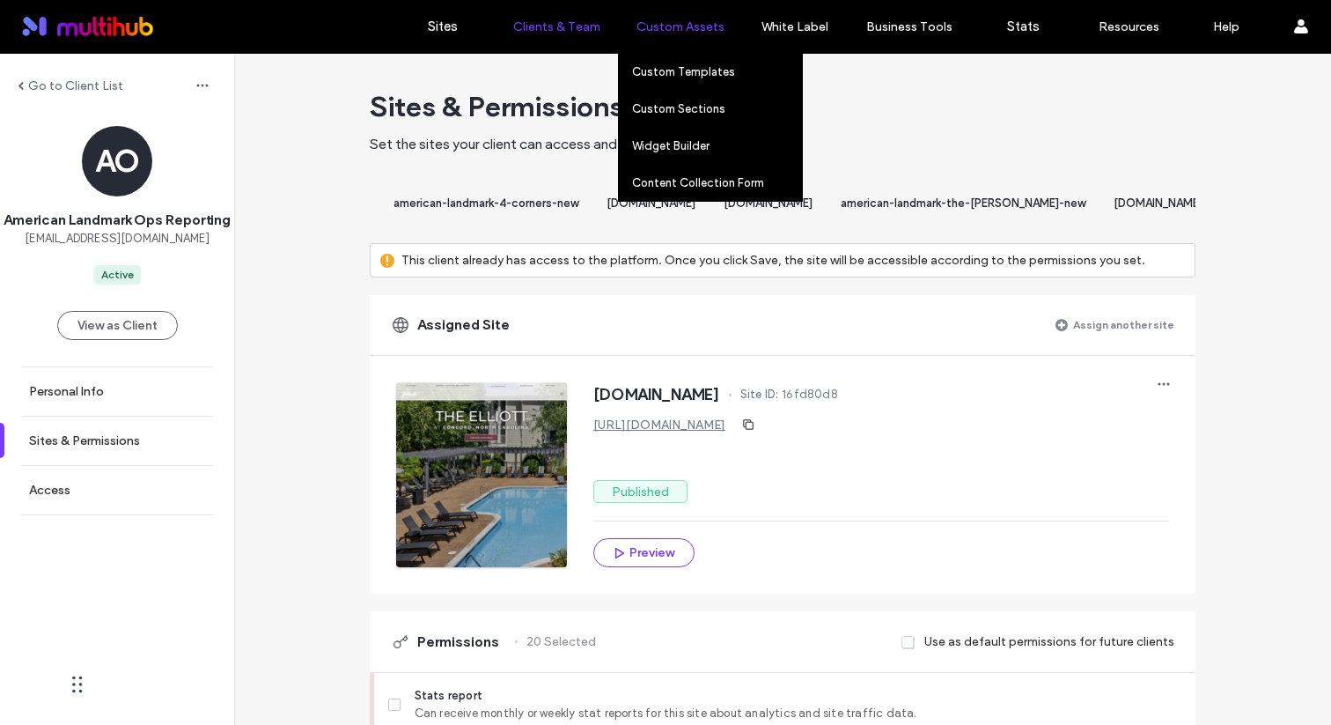
scroll to position [0, 25881]
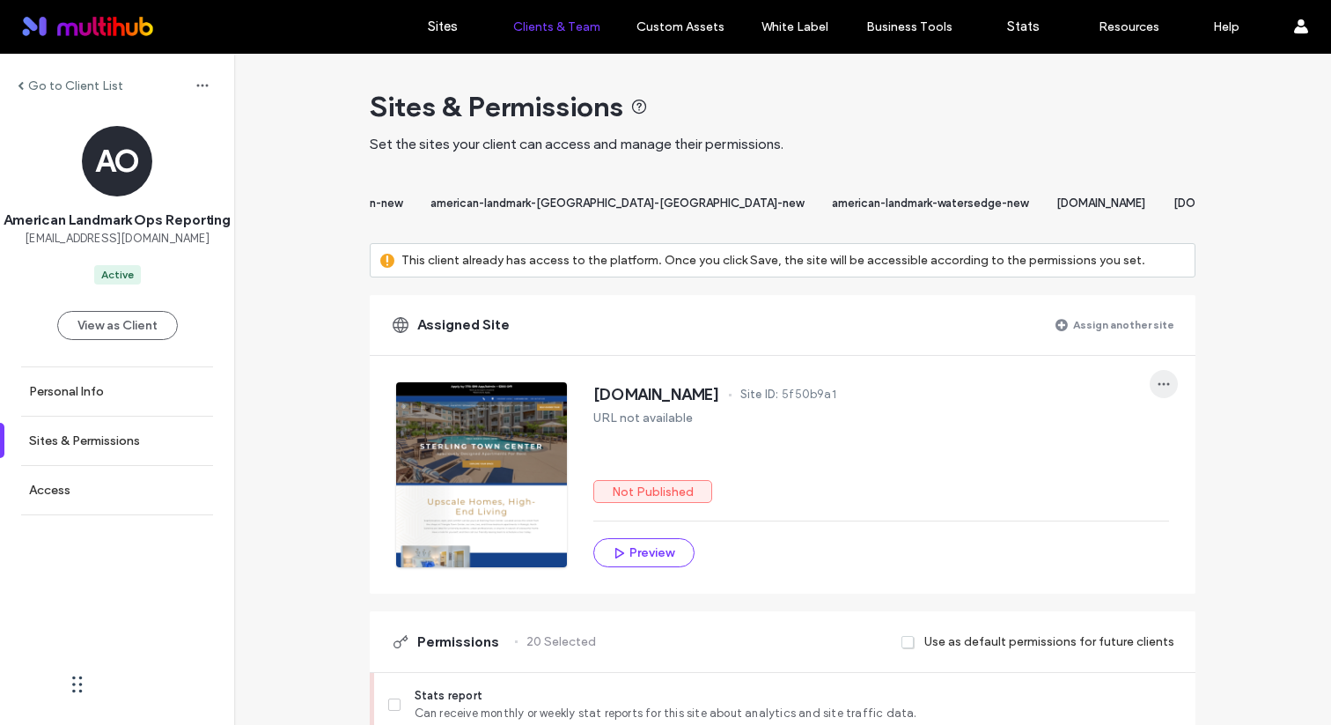
click at [1159, 398] on span "button" at bounding box center [1164, 384] width 28 height 28
click at [1176, 448] on span at bounding box center [1169, 445] width 21 height 19
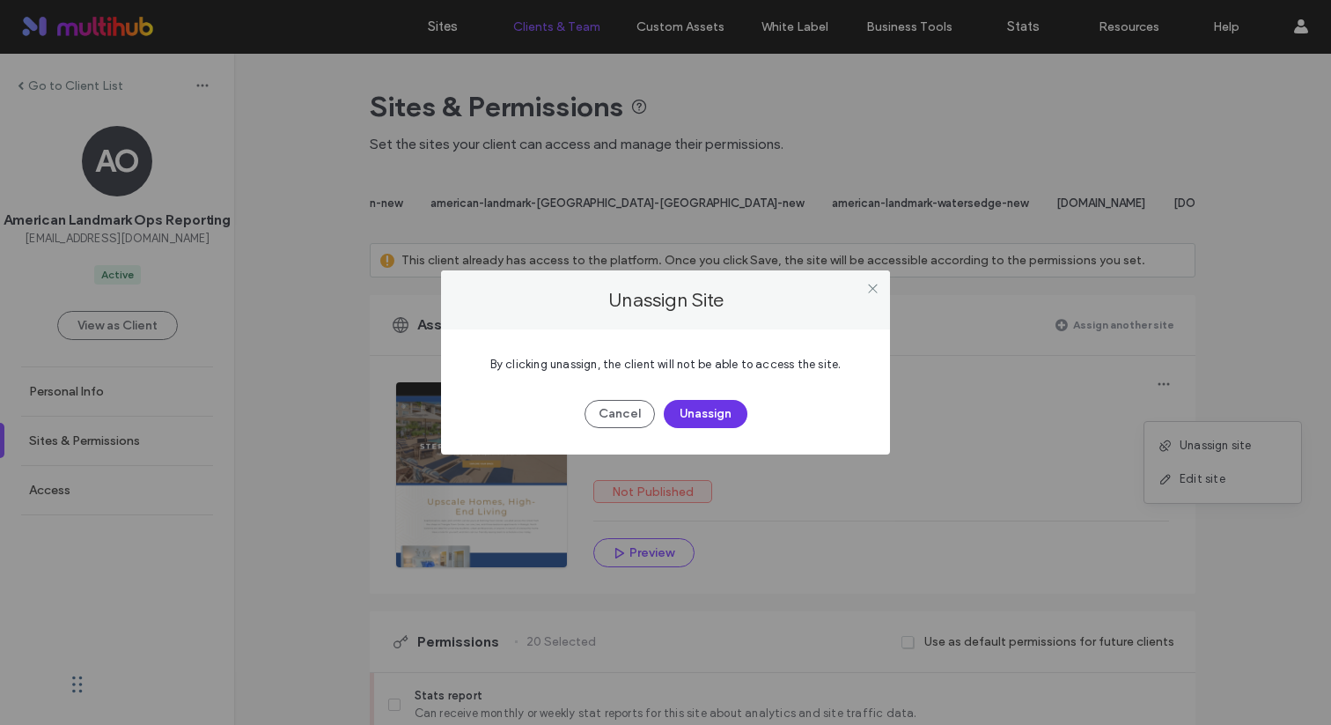
click at [738, 409] on button "Unassign" at bounding box center [706, 414] width 84 height 28
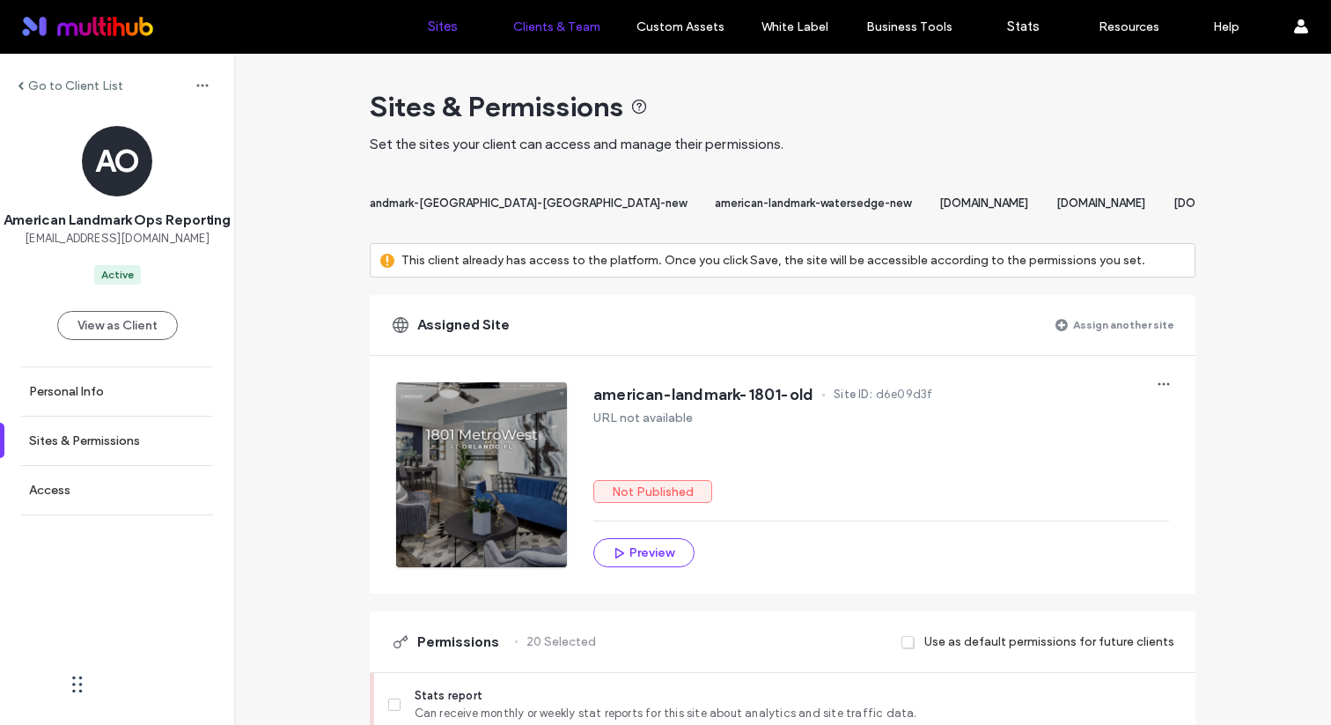
click at [444, 41] on link "Sites" at bounding box center [442, 26] width 105 height 53
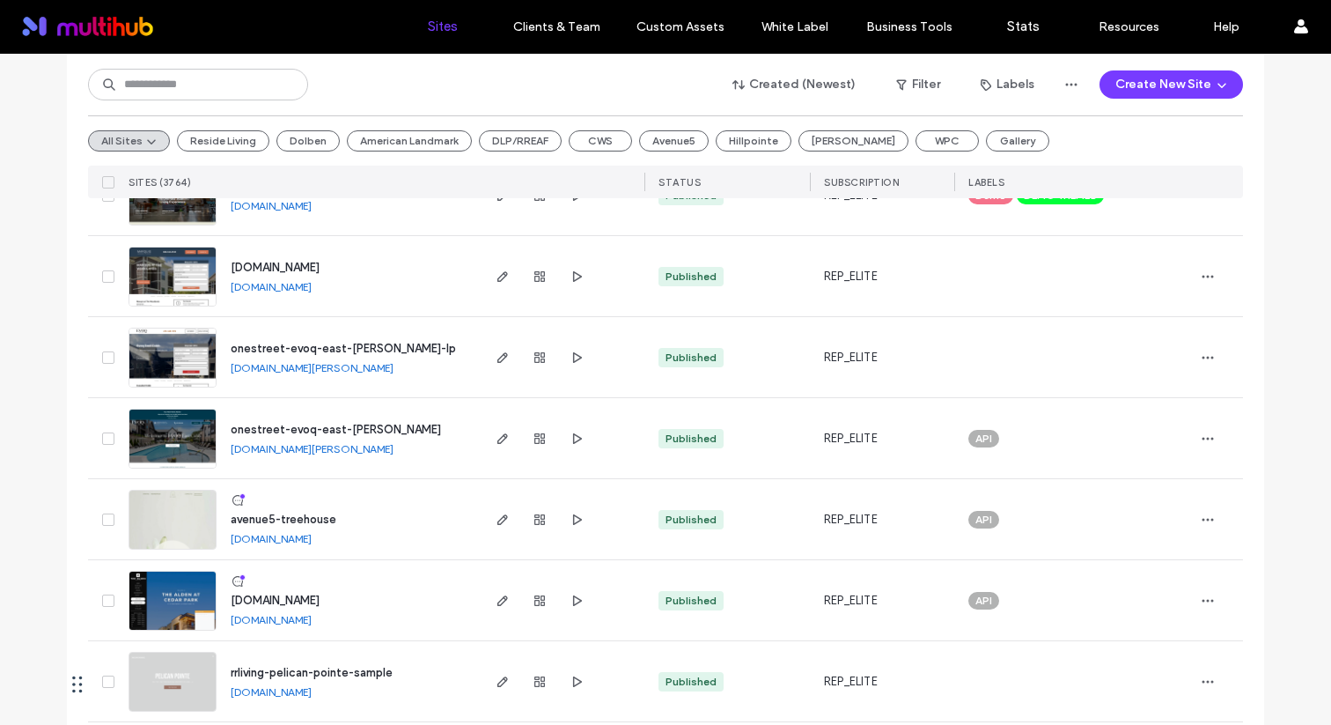
scroll to position [1283, 0]
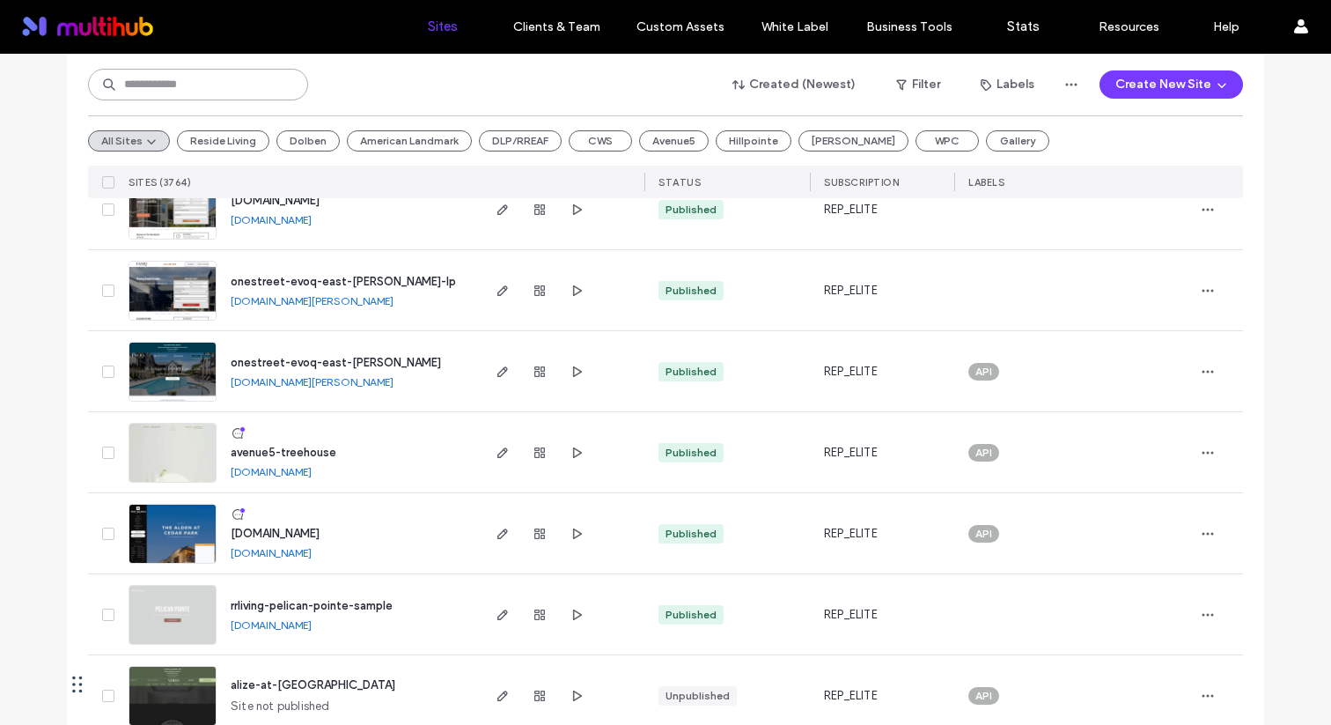
click at [238, 84] on input at bounding box center [198, 85] width 220 height 32
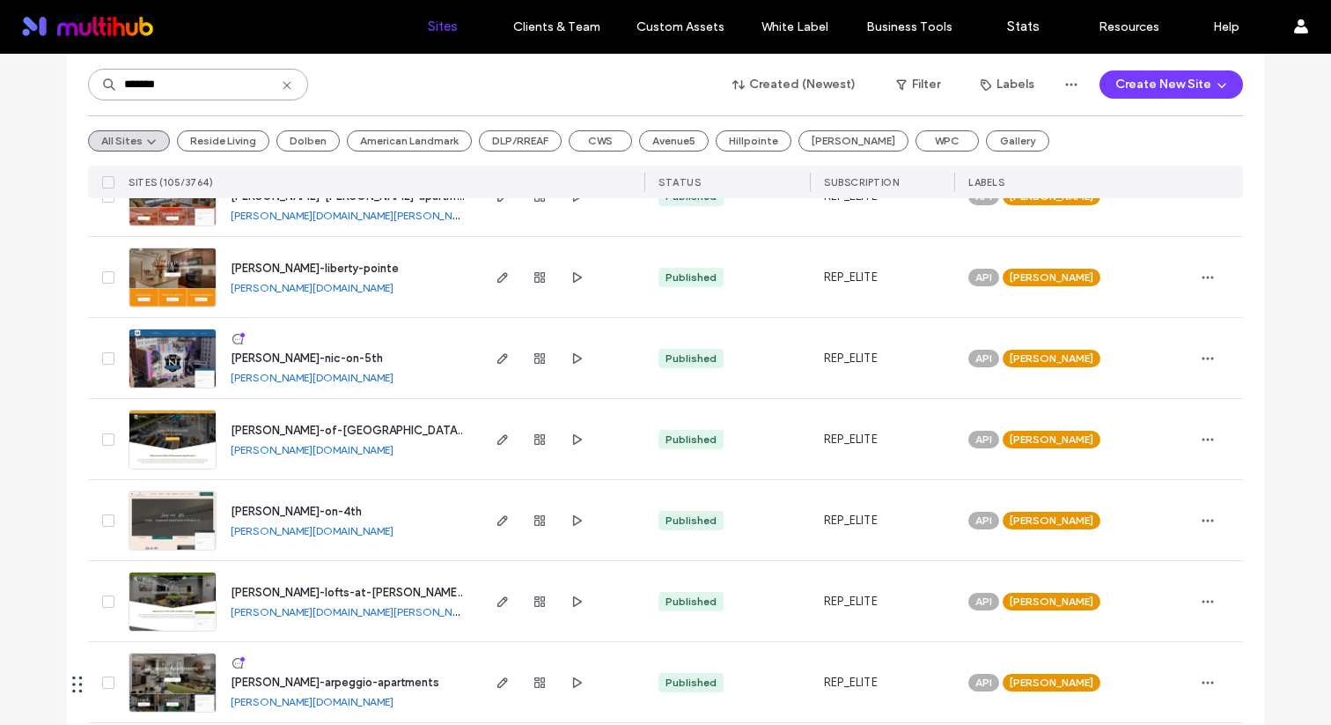
scroll to position [1379, 0]
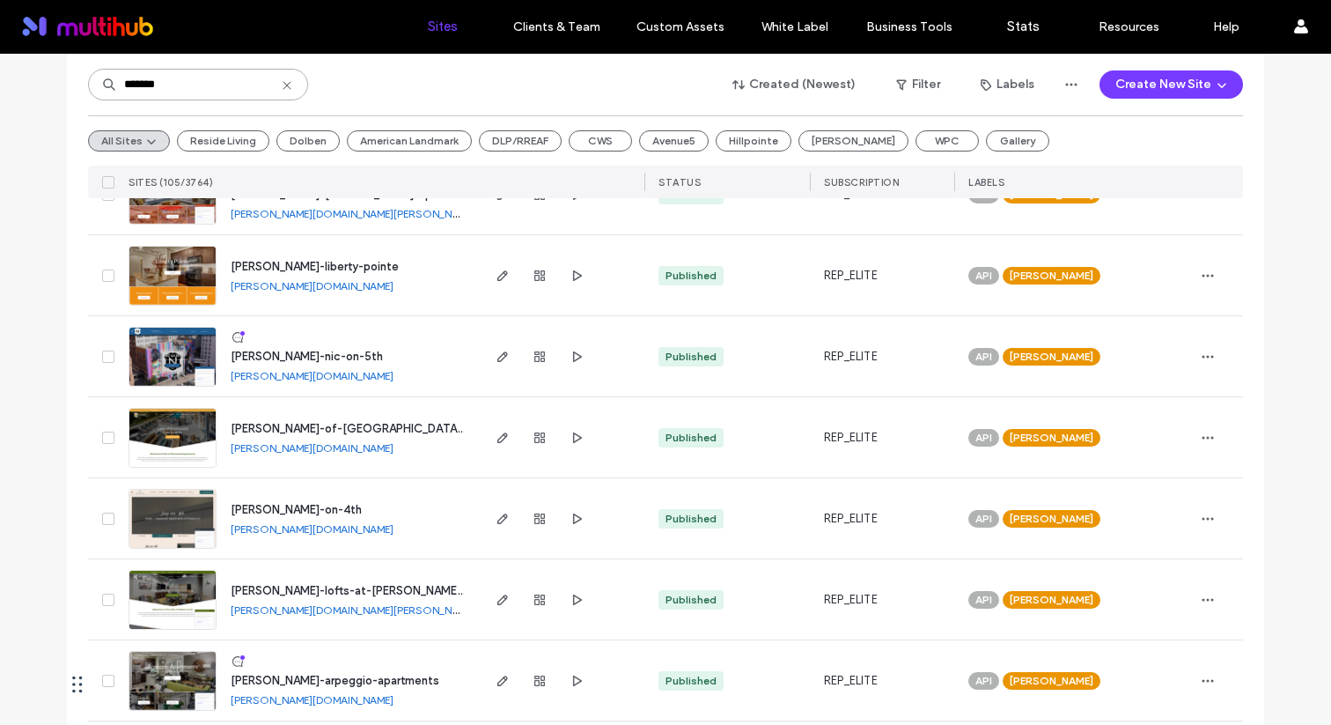
click at [247, 91] on input "*******" at bounding box center [198, 85] width 220 height 32
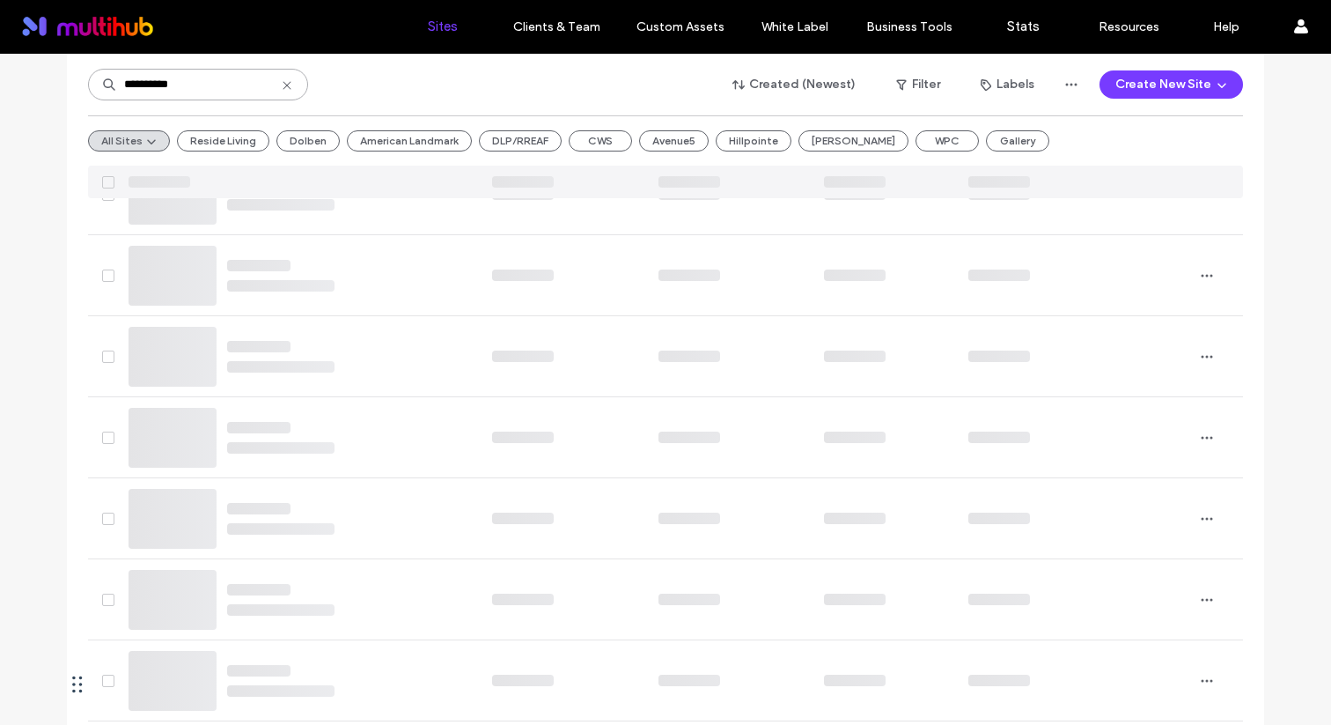
scroll to position [0, 0]
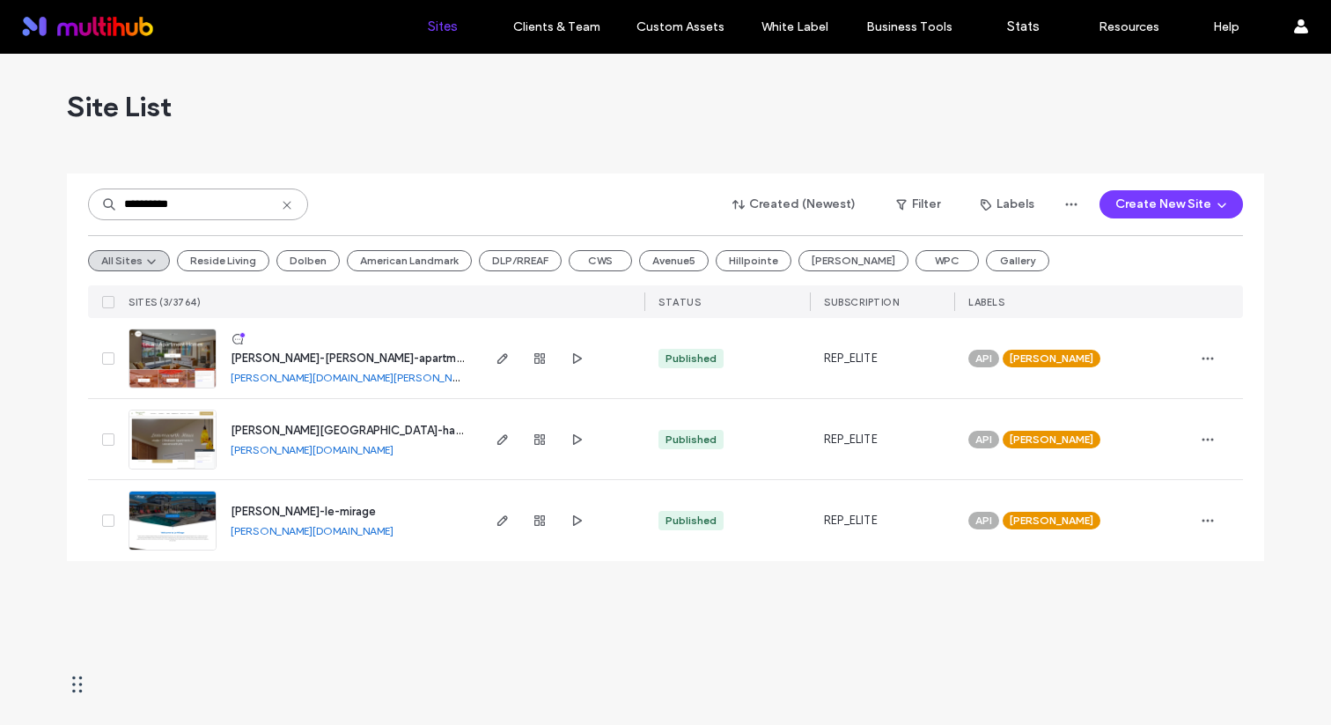
type input "**********"
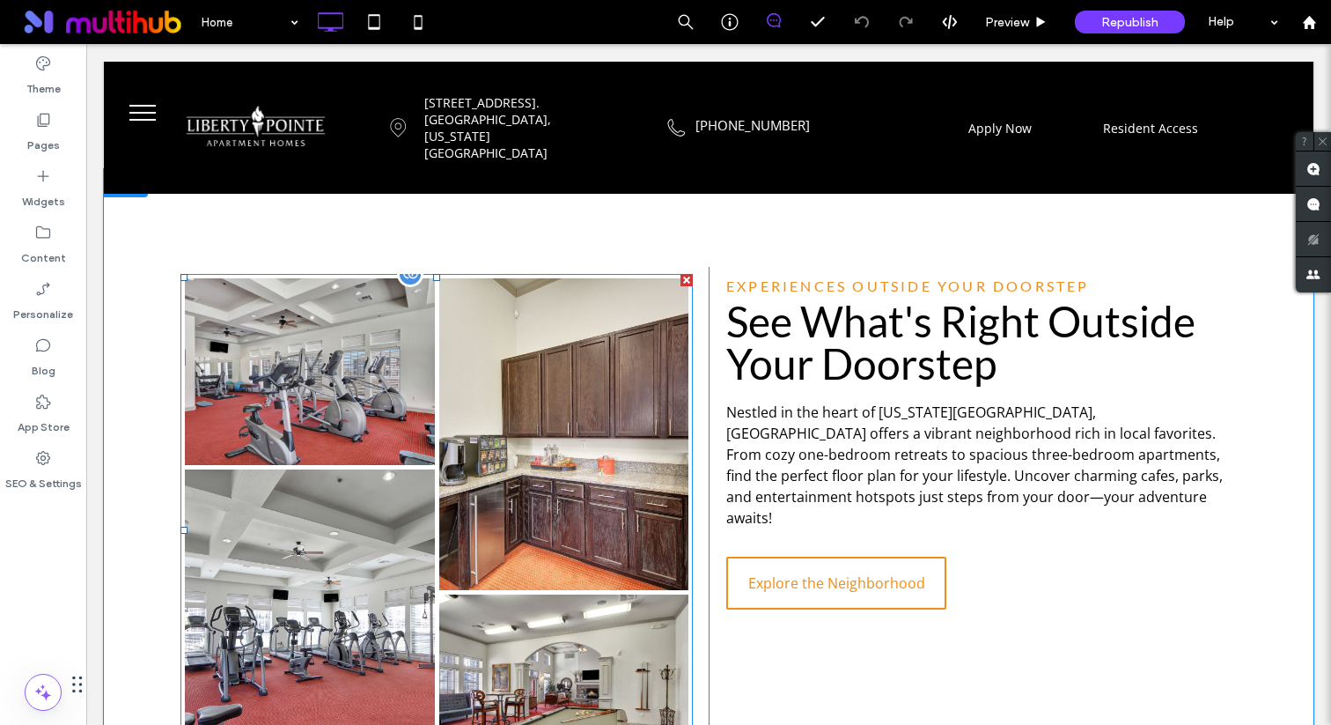
scroll to position [1856, 0]
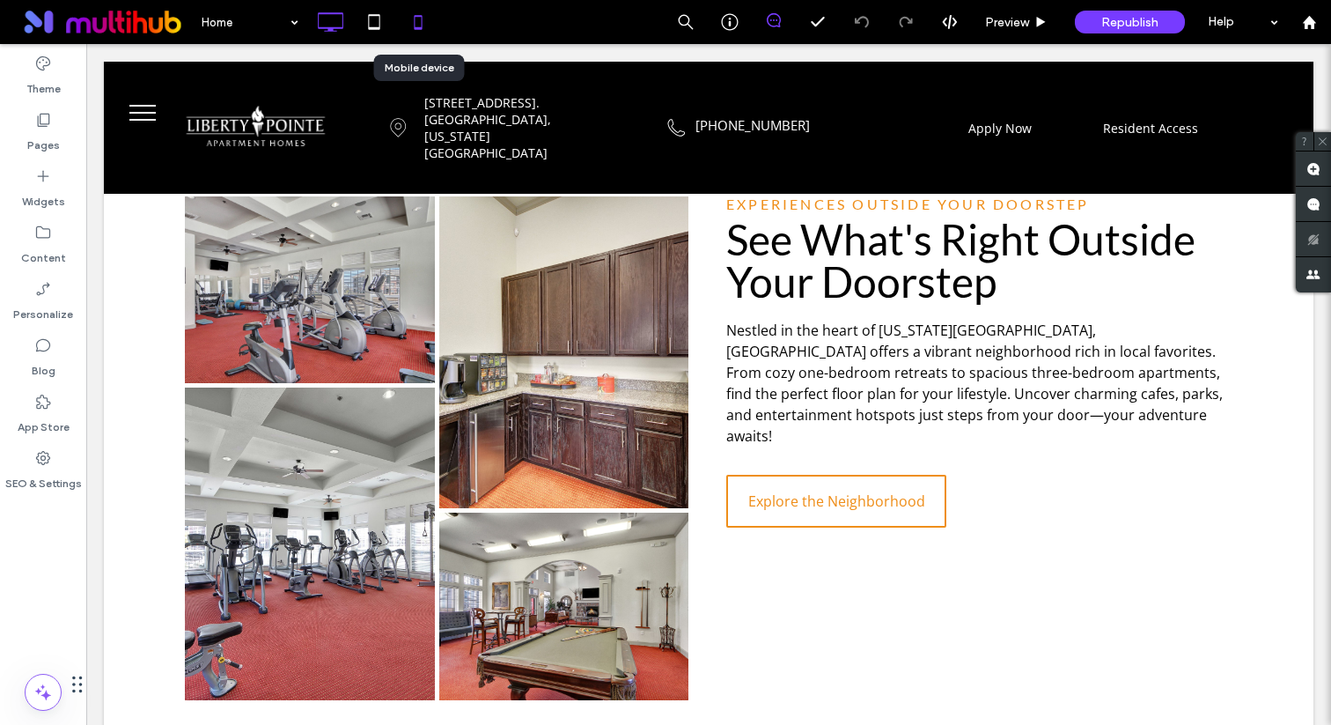
click at [414, 14] on icon at bounding box center [418, 21] width 35 height 35
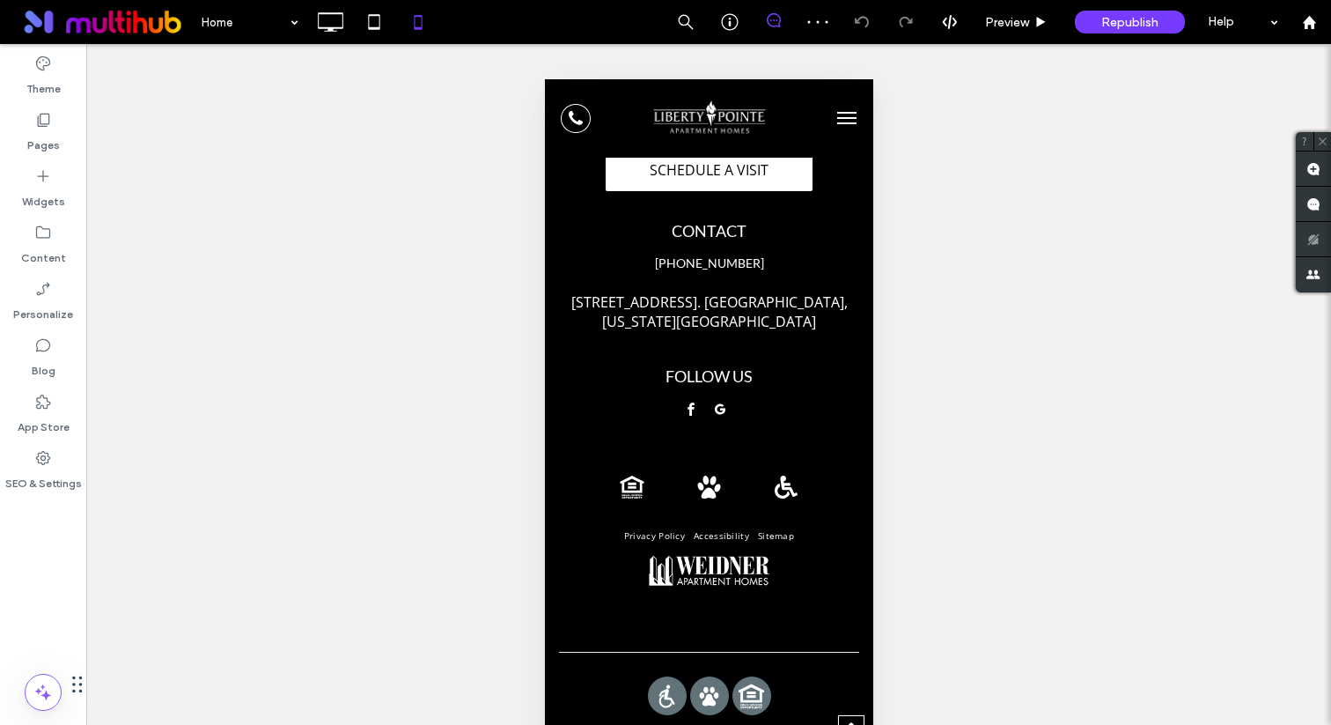
scroll to position [0, 0]
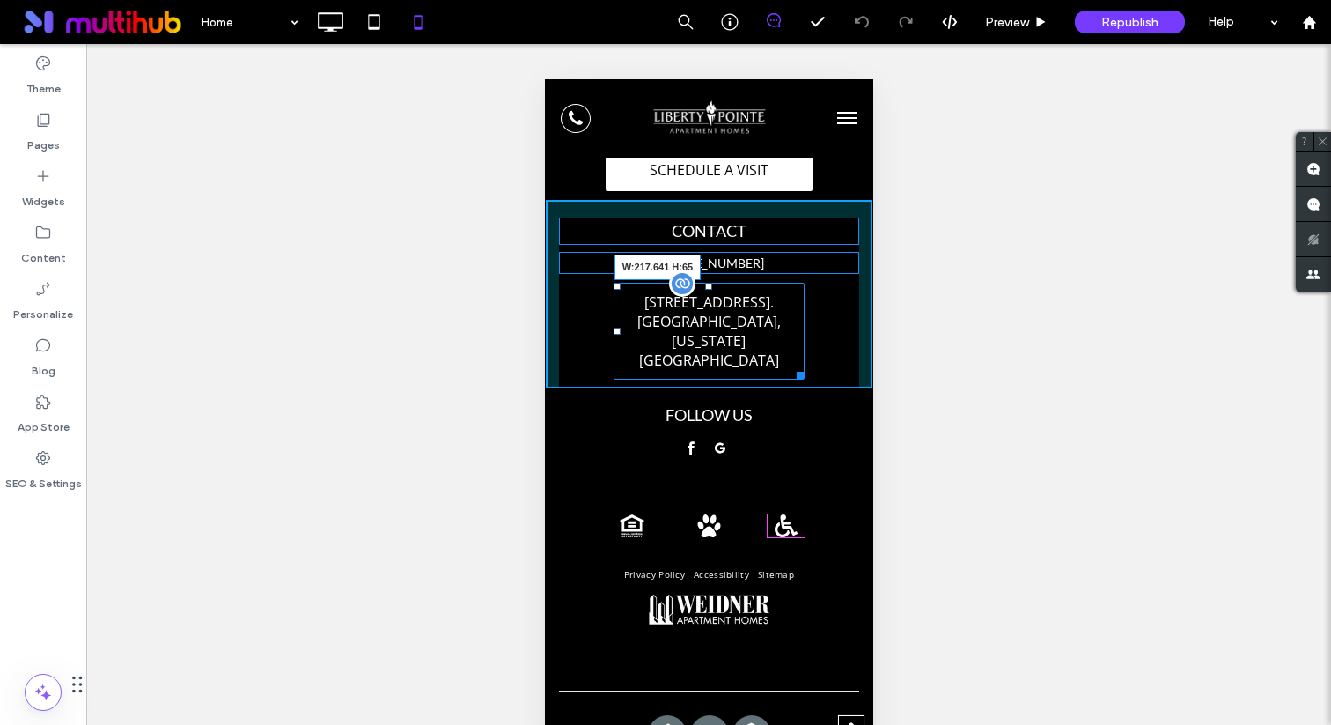
drag, startPoint x: 848, startPoint y: 282, endPoint x: 795, endPoint y: 282, distance: 52.8
click at [795, 365] on div at bounding box center [796, 371] width 13 height 13
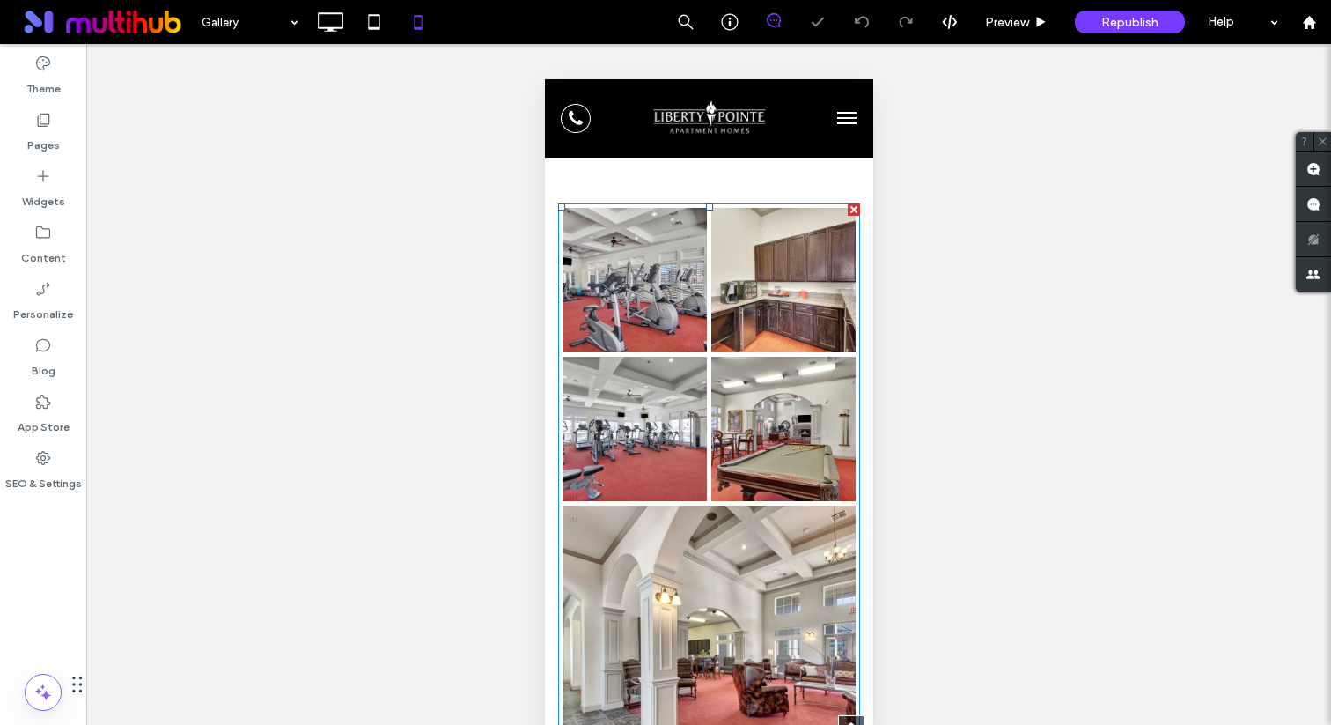
scroll to position [319, 0]
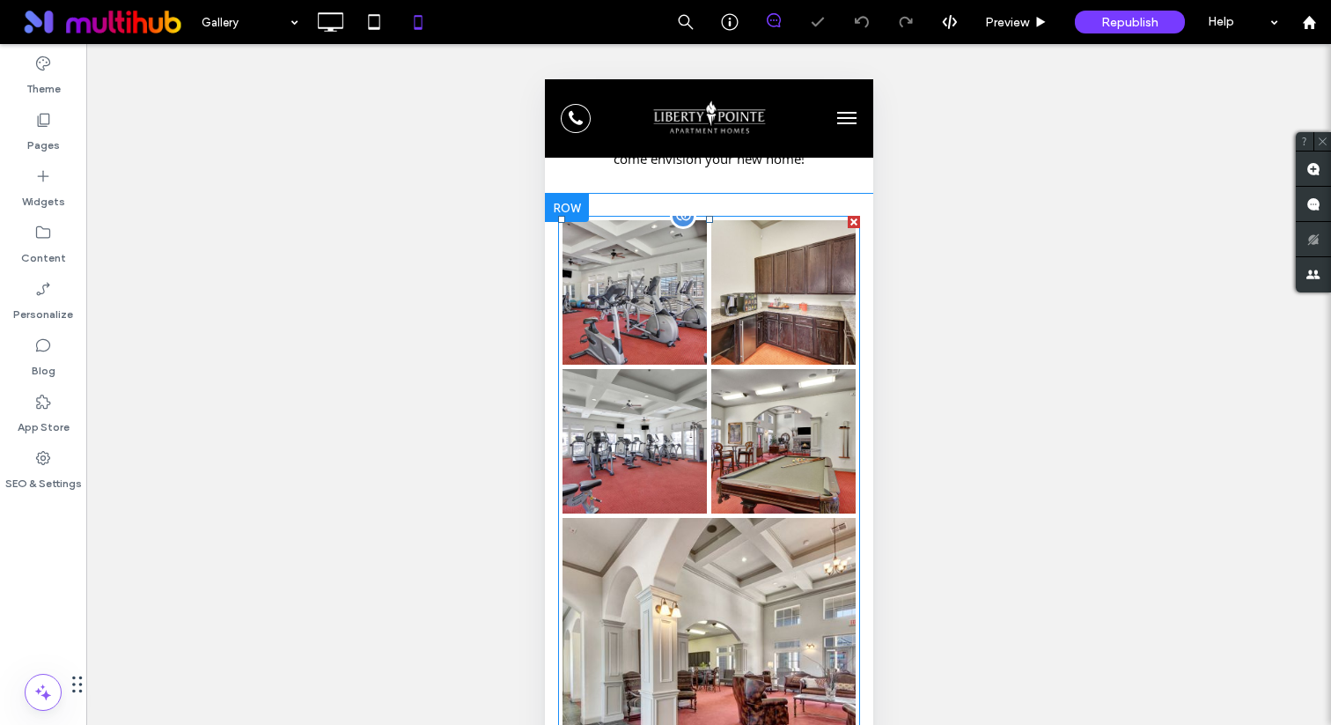
click at [688, 479] on link at bounding box center [633, 441] width 153 height 153
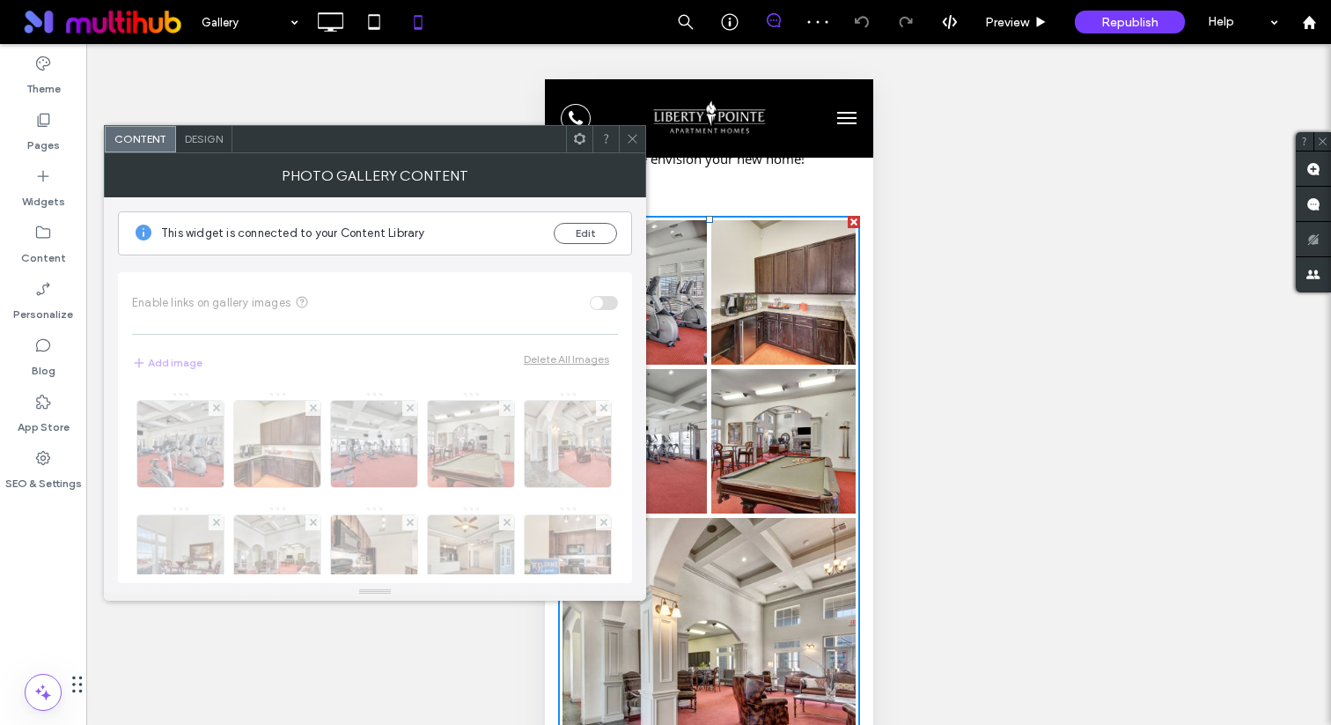
click at [211, 135] on span "Design" at bounding box center [204, 138] width 38 height 13
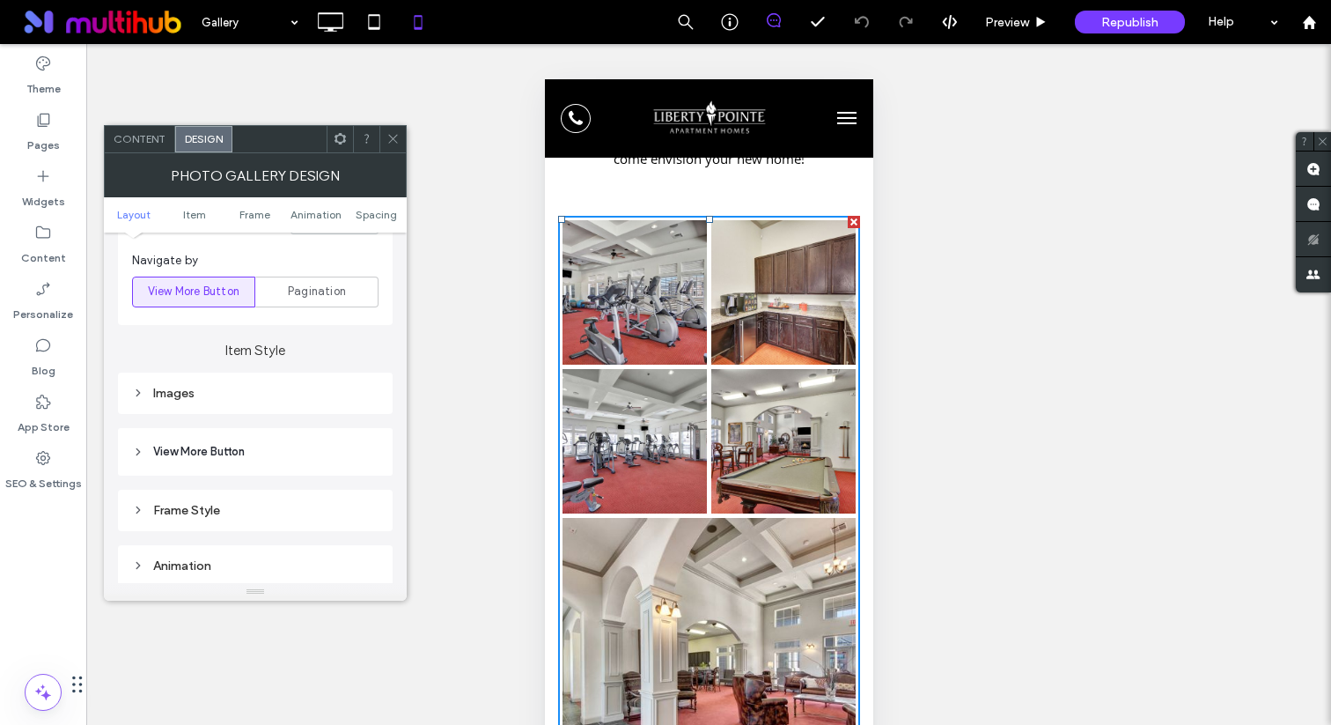
scroll to position [534, 0]
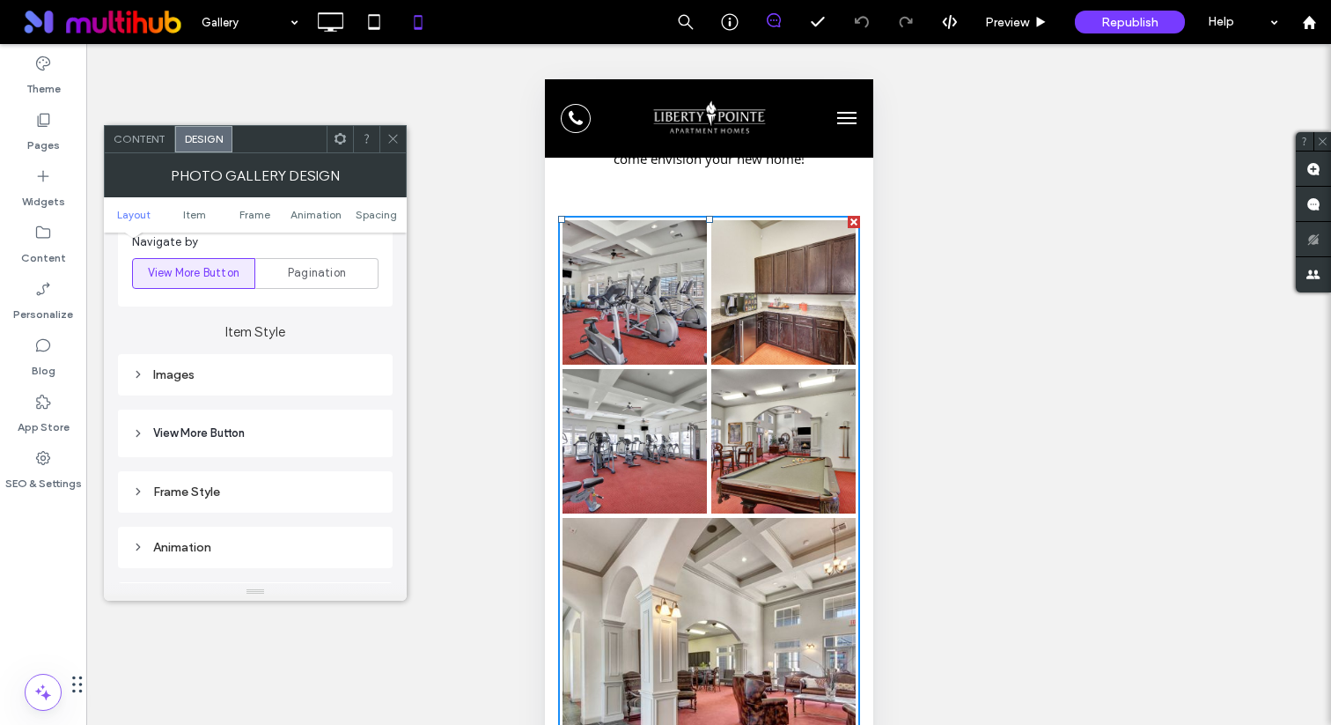
click at [239, 391] on div "Images" at bounding box center [255, 374] width 275 height 41
click at [239, 386] on div "Images" at bounding box center [255, 375] width 247 height 24
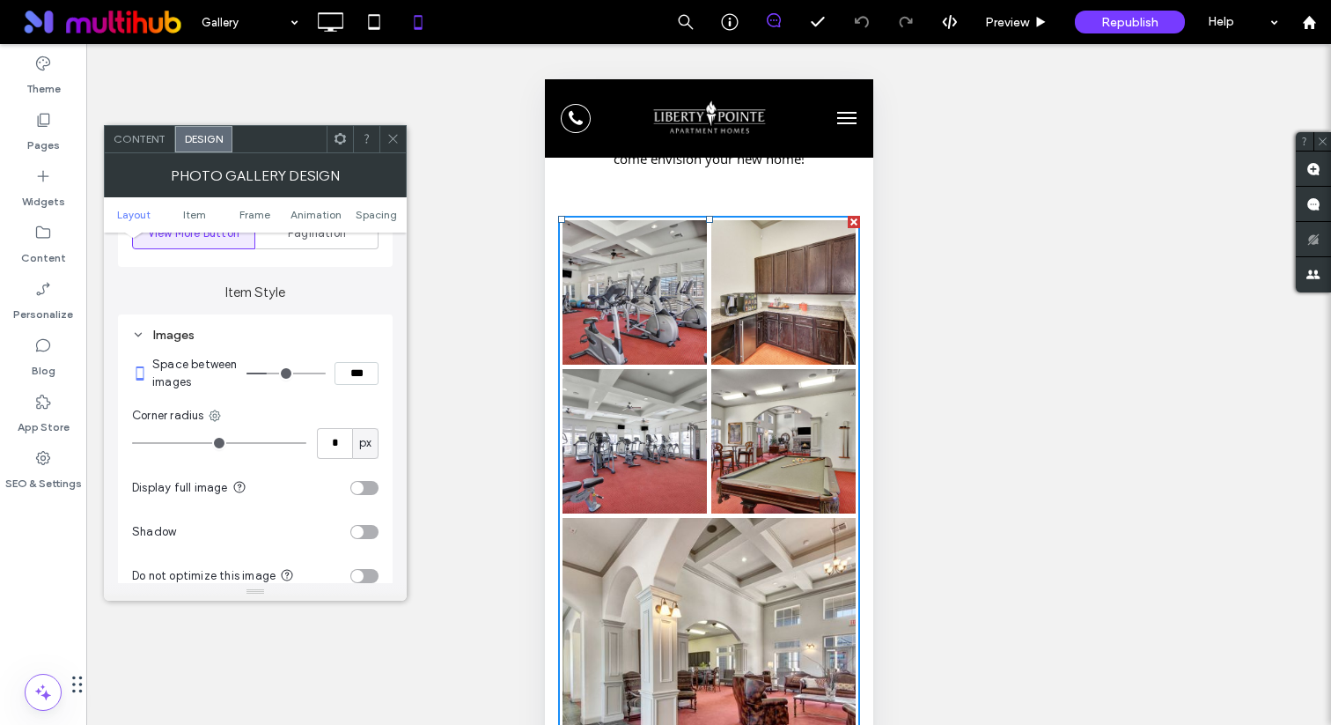
scroll to position [576, 0]
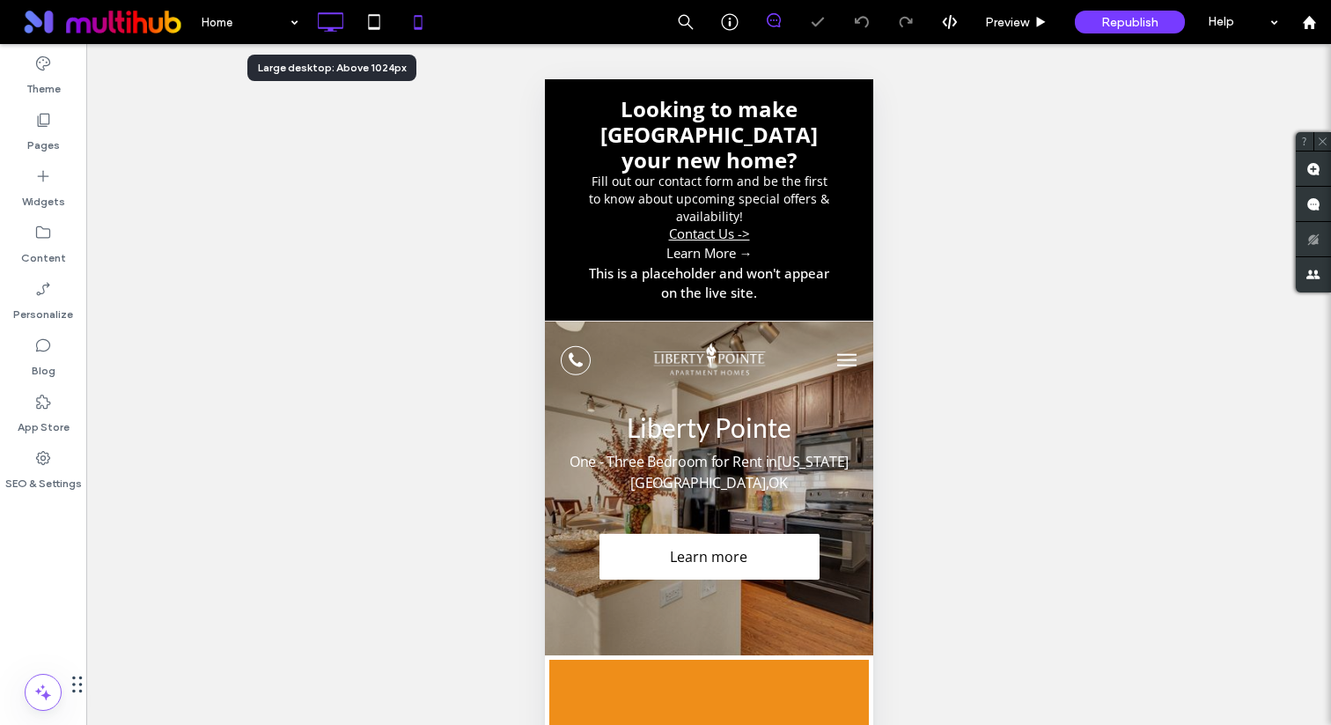
click at [343, 37] on icon at bounding box center [330, 21] width 35 height 35
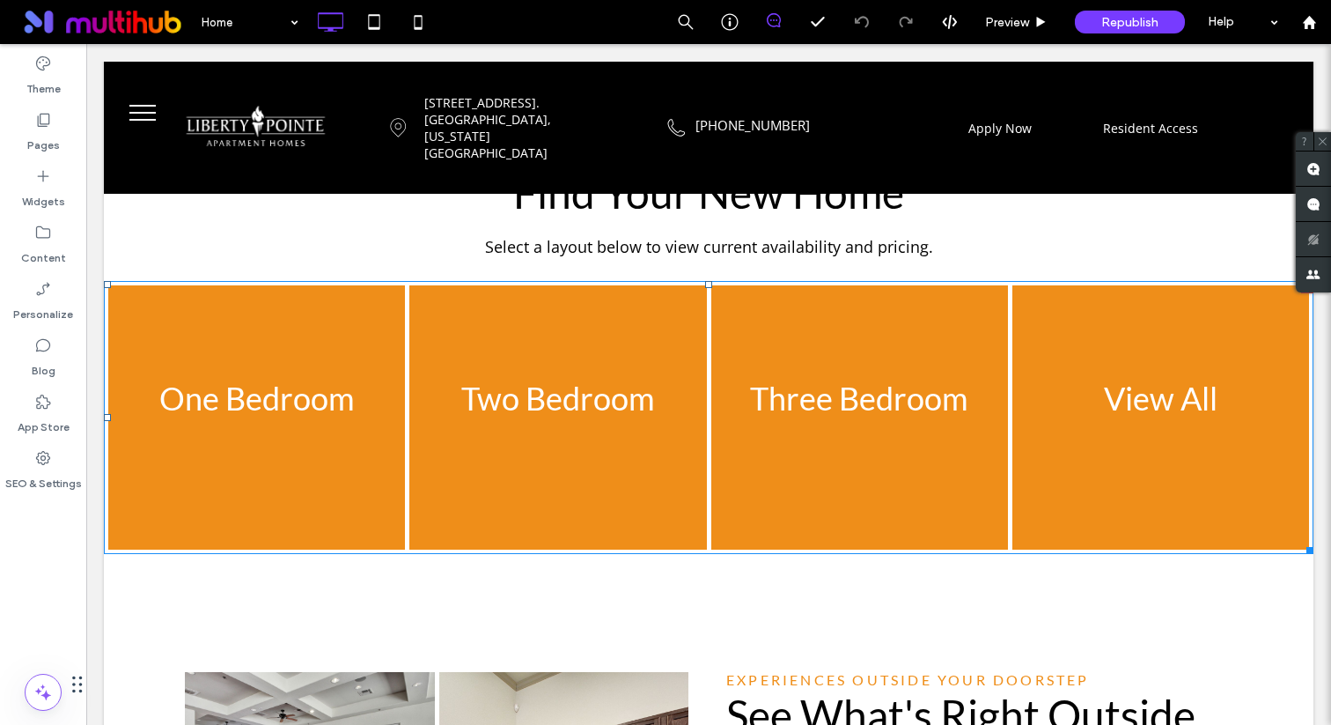
scroll to position [1373, 0]
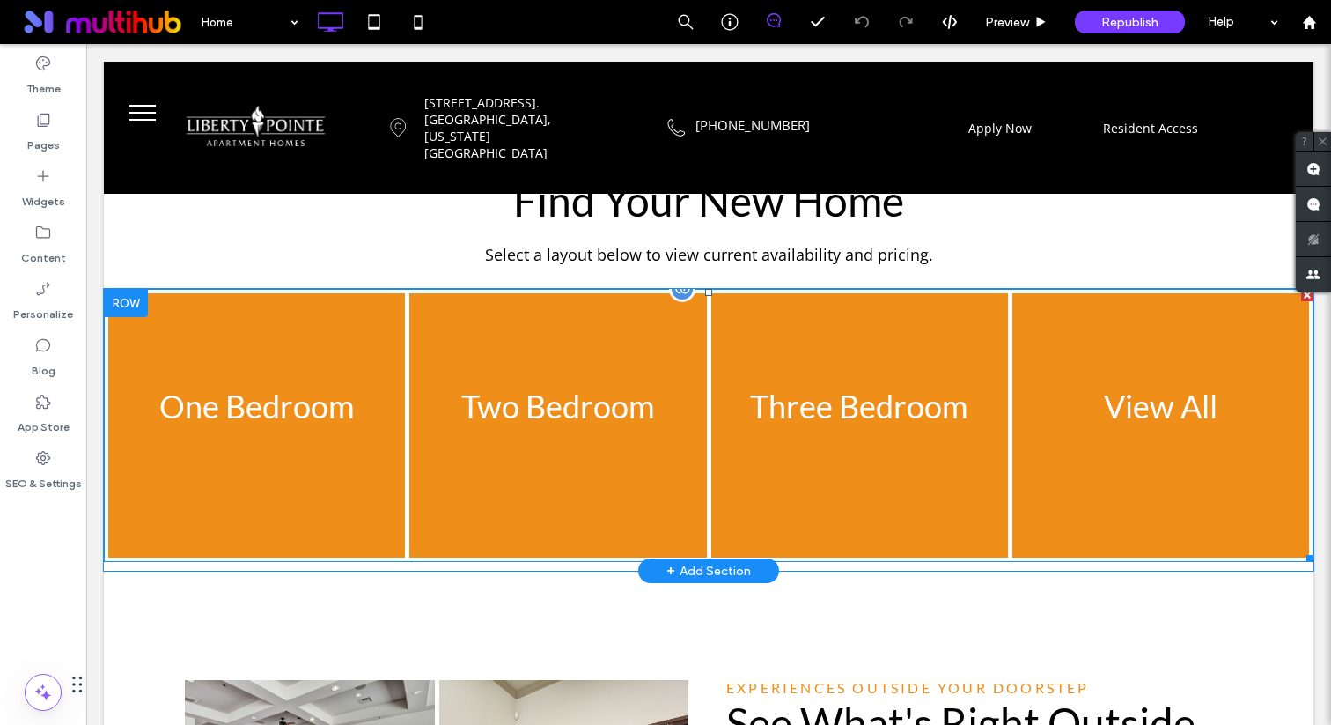
click at [643, 444] on link at bounding box center [558, 425] width 314 height 280
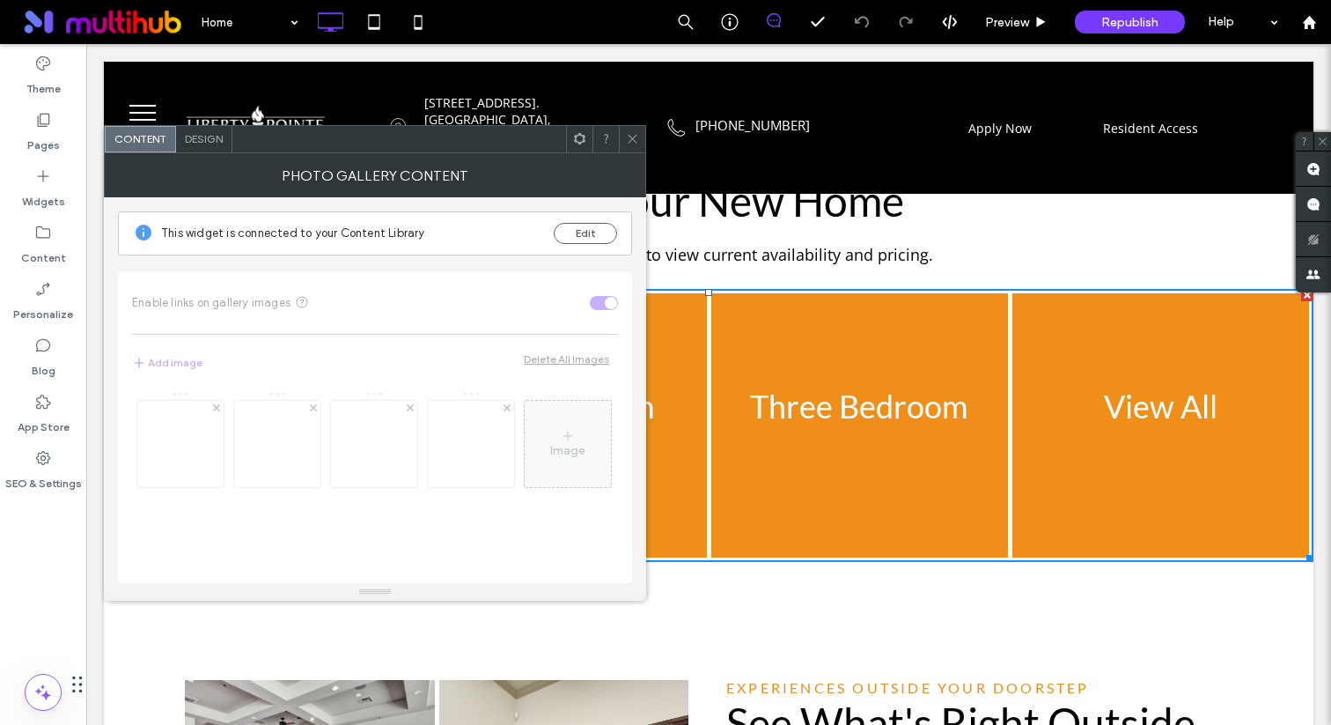
click at [635, 134] on icon at bounding box center [632, 138] width 13 height 13
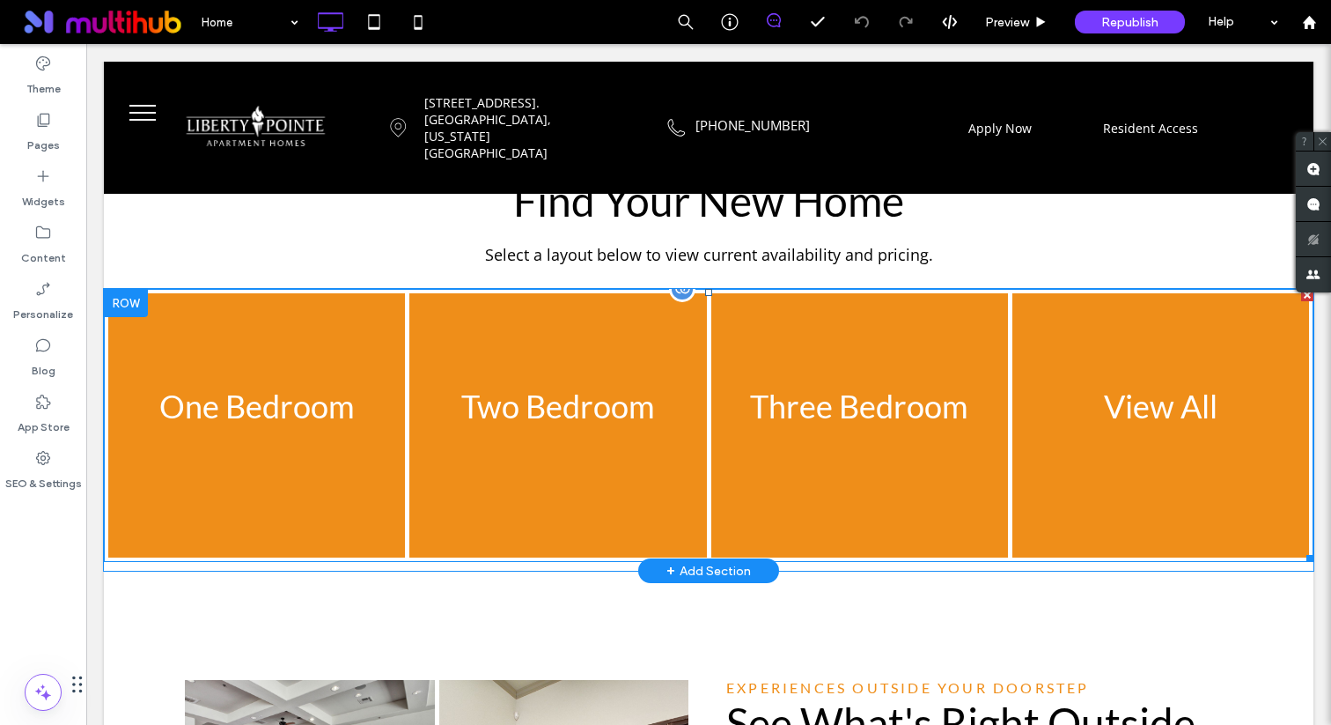
click at [639, 459] on link at bounding box center [558, 425] width 314 height 280
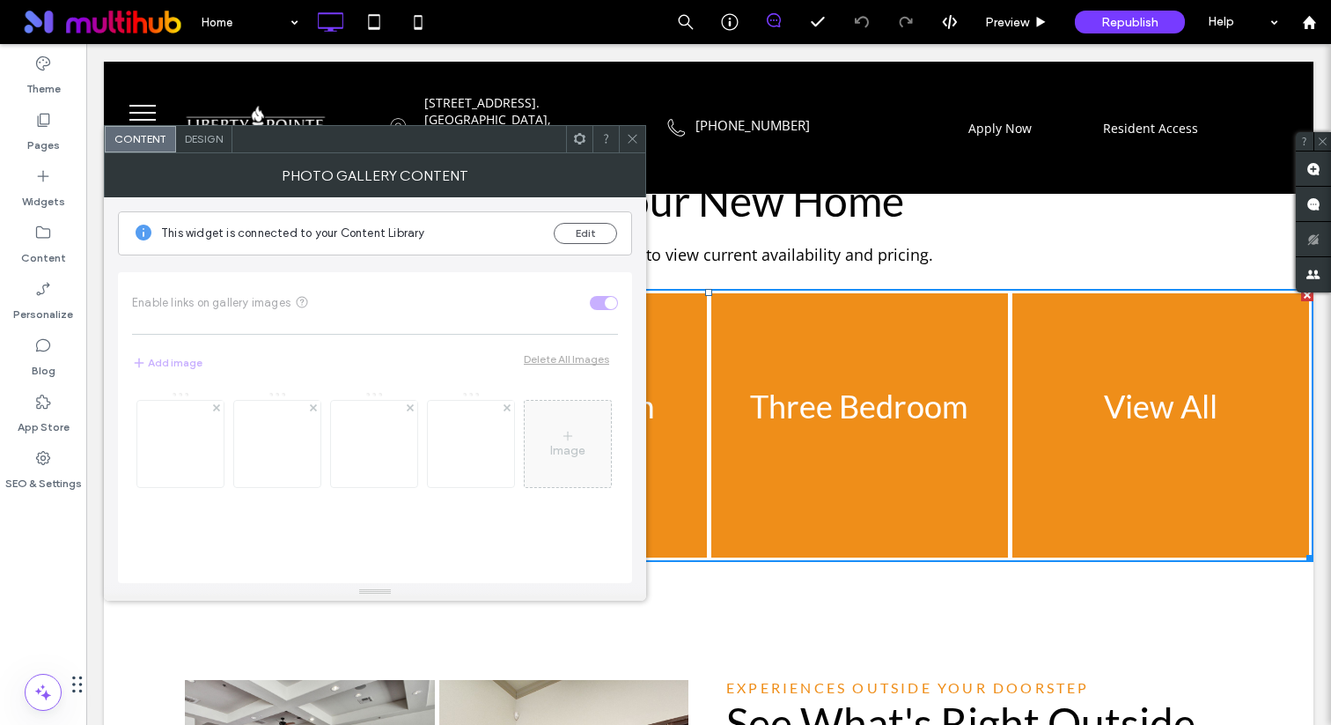
click at [593, 221] on div "This widget is connected to your Content Library Edit" at bounding box center [375, 233] width 514 height 44
click at [592, 232] on button "Edit" at bounding box center [585, 233] width 63 height 21
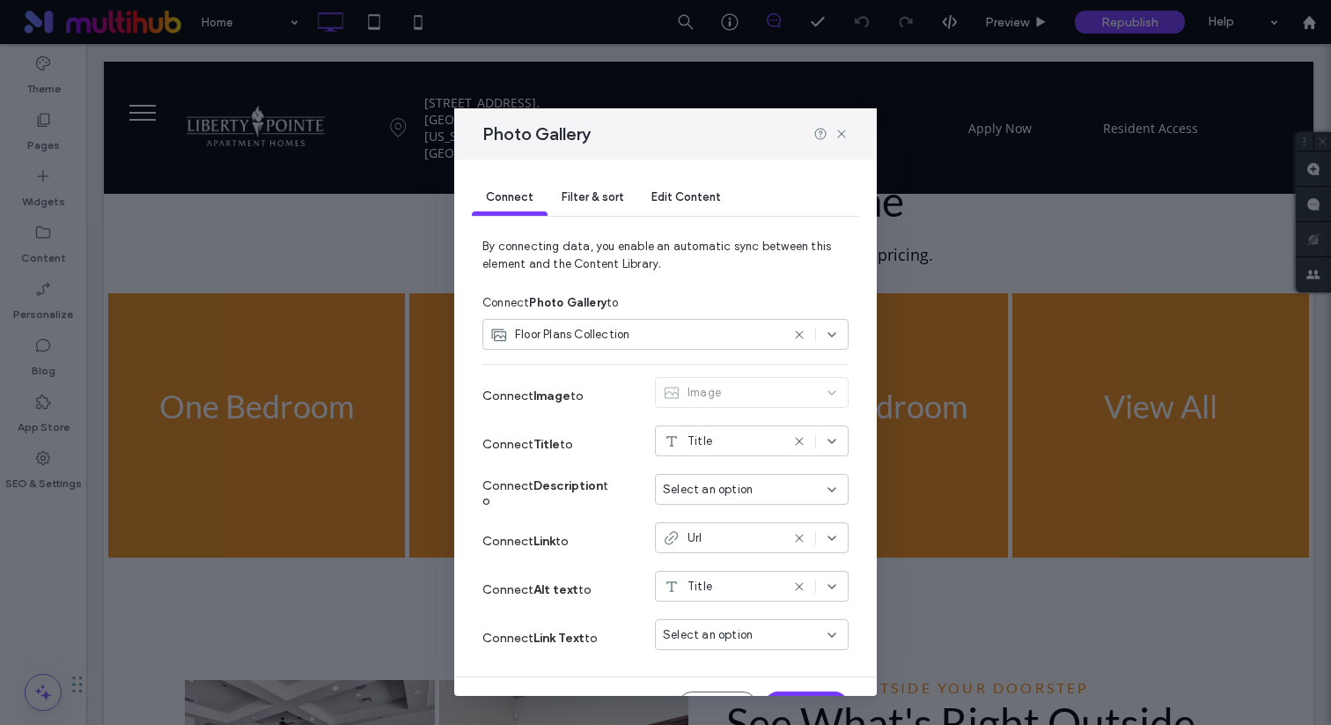
click at [804, 439] on icon at bounding box center [799, 441] width 14 height 14
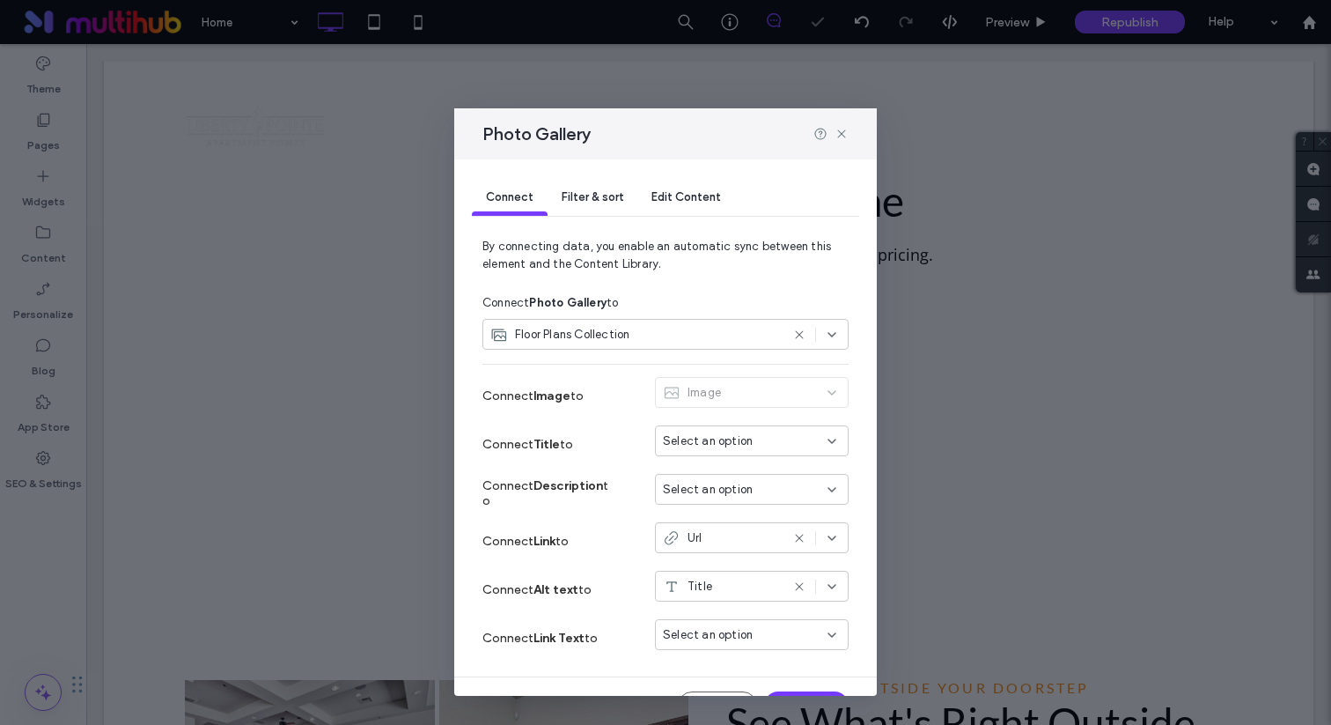
click at [740, 505] on div "Select an option" at bounding box center [752, 489] width 194 height 31
click at [724, 530] on div "Title" at bounding box center [752, 520] width 192 height 31
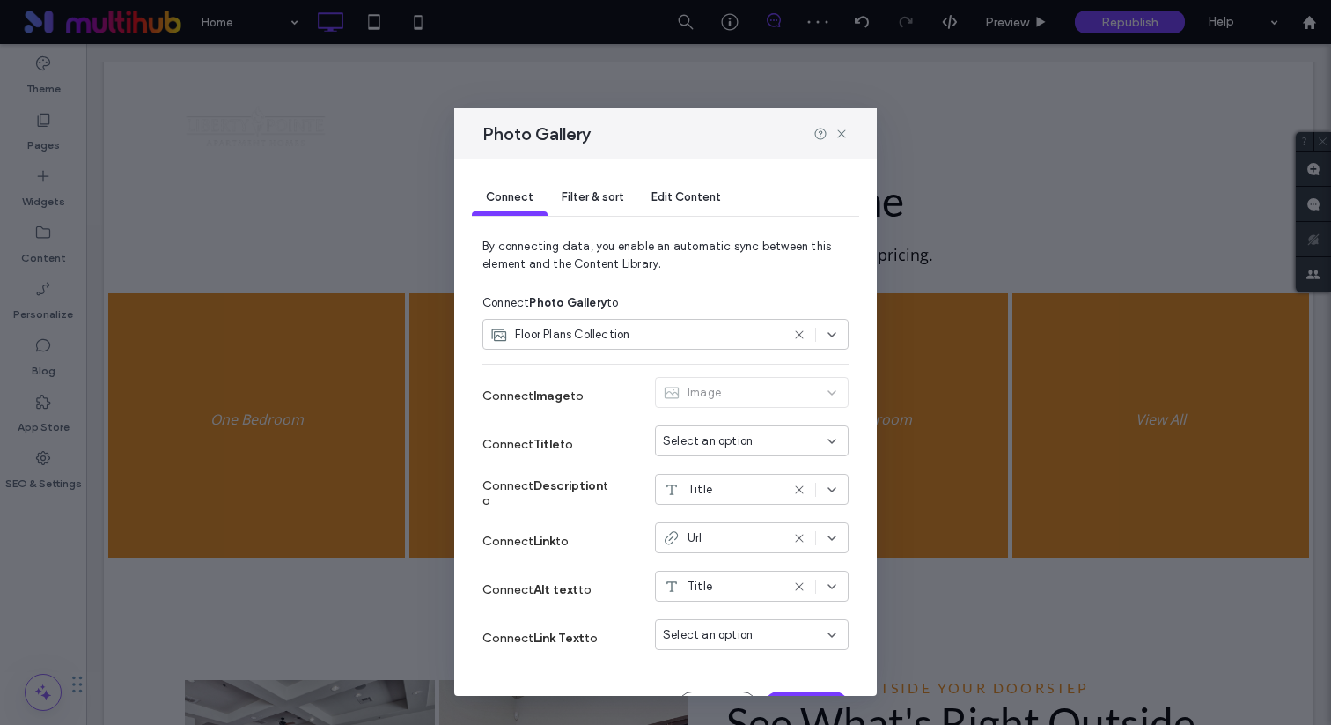
scroll to position [39, 0]
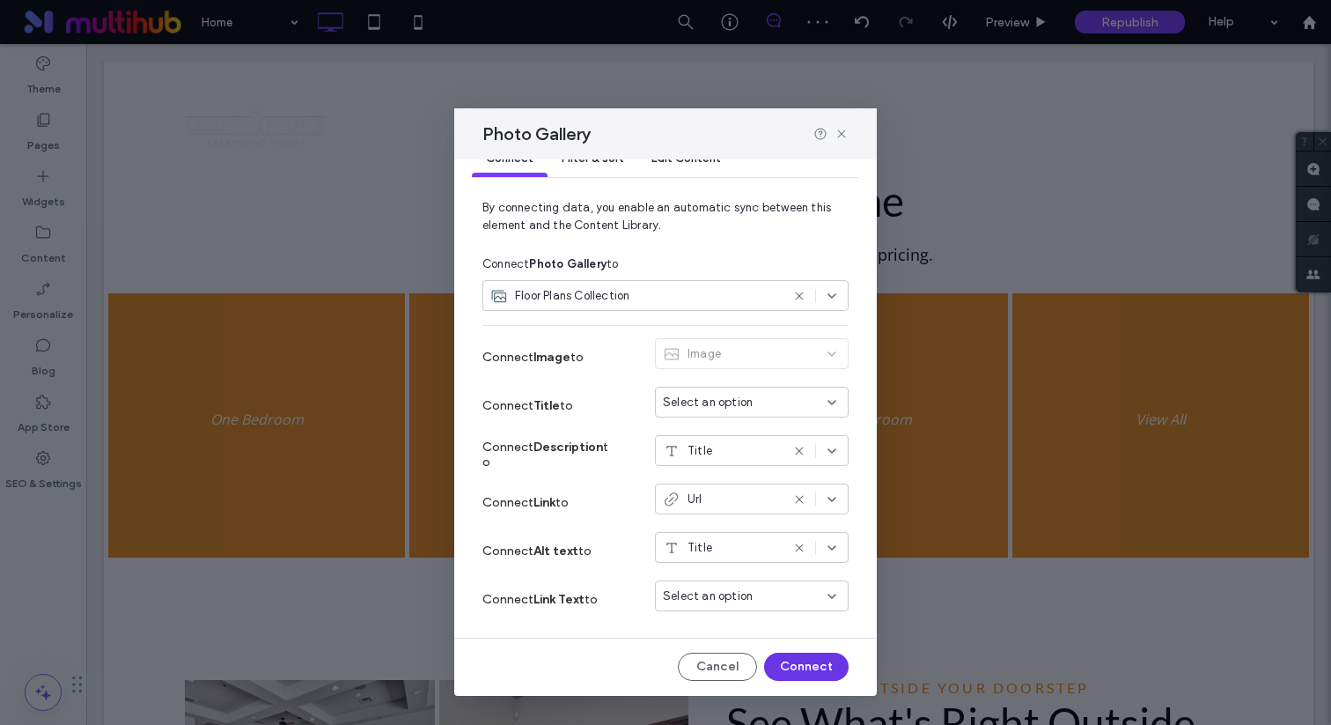
click at [793, 669] on button "Connect" at bounding box center [806, 666] width 85 height 28
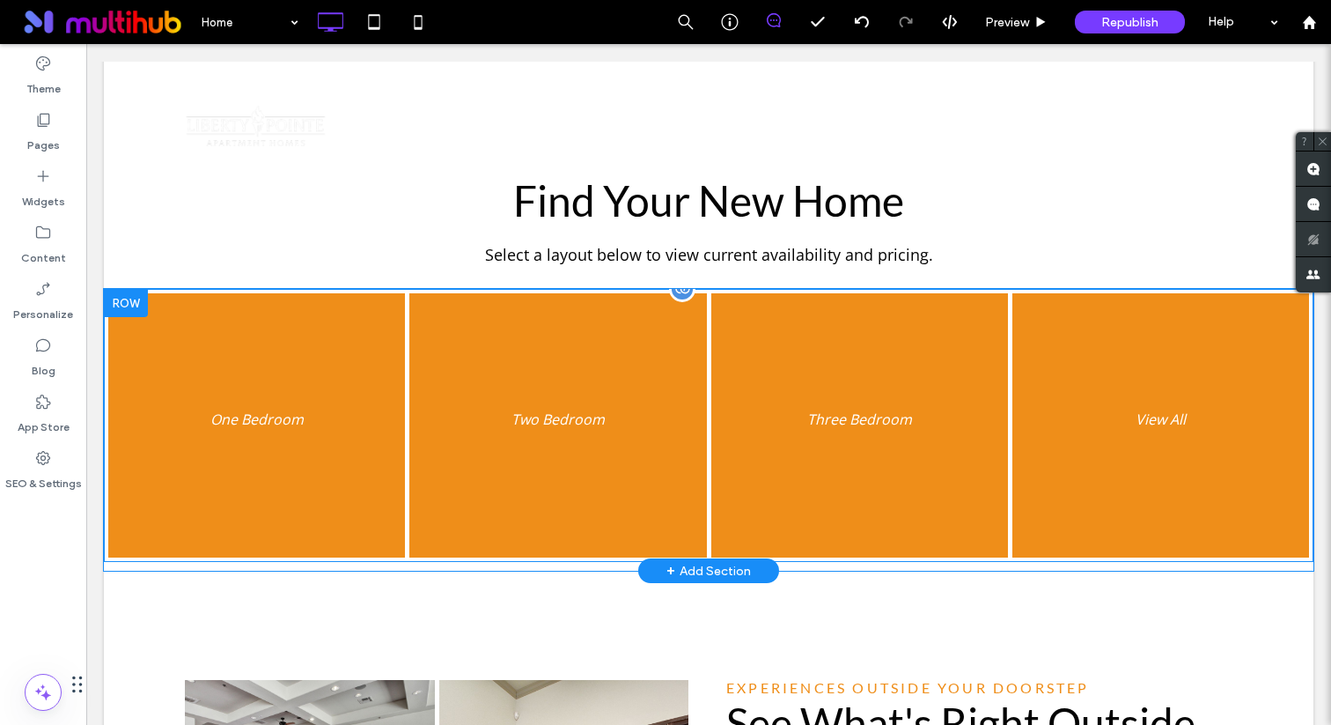
click at [659, 495] on link at bounding box center [558, 425] width 314 height 280
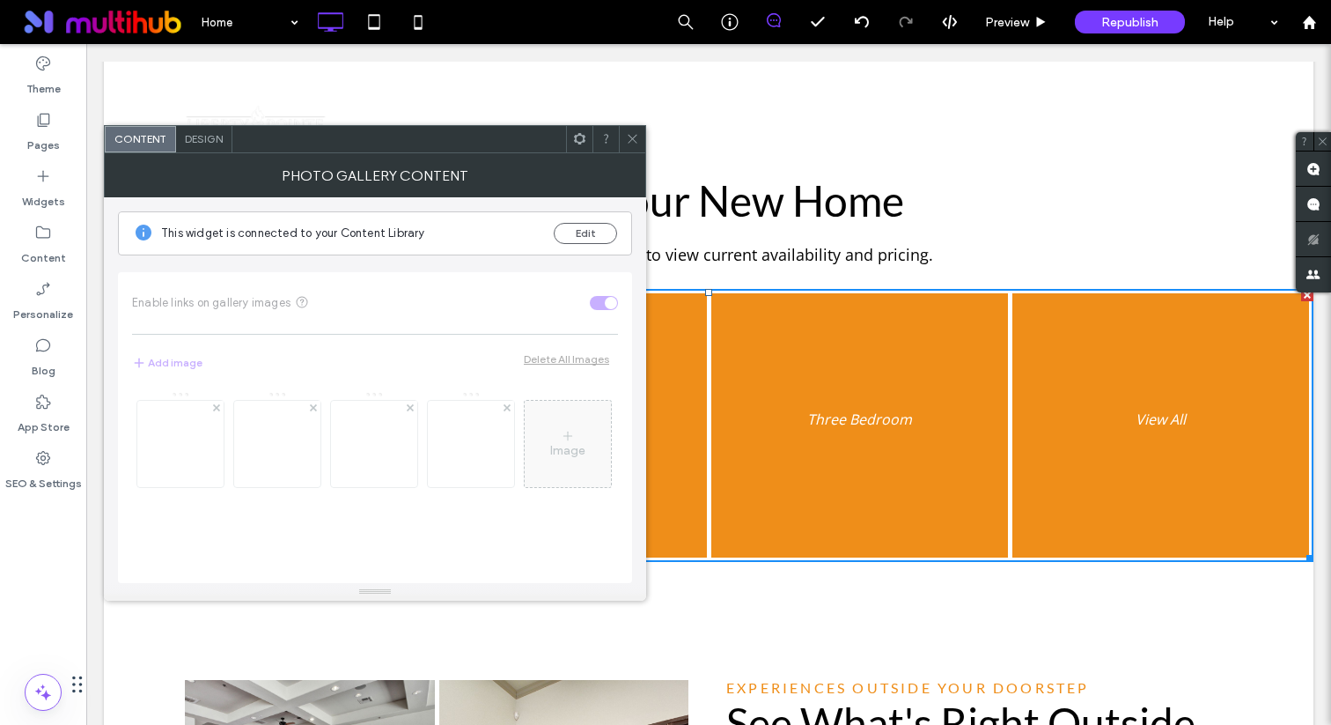
click at [227, 137] on div "Design" at bounding box center [204, 139] width 56 height 26
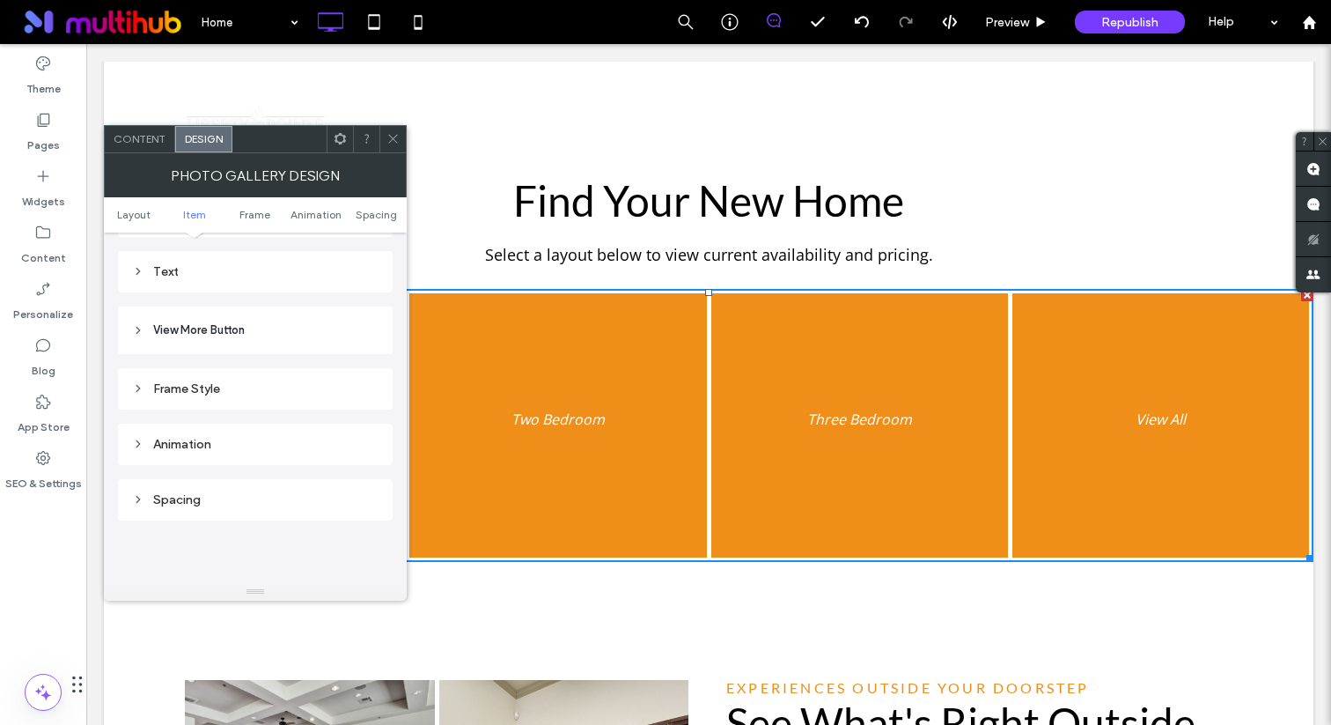
scroll to position [773, 0]
click at [264, 287] on div "Text" at bounding box center [255, 280] width 247 height 15
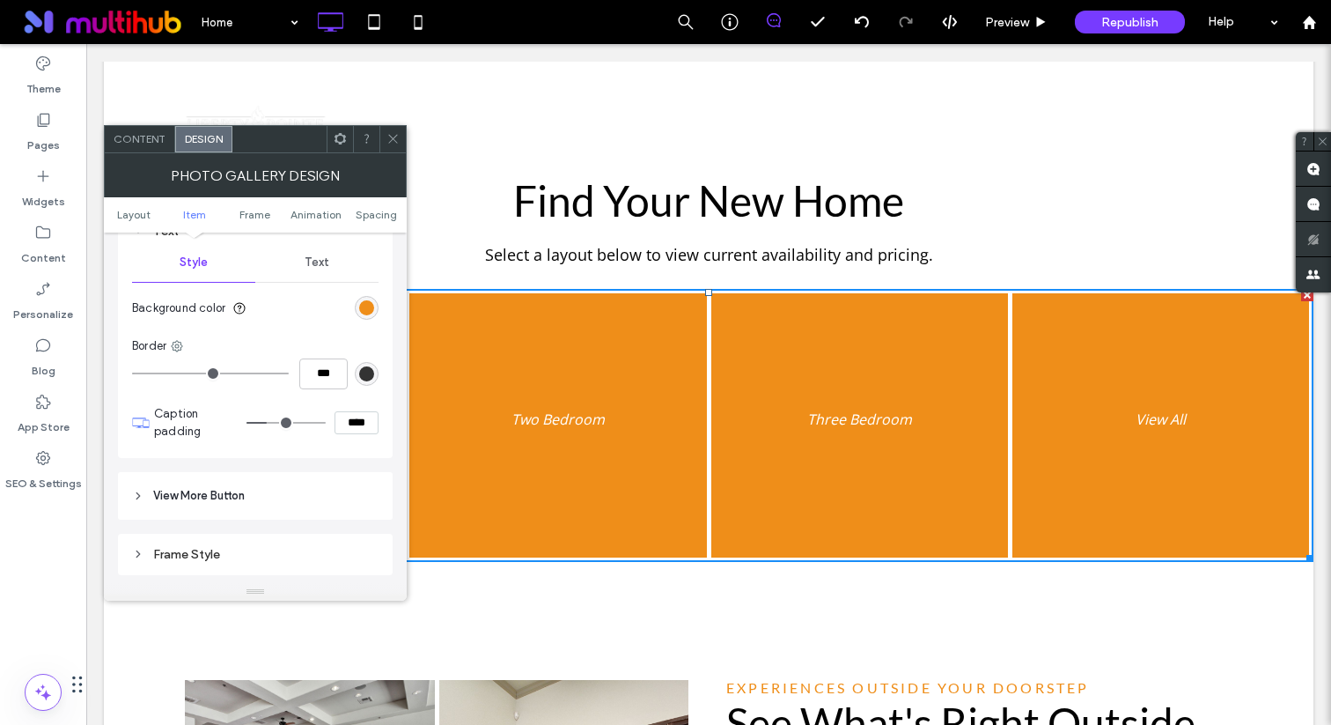
scroll to position [841, 0]
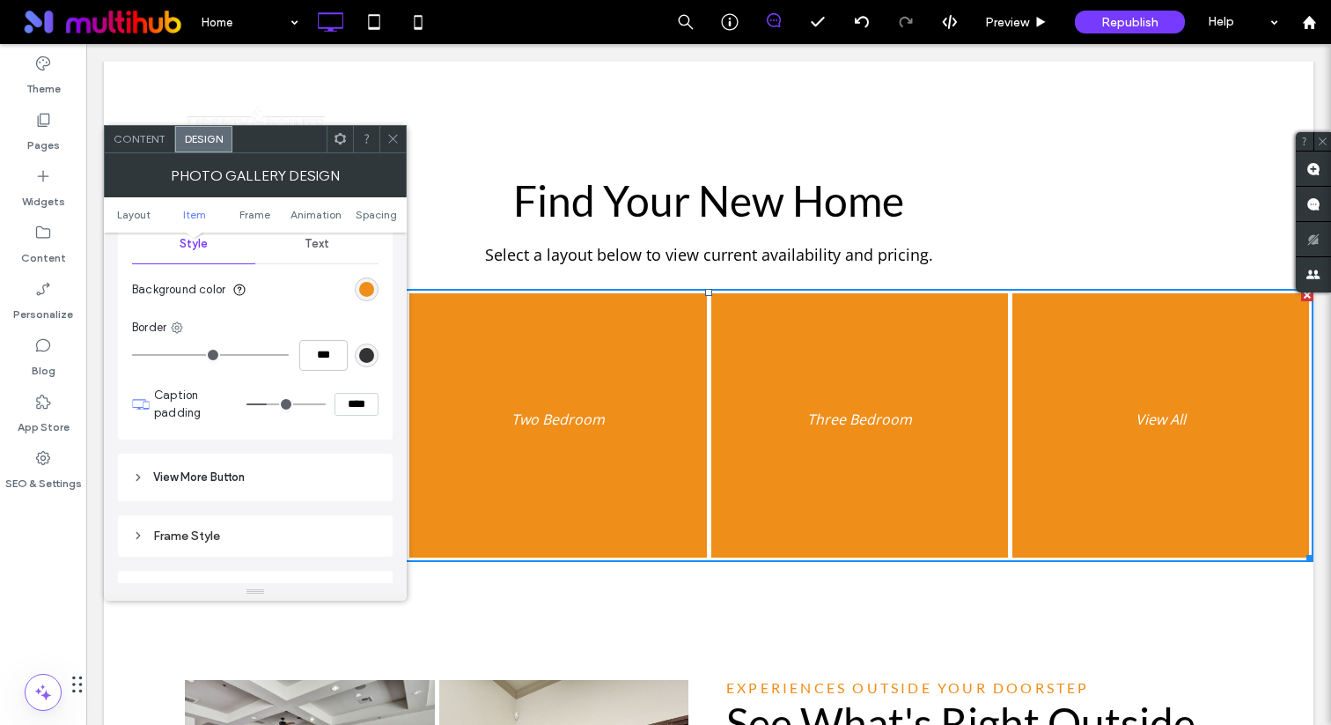
click at [321, 267] on div "Style Text Background color Border *** Caption padding ****" at bounding box center [255, 328] width 247 height 206
click at [321, 254] on div "Text" at bounding box center [316, 244] width 123 height 39
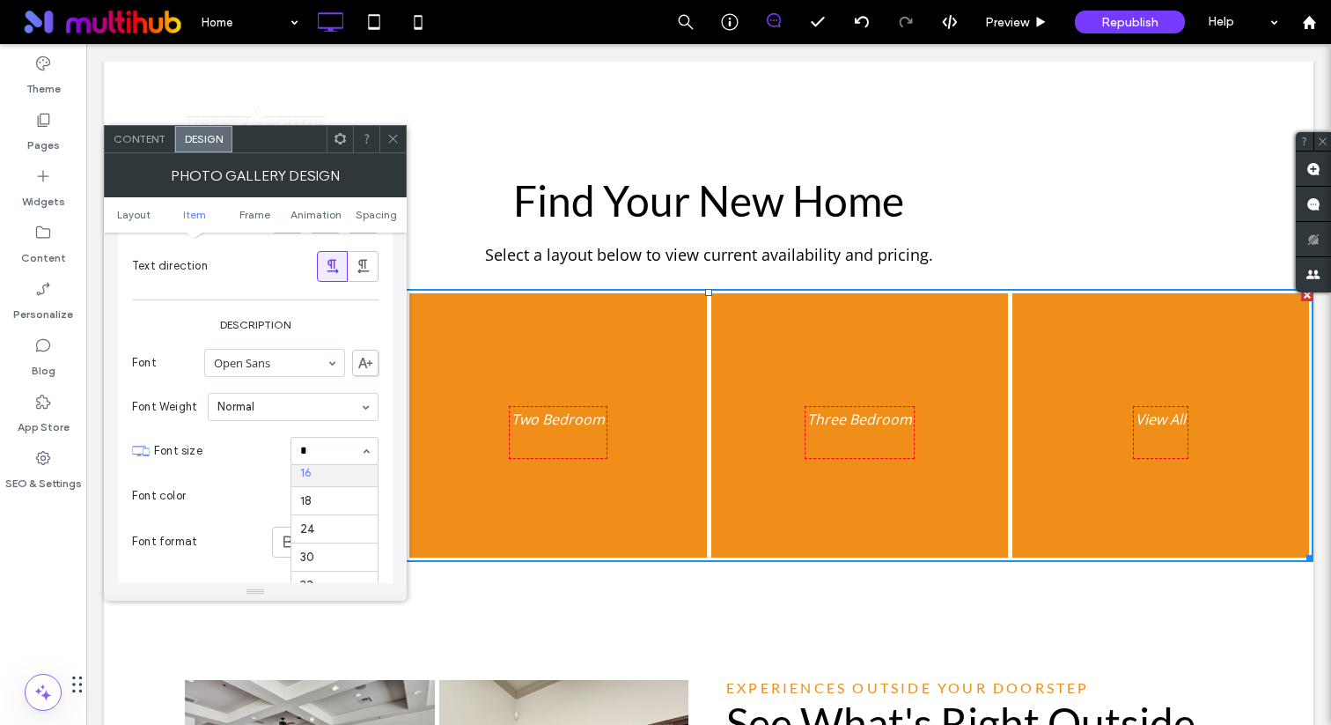
scroll to position [0, 0]
type input "**"
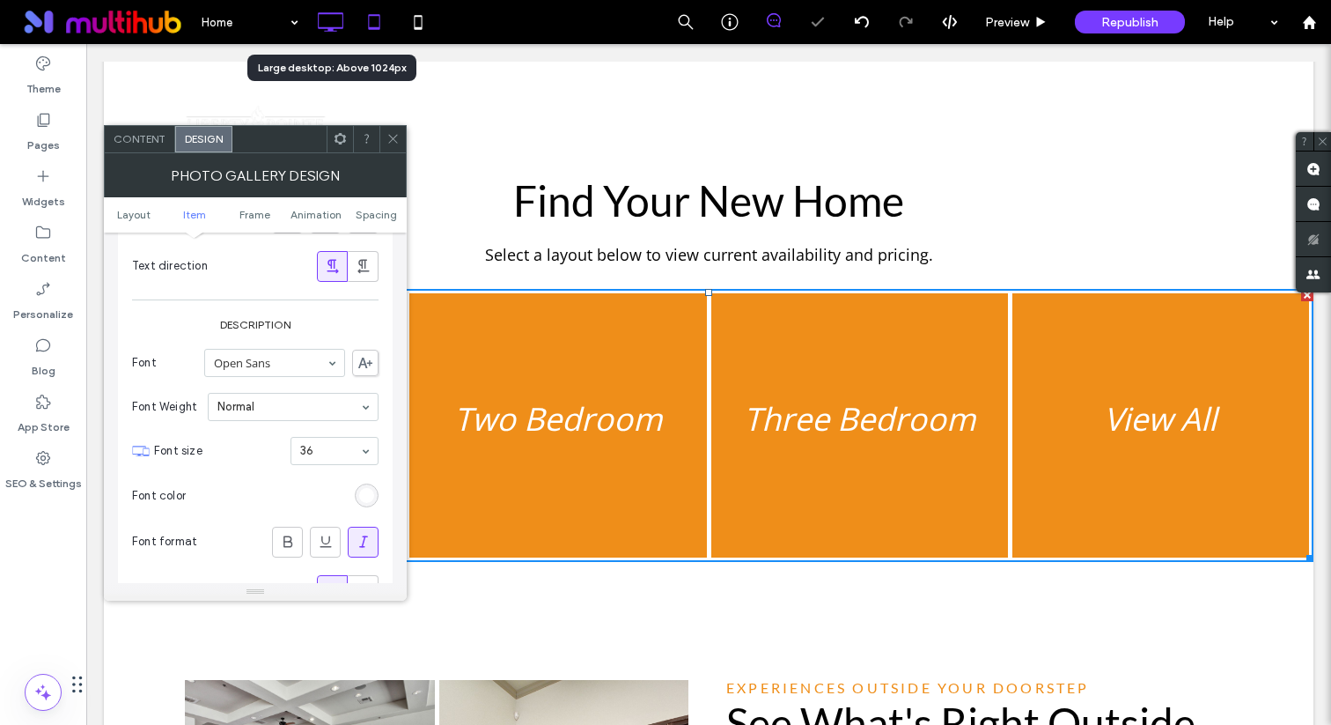
click at [377, 22] on icon at bounding box center [374, 21] width 35 height 35
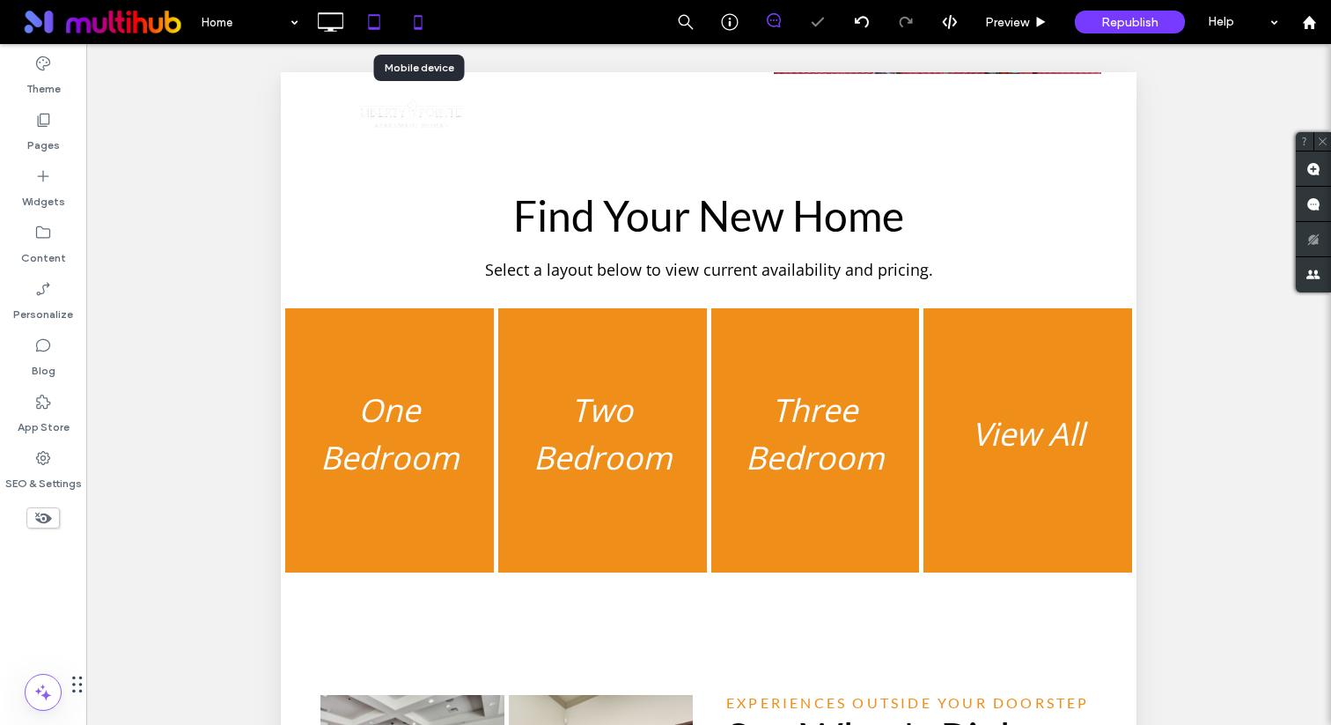
click at [417, 23] on icon at bounding box center [418, 21] width 35 height 35
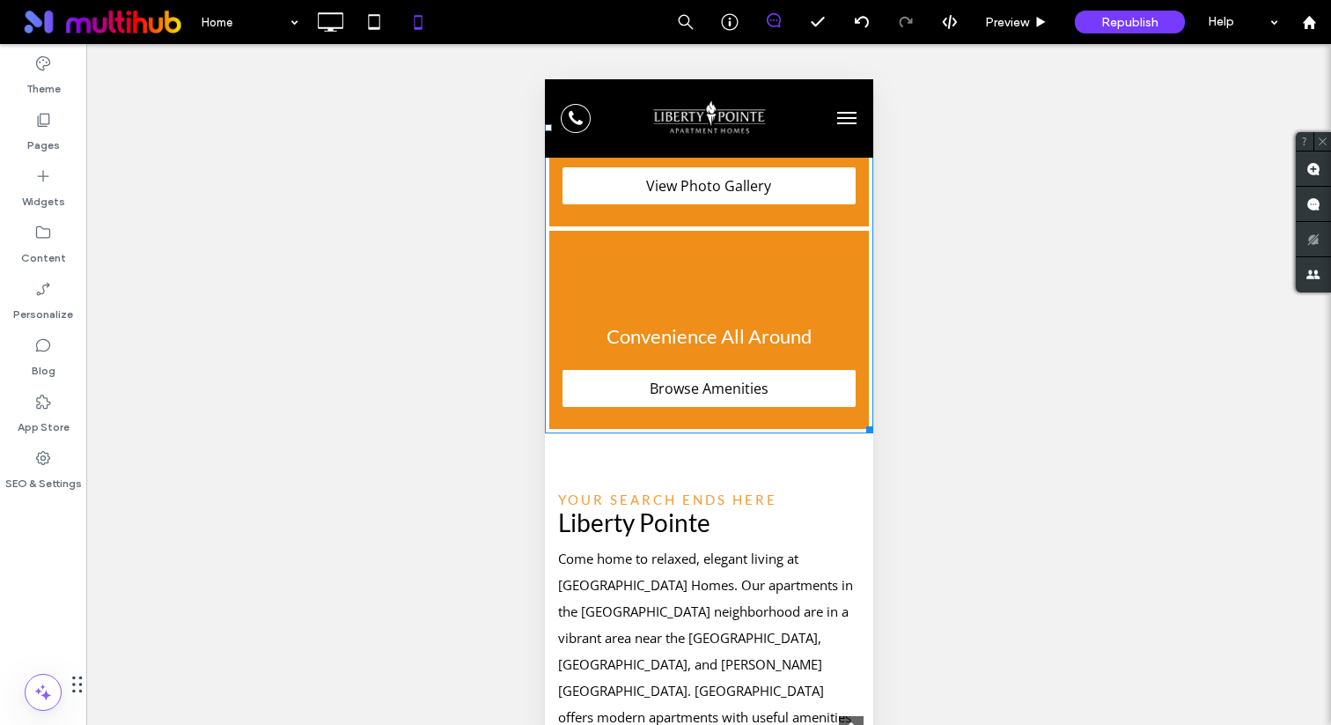
scroll to position [383, 0]
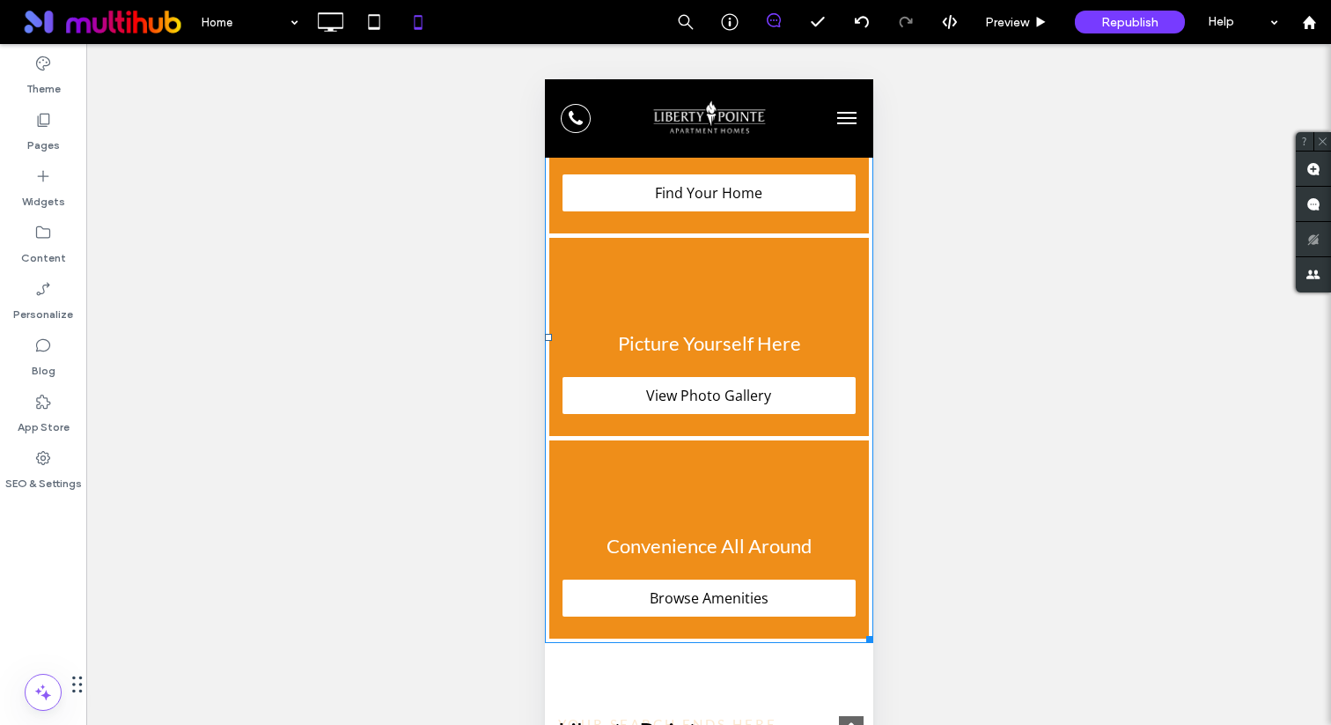
click at [677, 454] on link at bounding box center [709, 539] width 320 height 198
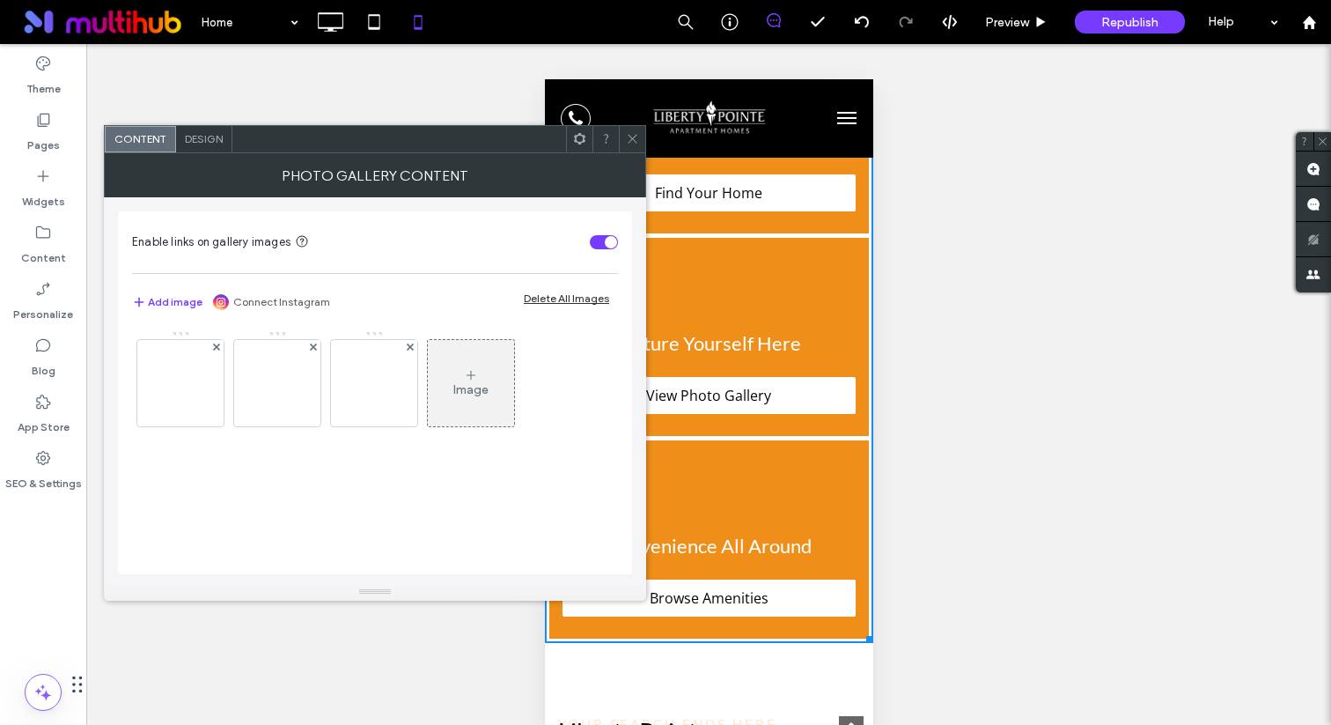
click at [627, 133] on icon at bounding box center [632, 138] width 13 height 13
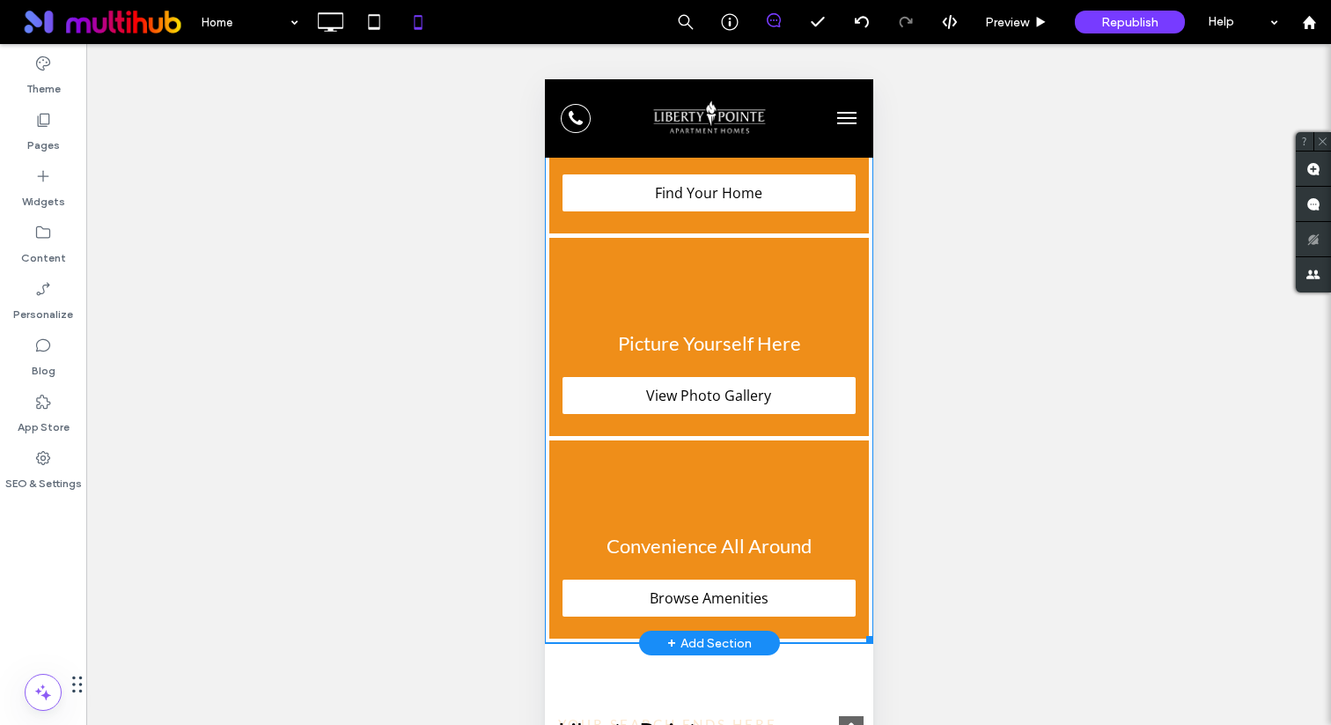
click at [600, 346] on link at bounding box center [708, 337] width 339 height 210
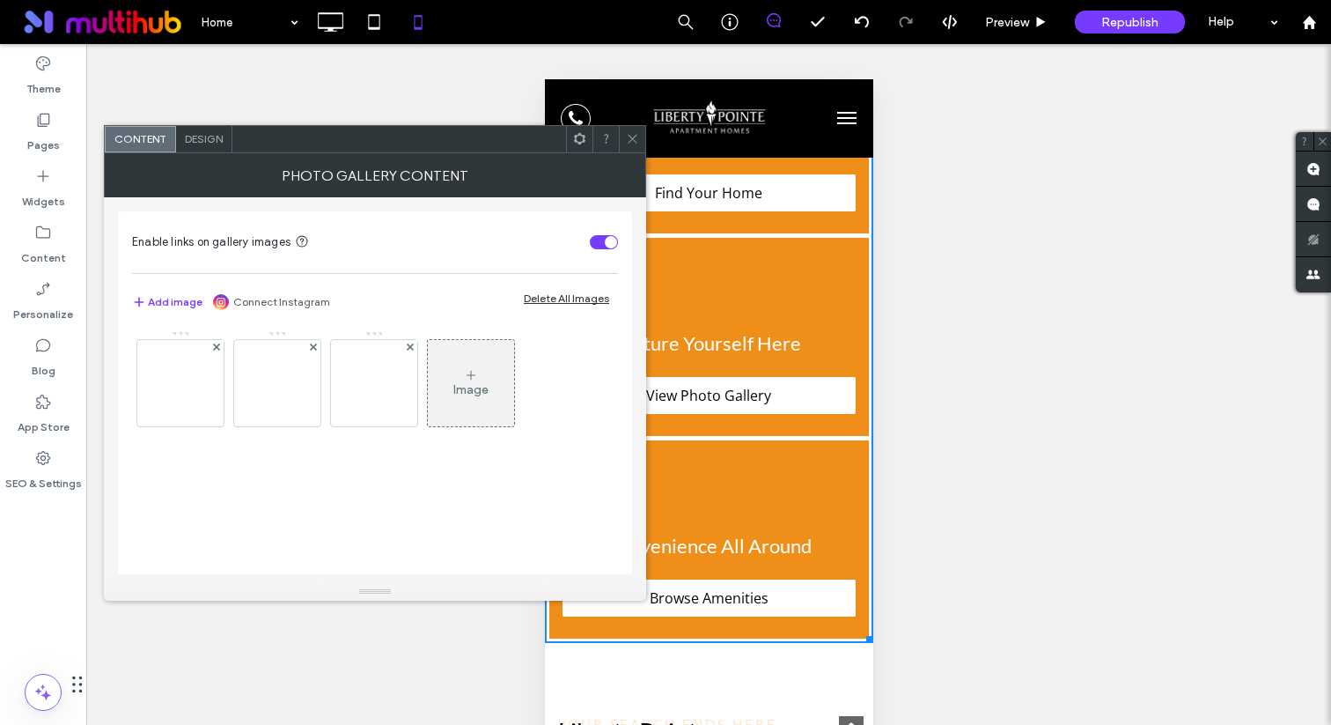
click at [205, 135] on span "Design" at bounding box center [204, 138] width 38 height 13
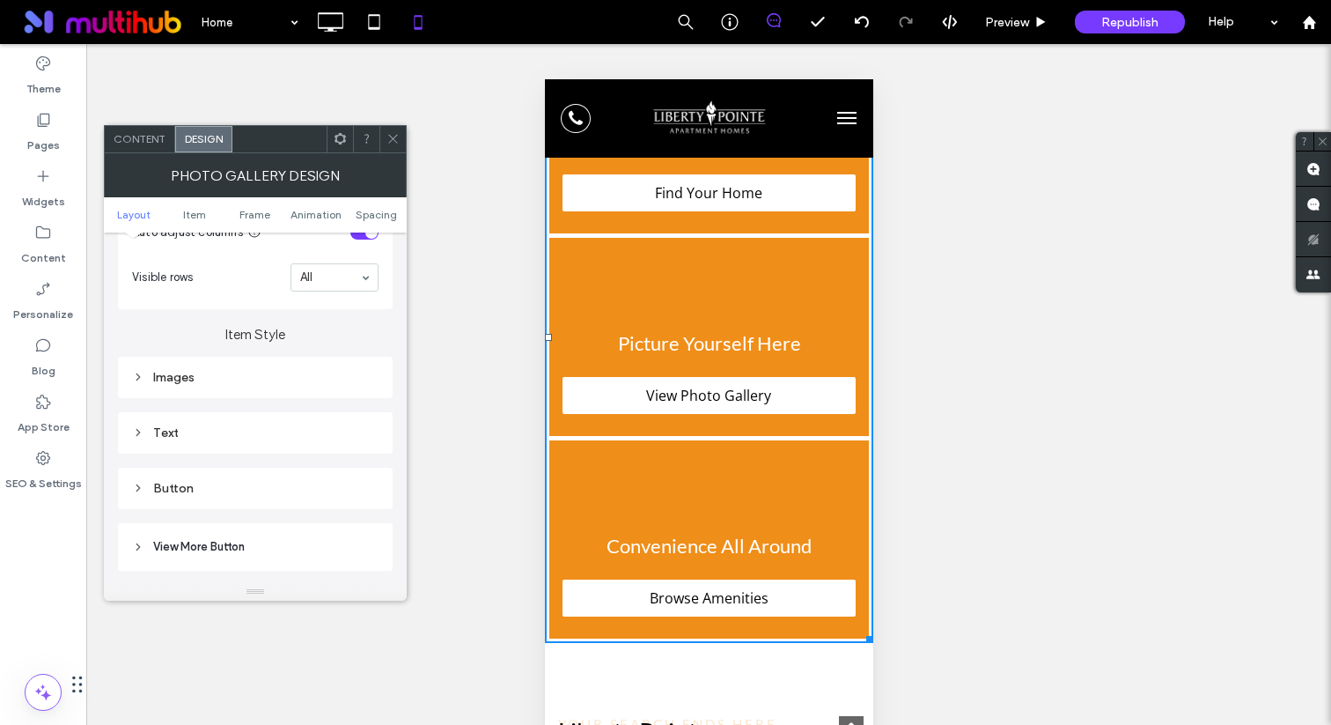
click at [249, 431] on div "Text" at bounding box center [255, 432] width 247 height 15
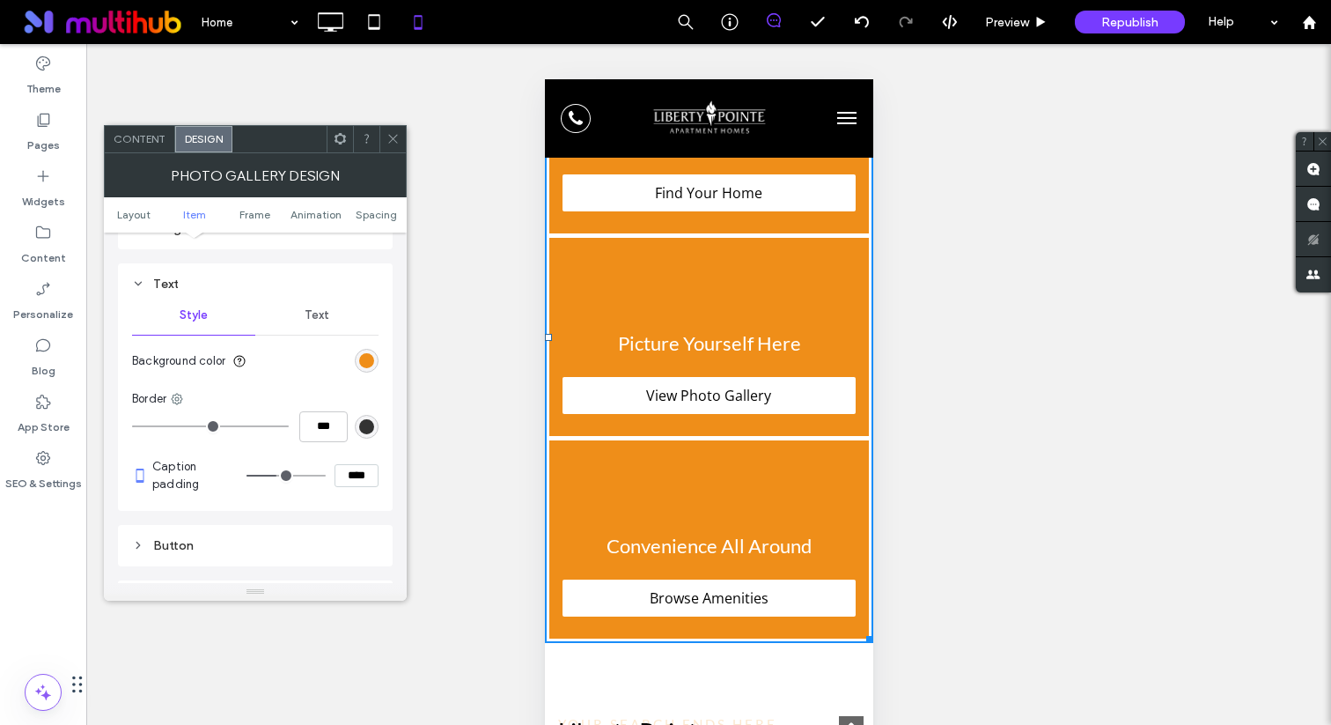
click at [325, 302] on div "Text" at bounding box center [316, 315] width 123 height 39
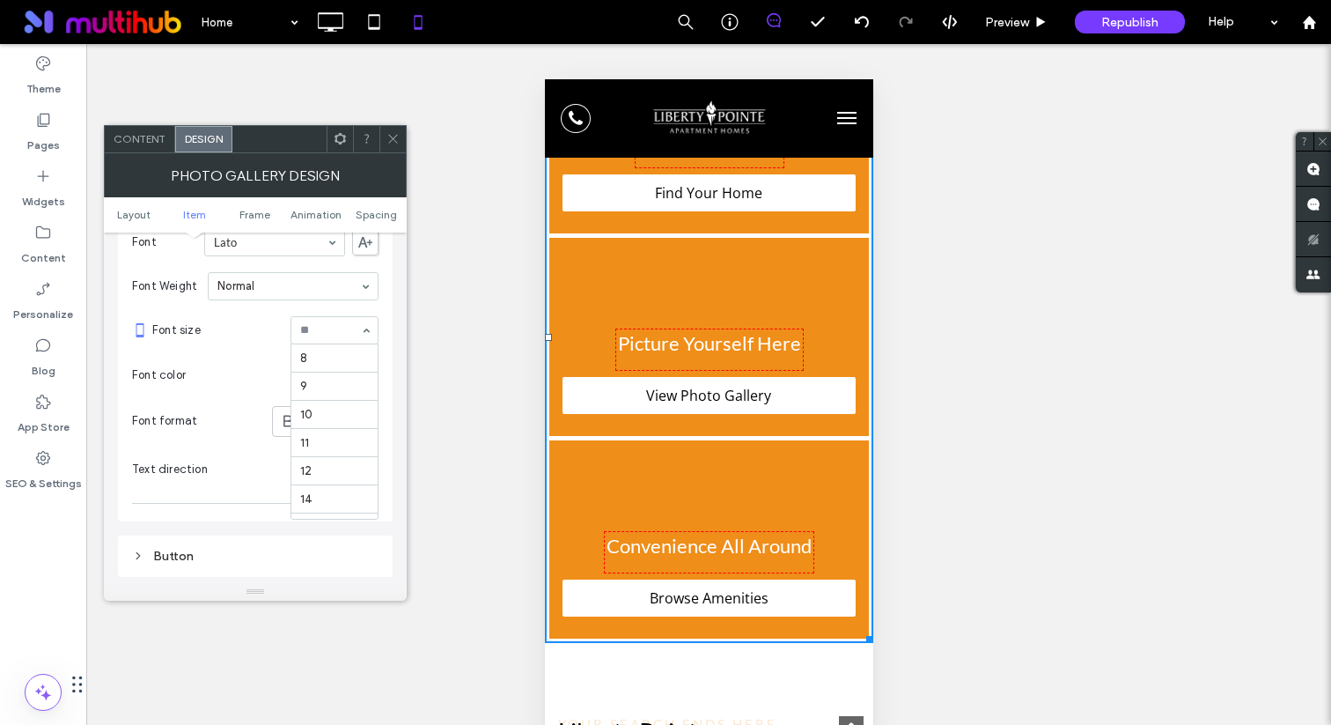
scroll to position [262, 0]
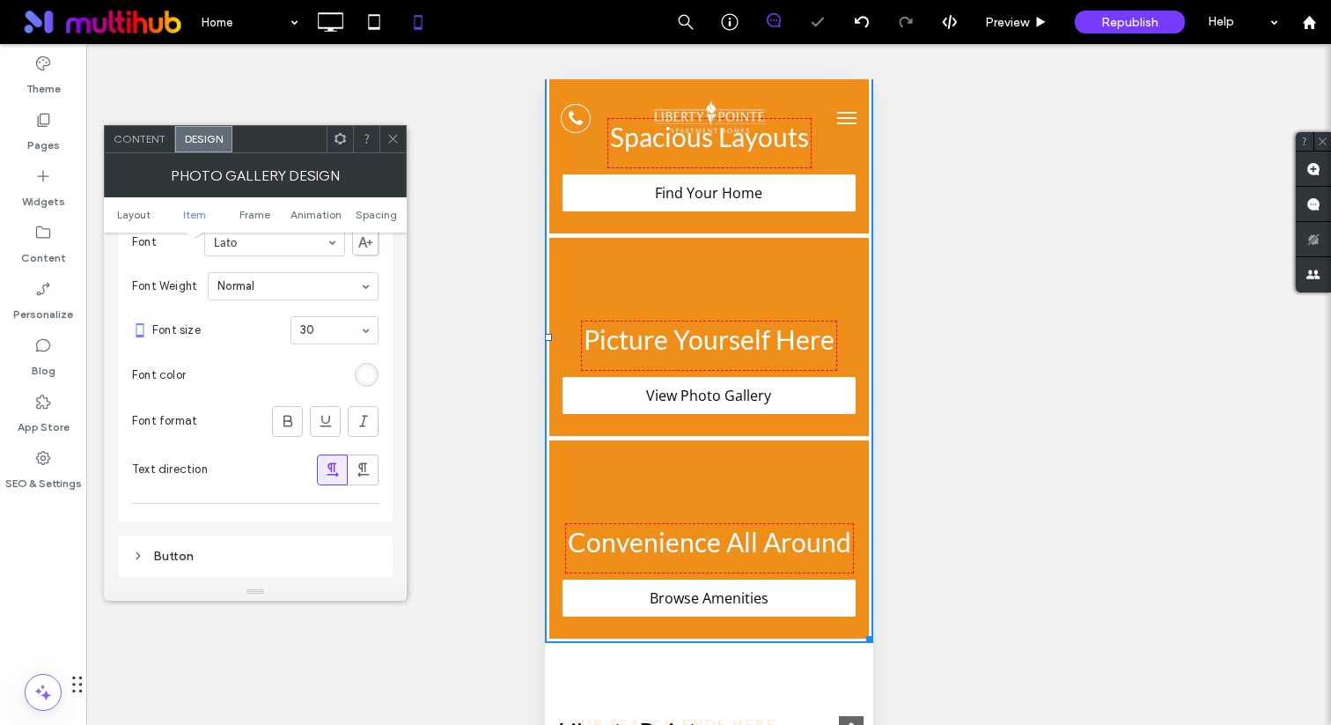
click at [325, 331] on input at bounding box center [330, 330] width 60 height 12
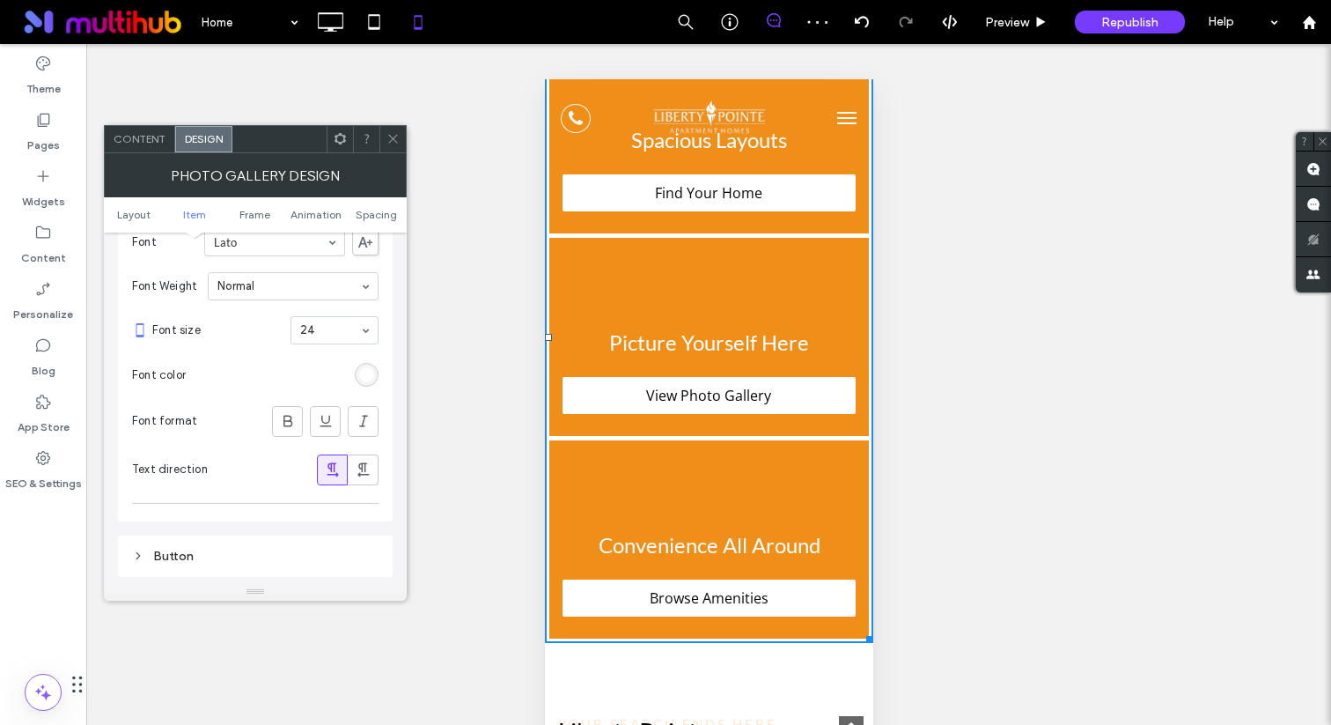
click at [394, 147] on span at bounding box center [393, 139] width 13 height 26
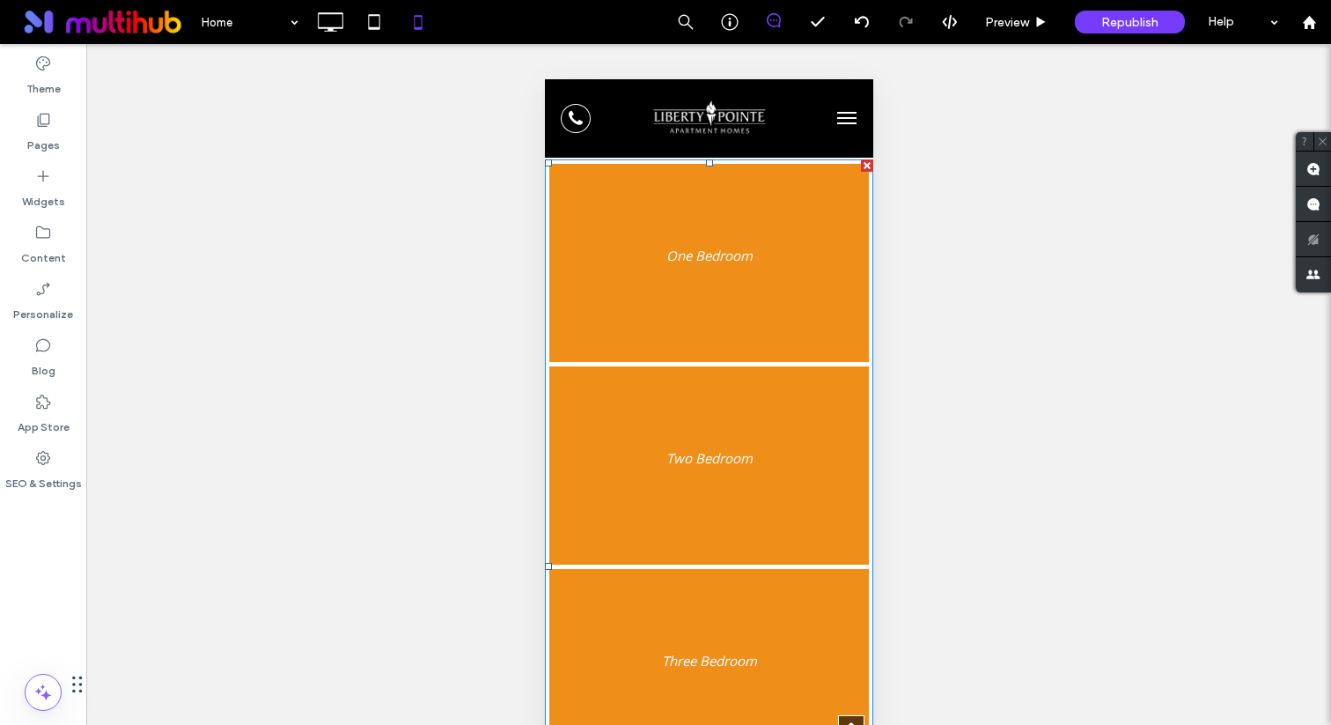
scroll to position [1467, 0]
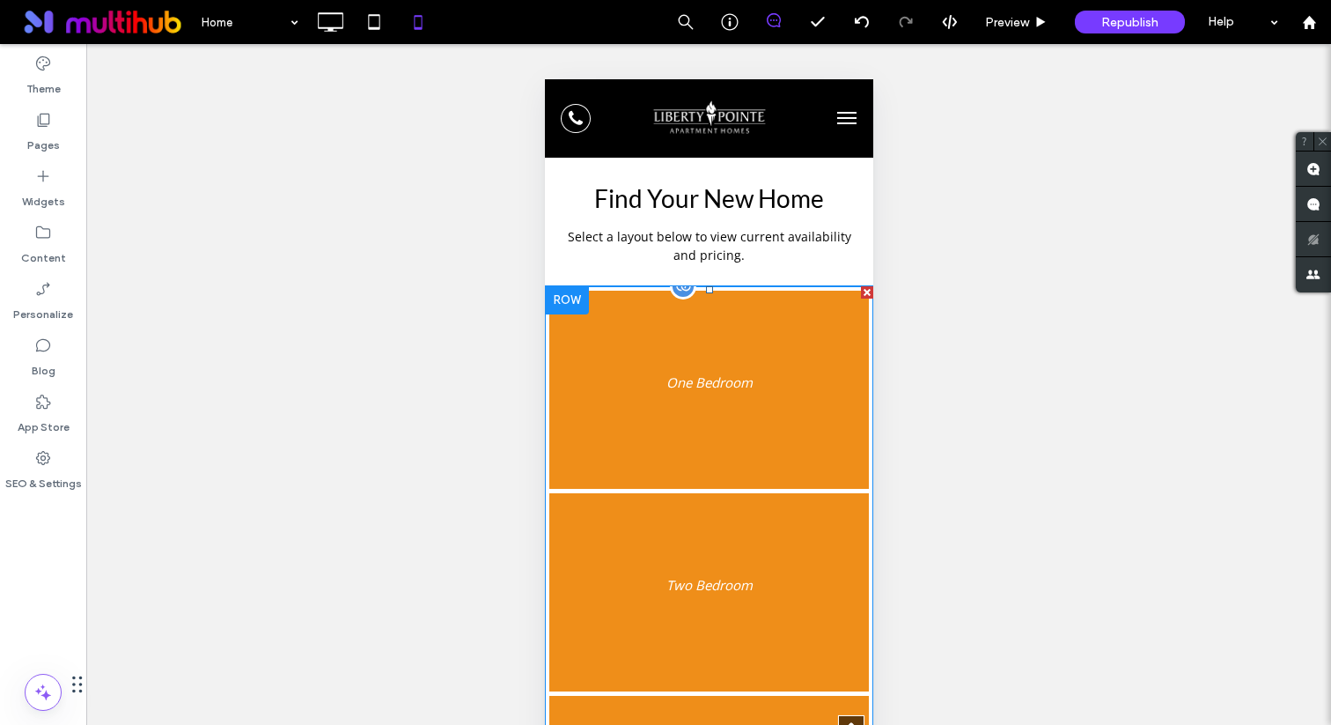
click at [633, 424] on link at bounding box center [708, 389] width 339 height 210
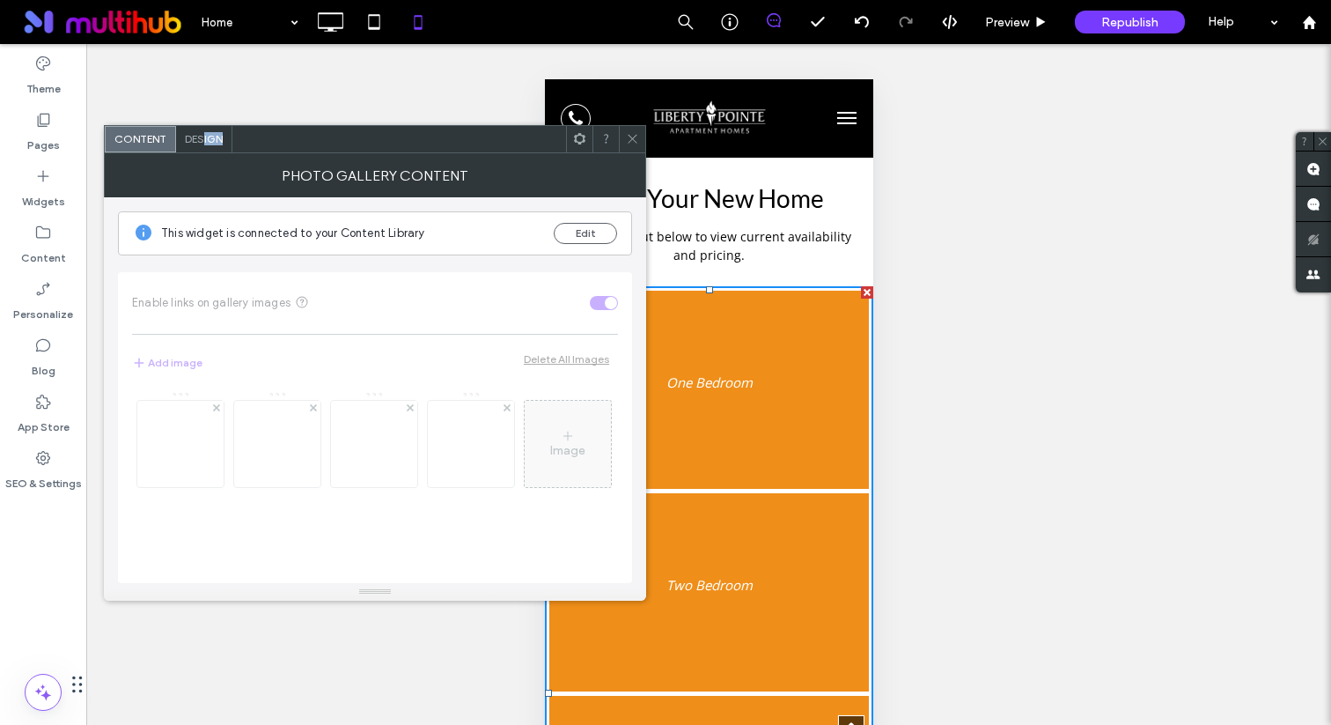
click at [204, 144] on div "Design" at bounding box center [204, 139] width 56 height 26
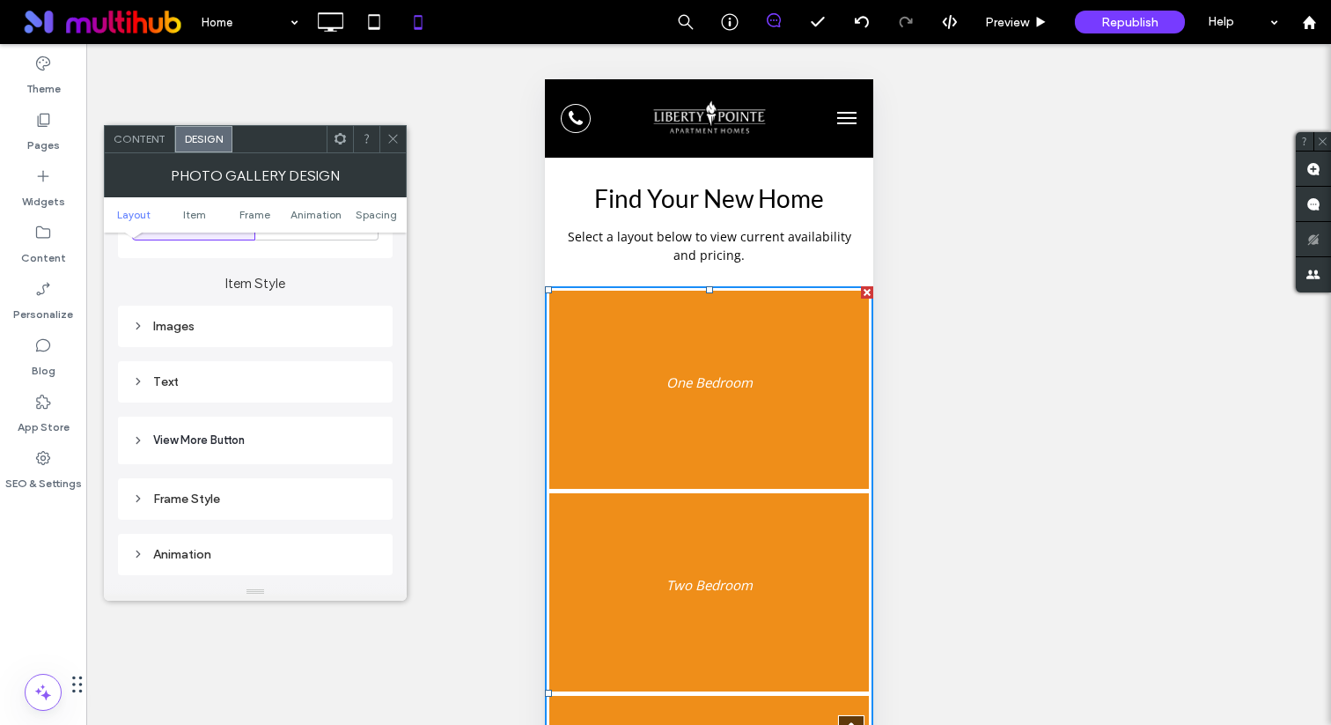
scroll to position [696, 0]
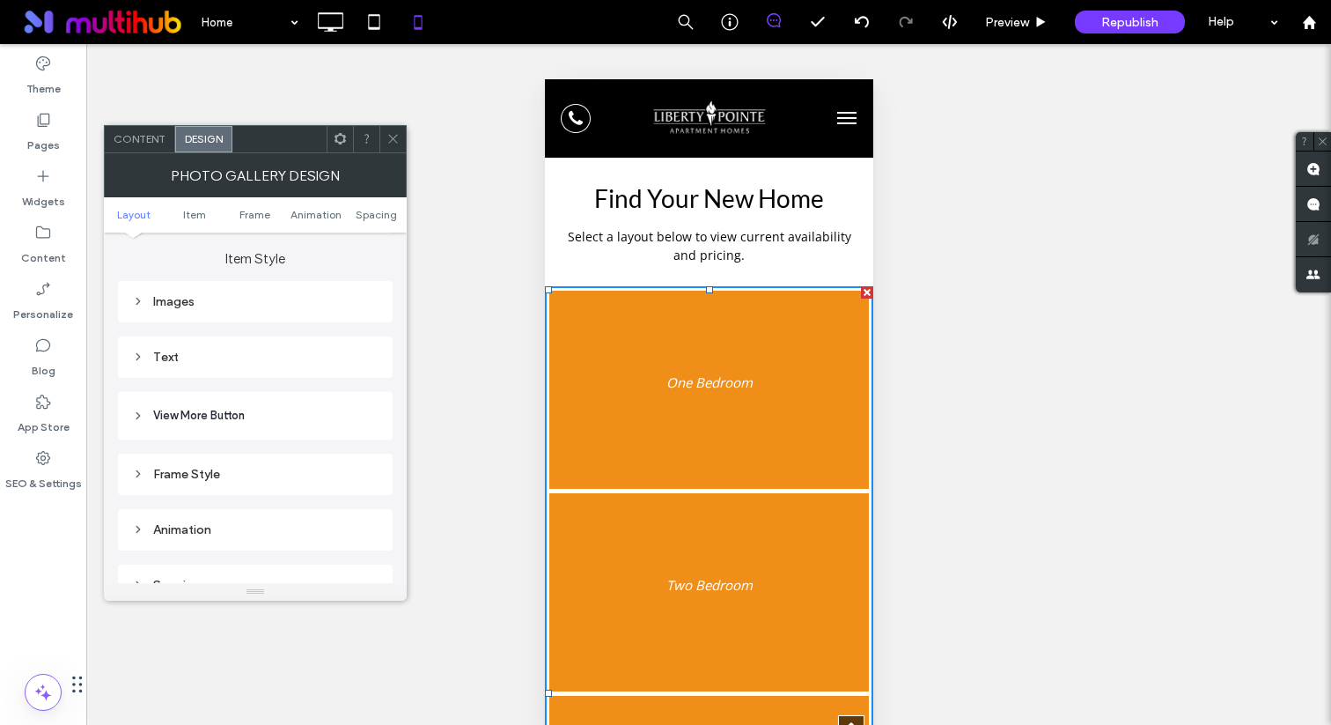
click at [242, 357] on div "Text" at bounding box center [255, 357] width 247 height 15
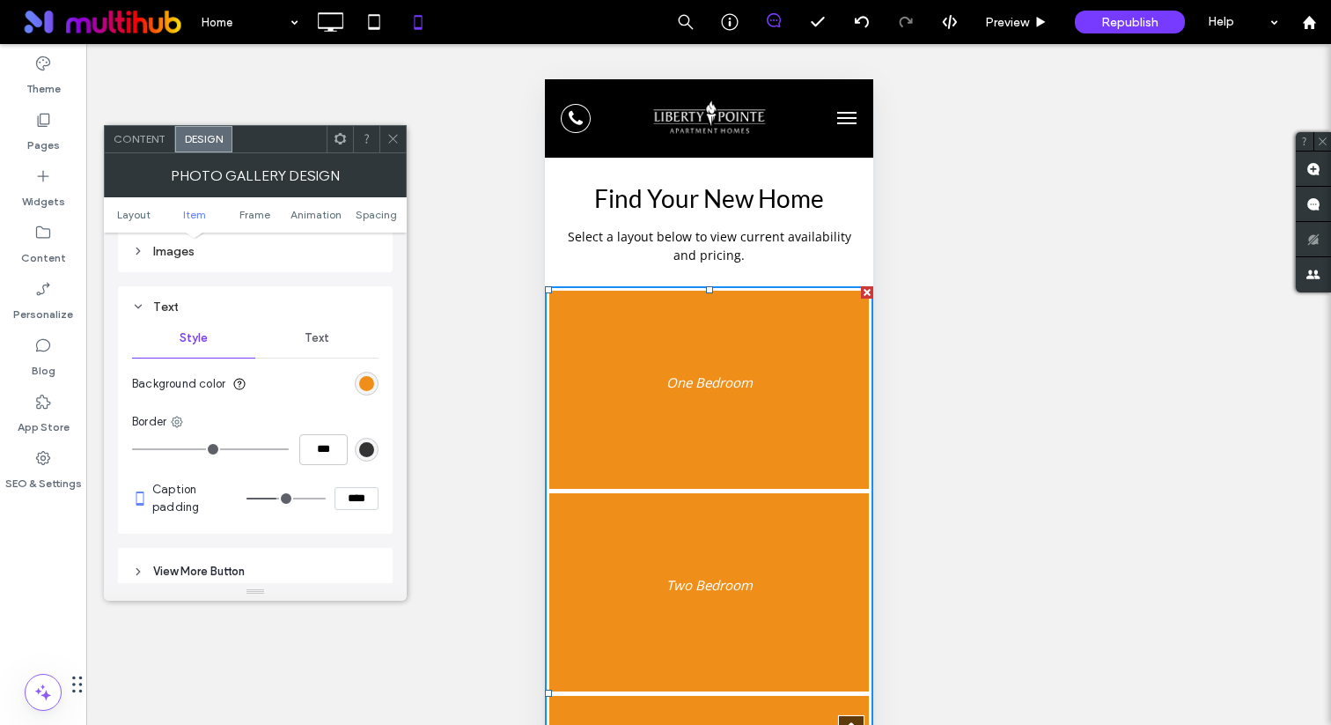
click at [322, 344] on span "Text" at bounding box center [317, 338] width 25 height 14
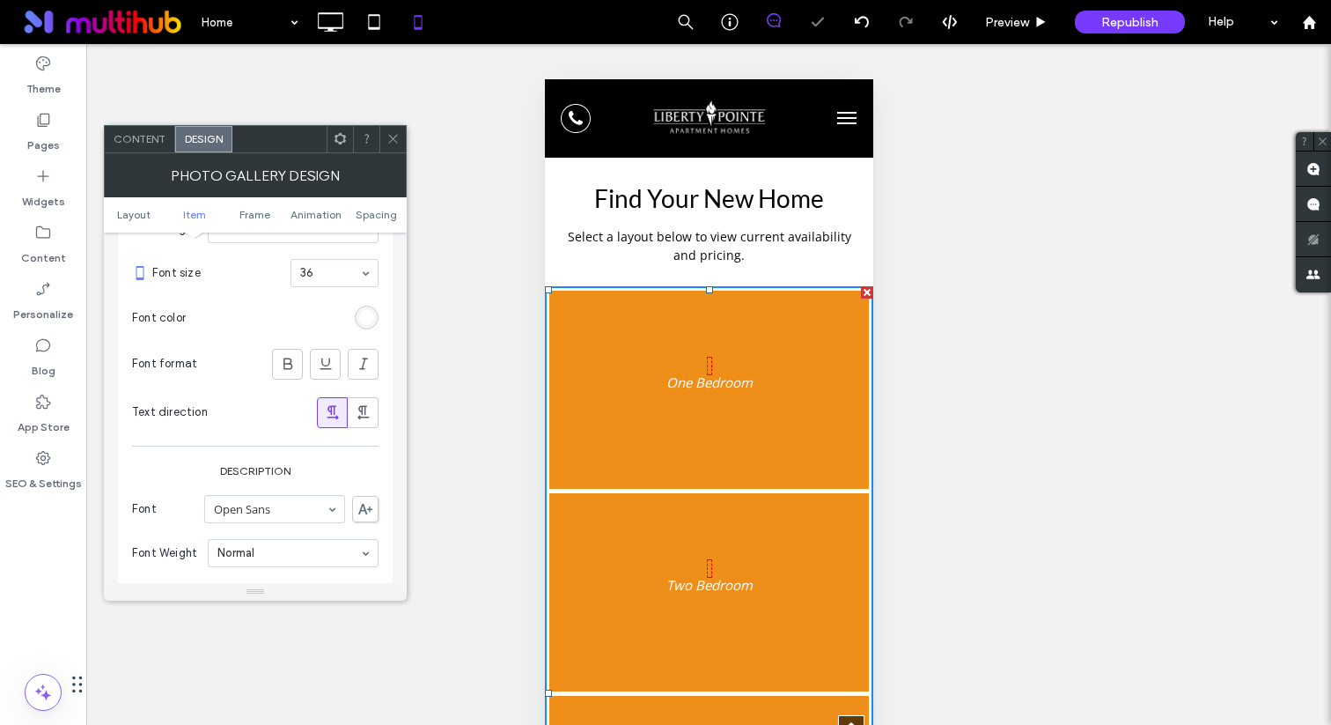
scroll to position [1109, 0]
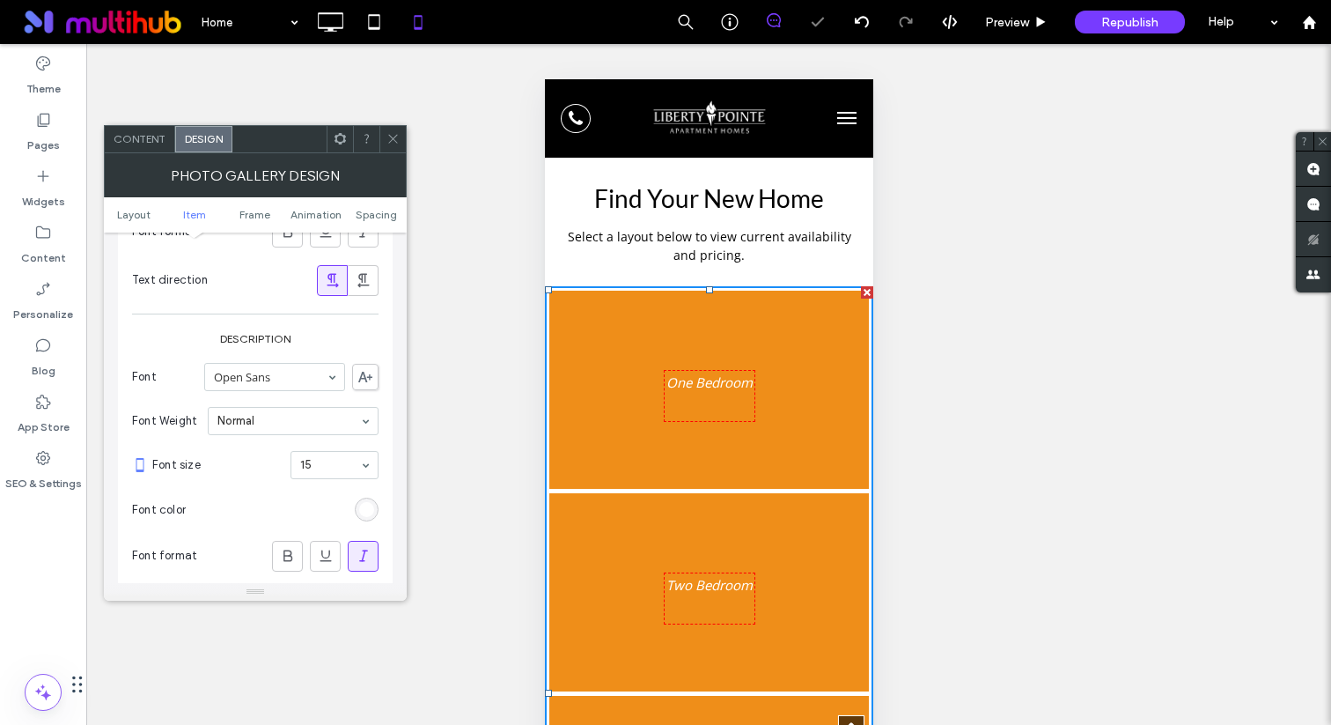
click at [308, 485] on section "Font size 15" at bounding box center [265, 465] width 226 height 46
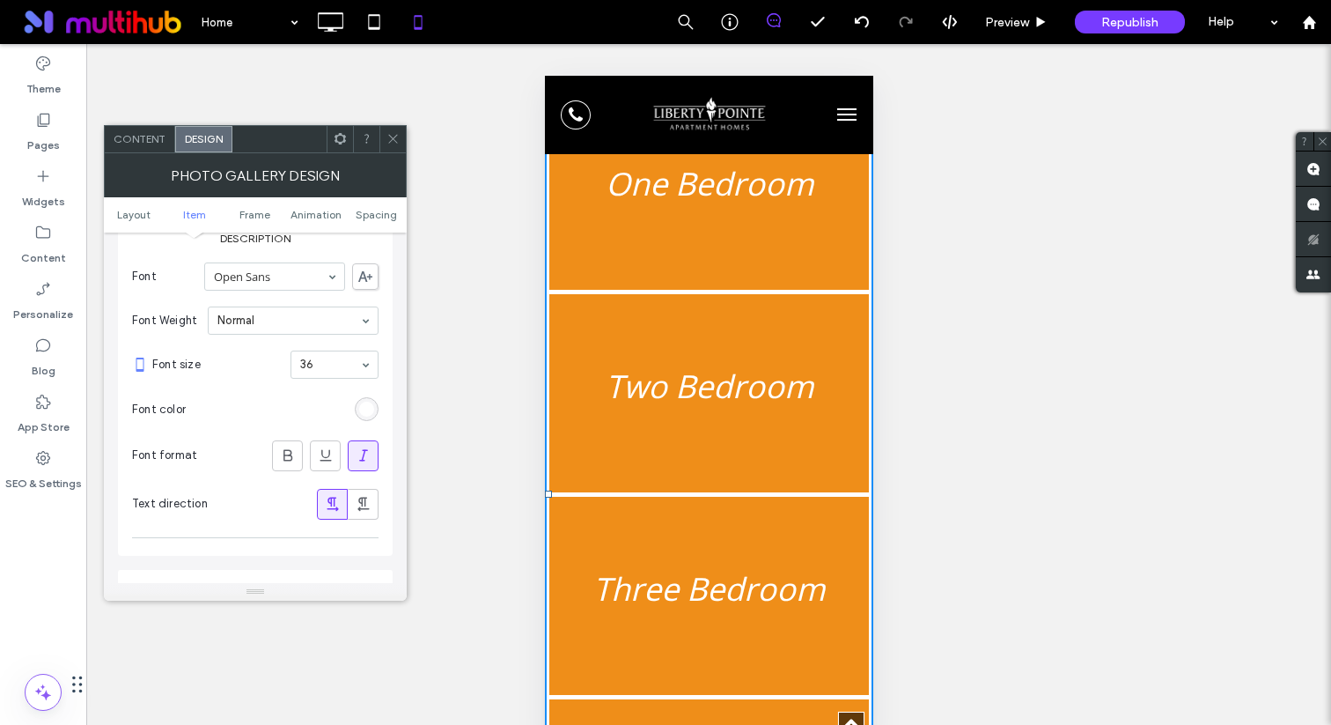
scroll to position [1725, 0]
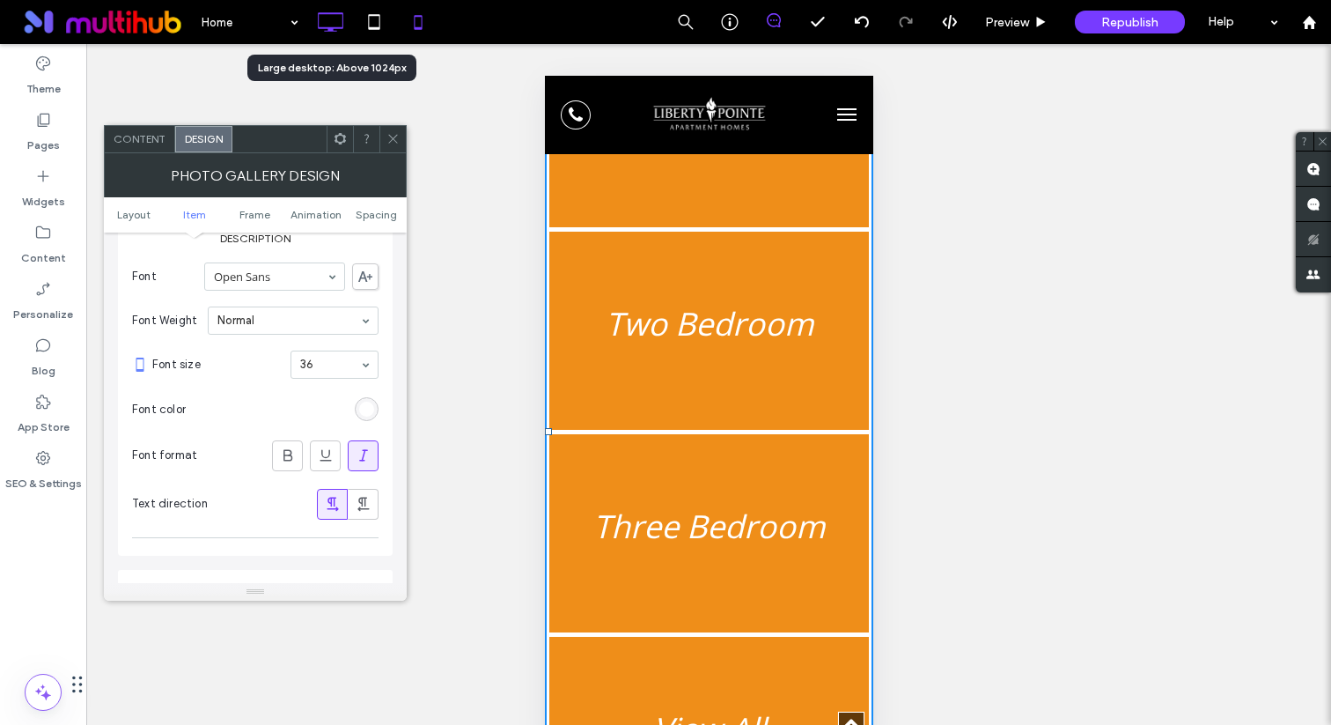
click at [333, 26] on icon at bounding box center [330, 21] width 35 height 35
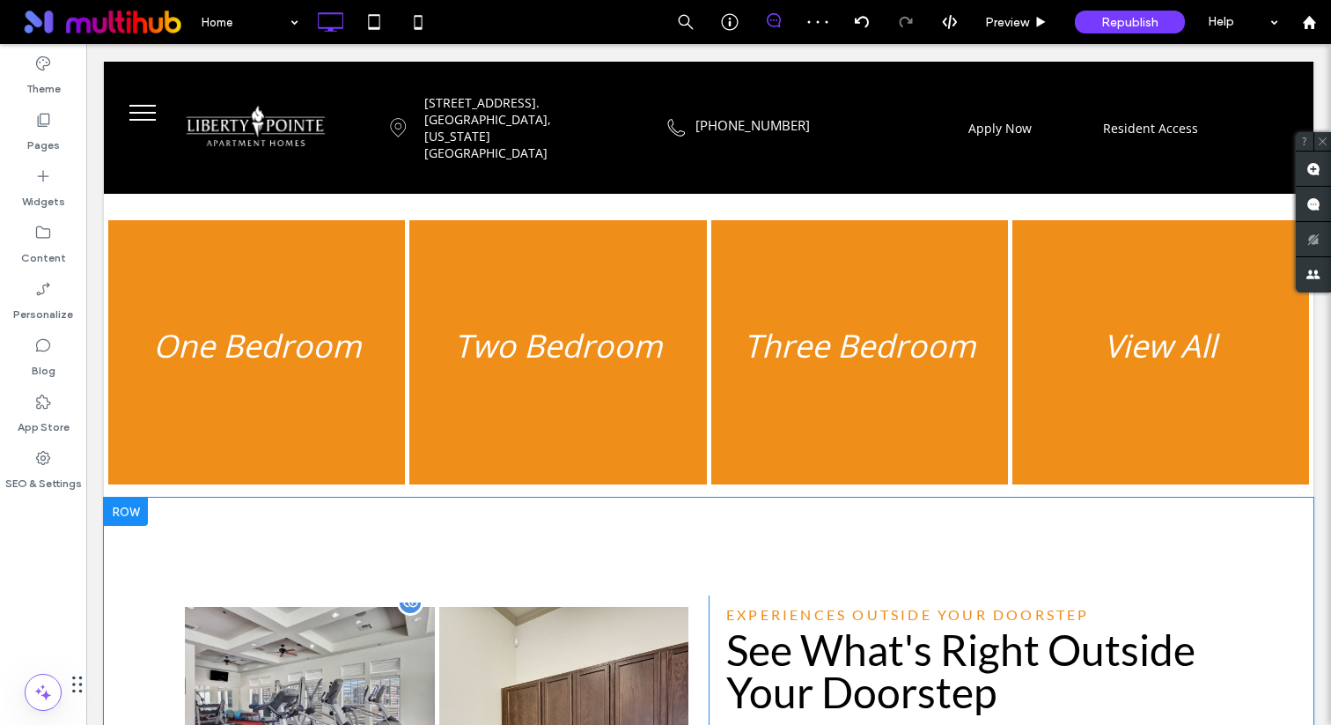
scroll to position [1455, 0]
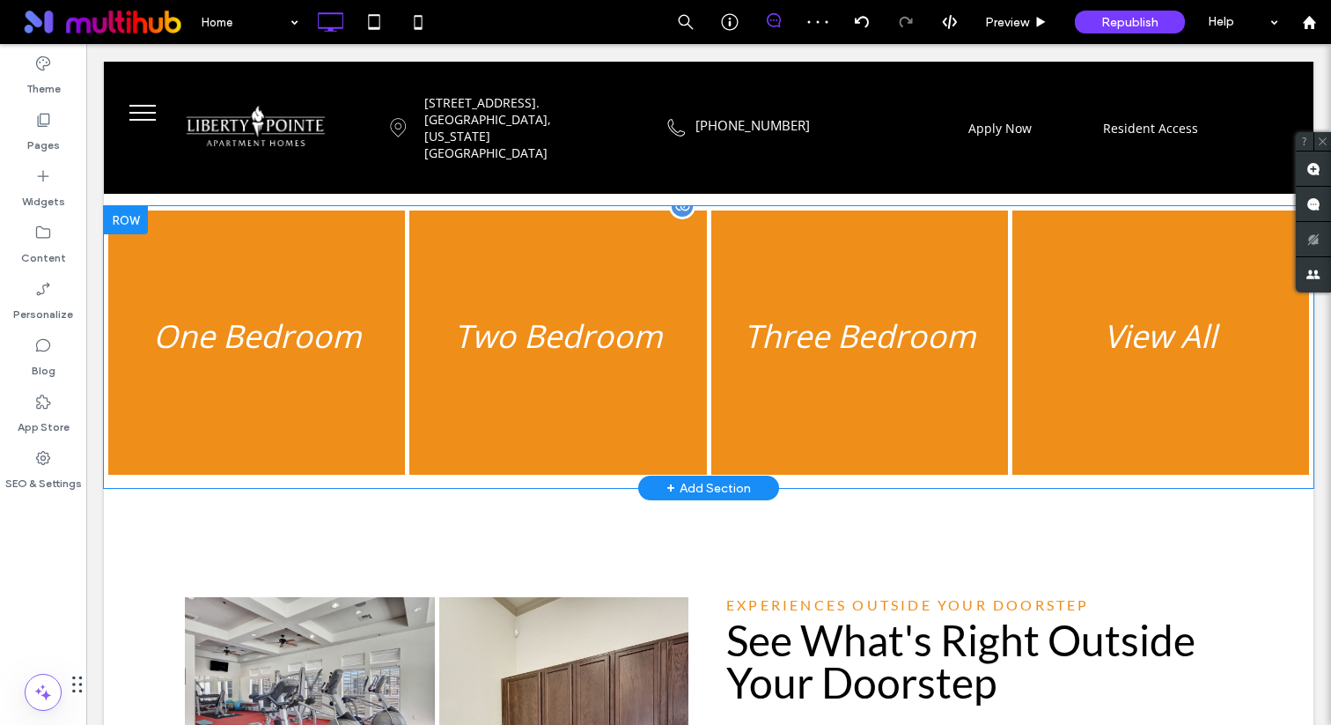
click at [533, 334] on link at bounding box center [558, 343] width 314 height 280
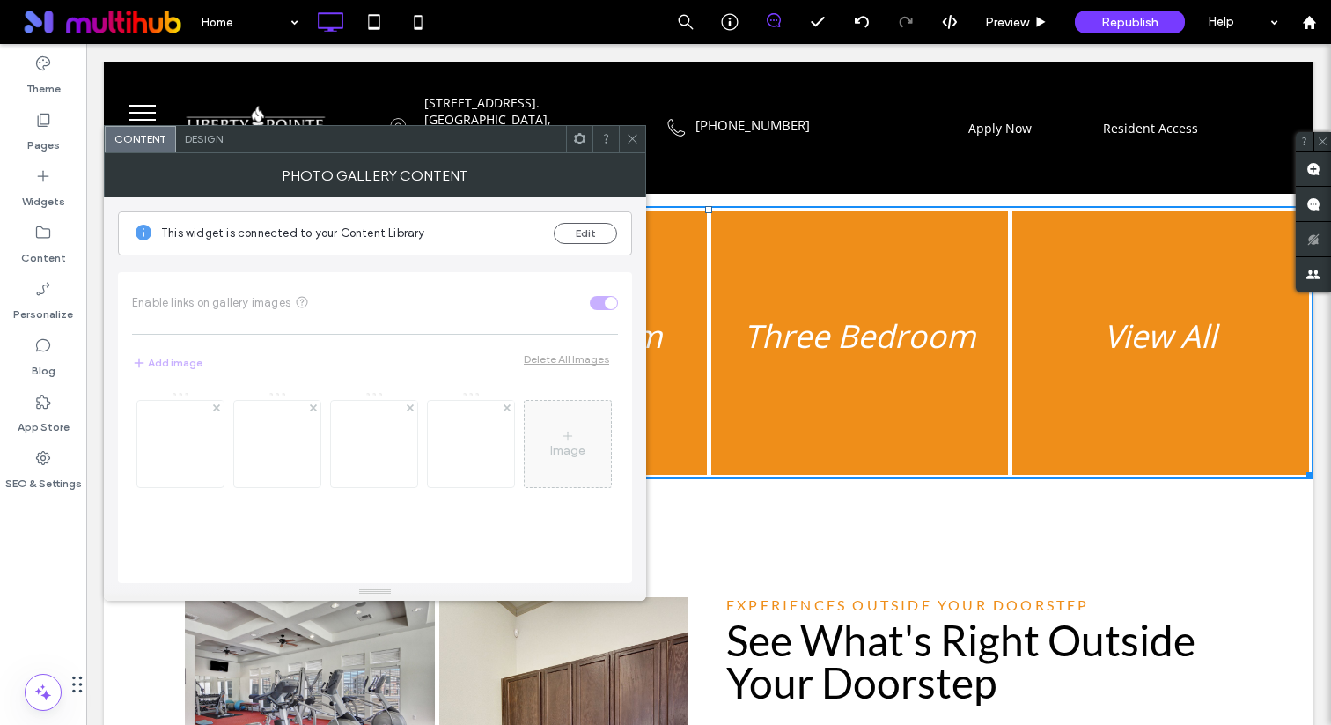
click at [577, 245] on div "This widget is connected to your Content Library Edit" at bounding box center [375, 233] width 514 height 44
click at [578, 245] on div "This widget is connected to your Content Library Edit" at bounding box center [375, 233] width 514 height 44
click at [581, 239] on button "Edit" at bounding box center [585, 233] width 63 height 21
